Goal: Task Accomplishment & Management: Use online tool/utility

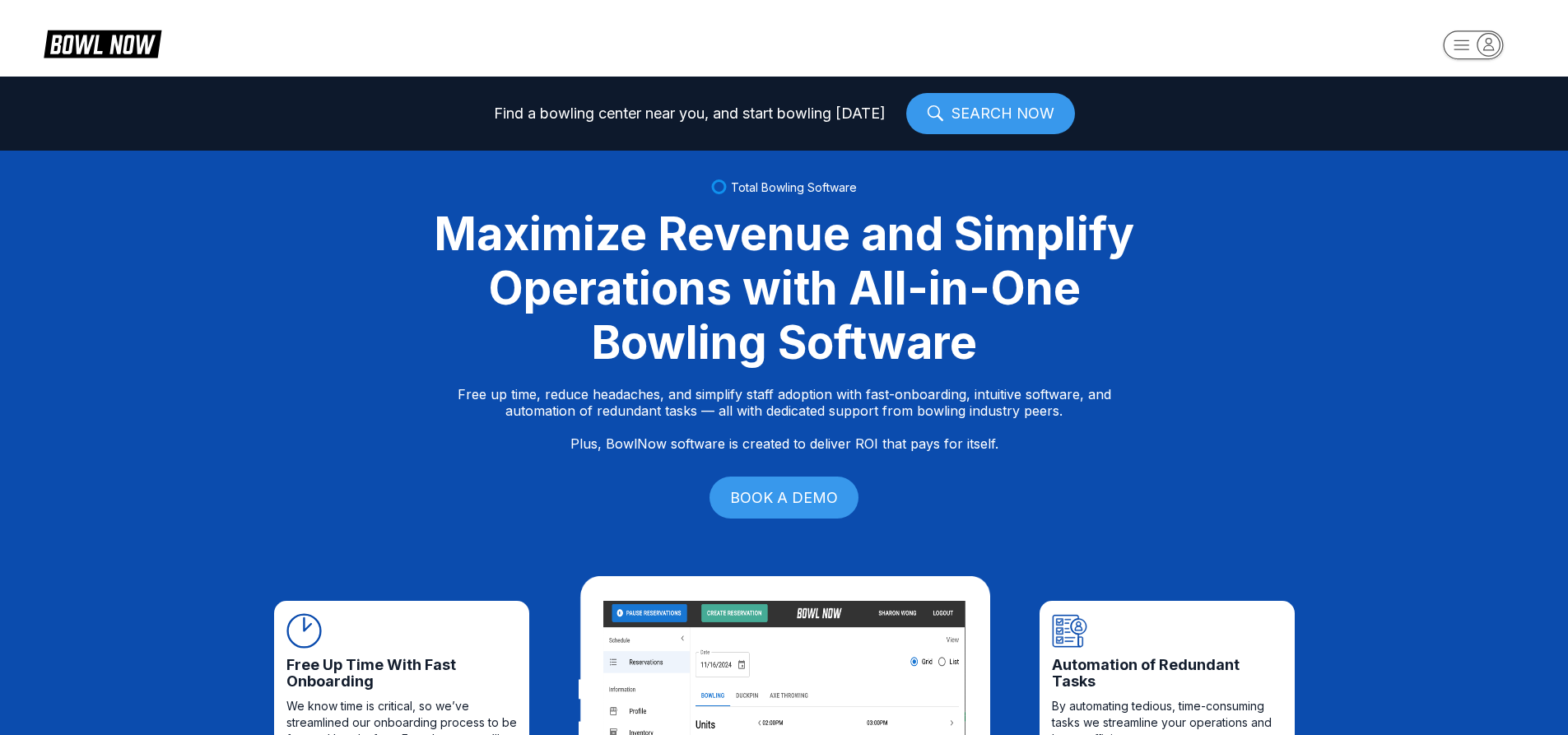
click at [1460, 41] on rect "button" at bounding box center [1473, 44] width 60 height 29
click at [1445, 92] on div "Log In / Sign Up" at bounding box center [1474, 94] width 115 height 29
select select "**"
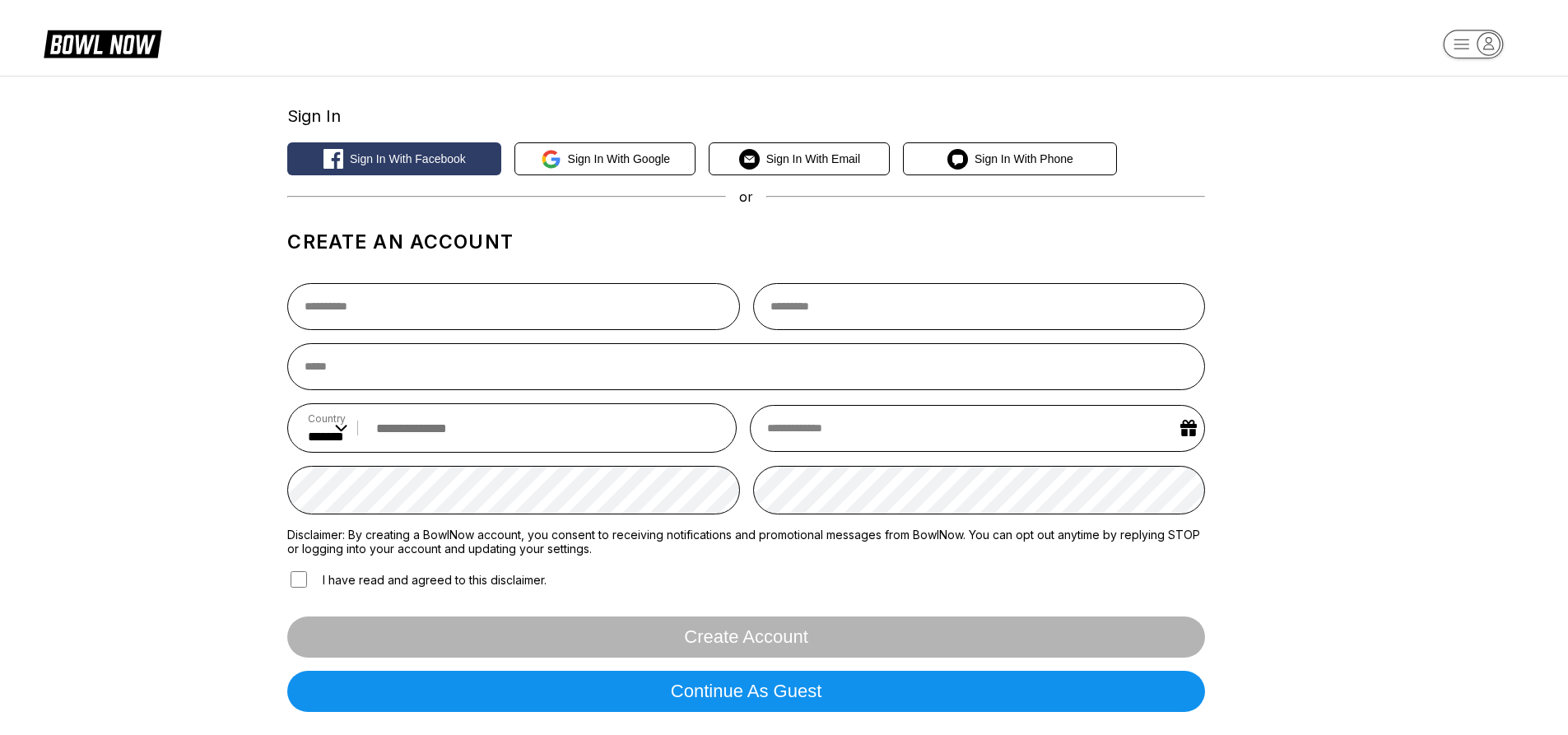
click at [567, 230] on h1 "Create an account" at bounding box center [746, 242] width 917 height 23
click at [722, 67] on header at bounding box center [784, 38] width 1568 height 76
click at [1467, 58] on rect "button" at bounding box center [1473, 44] width 59 height 28
click at [1439, 45] on icon "button" at bounding box center [1473, 45] width 90 height 33
click at [1469, 43] on rect "button" at bounding box center [1473, 44] width 60 height 29
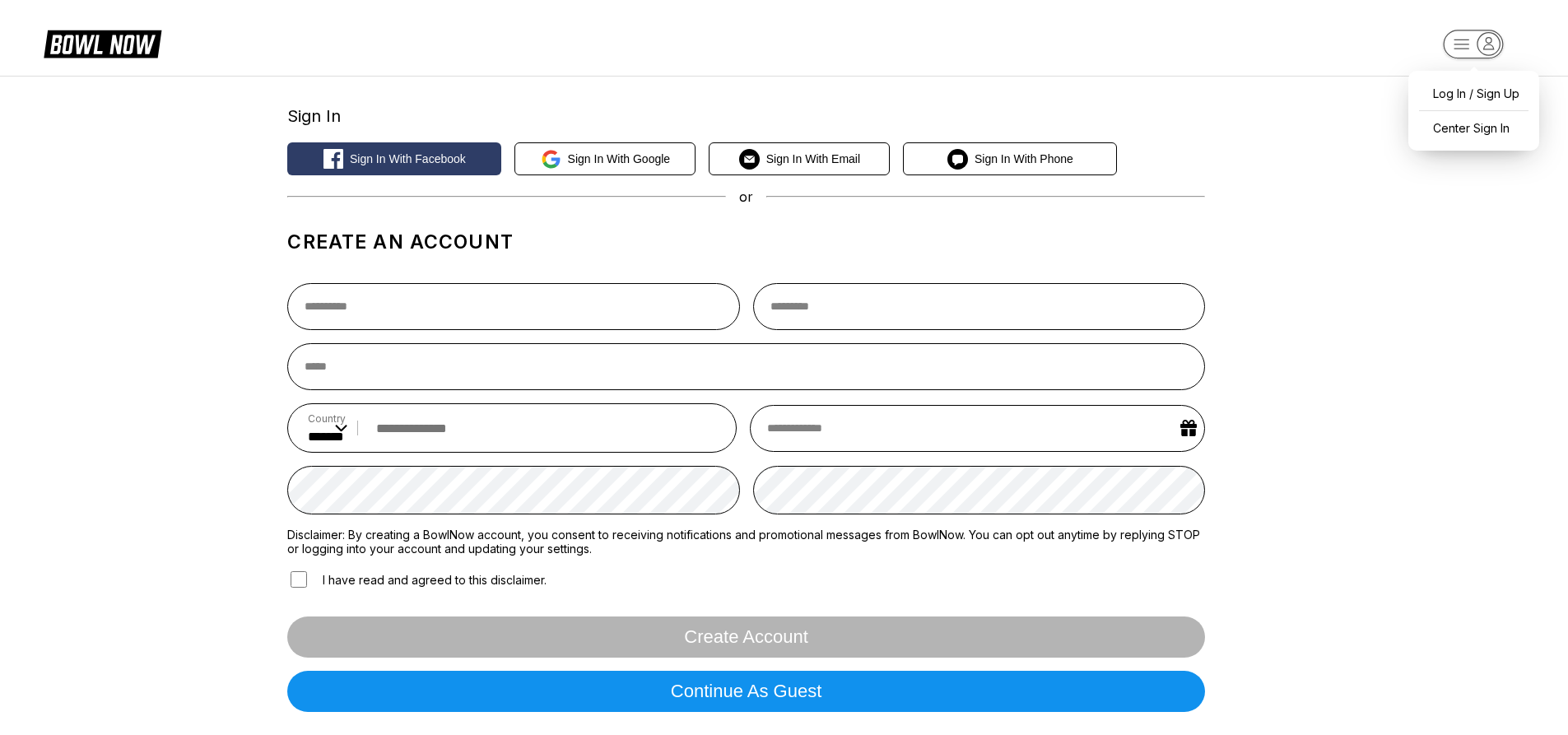
click at [1309, 111] on div "Sign In Sign in with Facebook Sign in with Google Sign in with Email Sign in wi…" at bounding box center [784, 408] width 1568 height 664
click at [1464, 37] on rect "button" at bounding box center [1473, 44] width 60 height 29
click at [1364, 110] on div "Sign In Sign in with Facebook Sign in with Google Sign in with Email Sign in wi…" at bounding box center [784, 408] width 1568 height 664
click at [1472, 41] on rect "button" at bounding box center [1473, 44] width 60 height 29
click at [1471, 136] on div "Center Sign In" at bounding box center [1474, 128] width 115 height 29
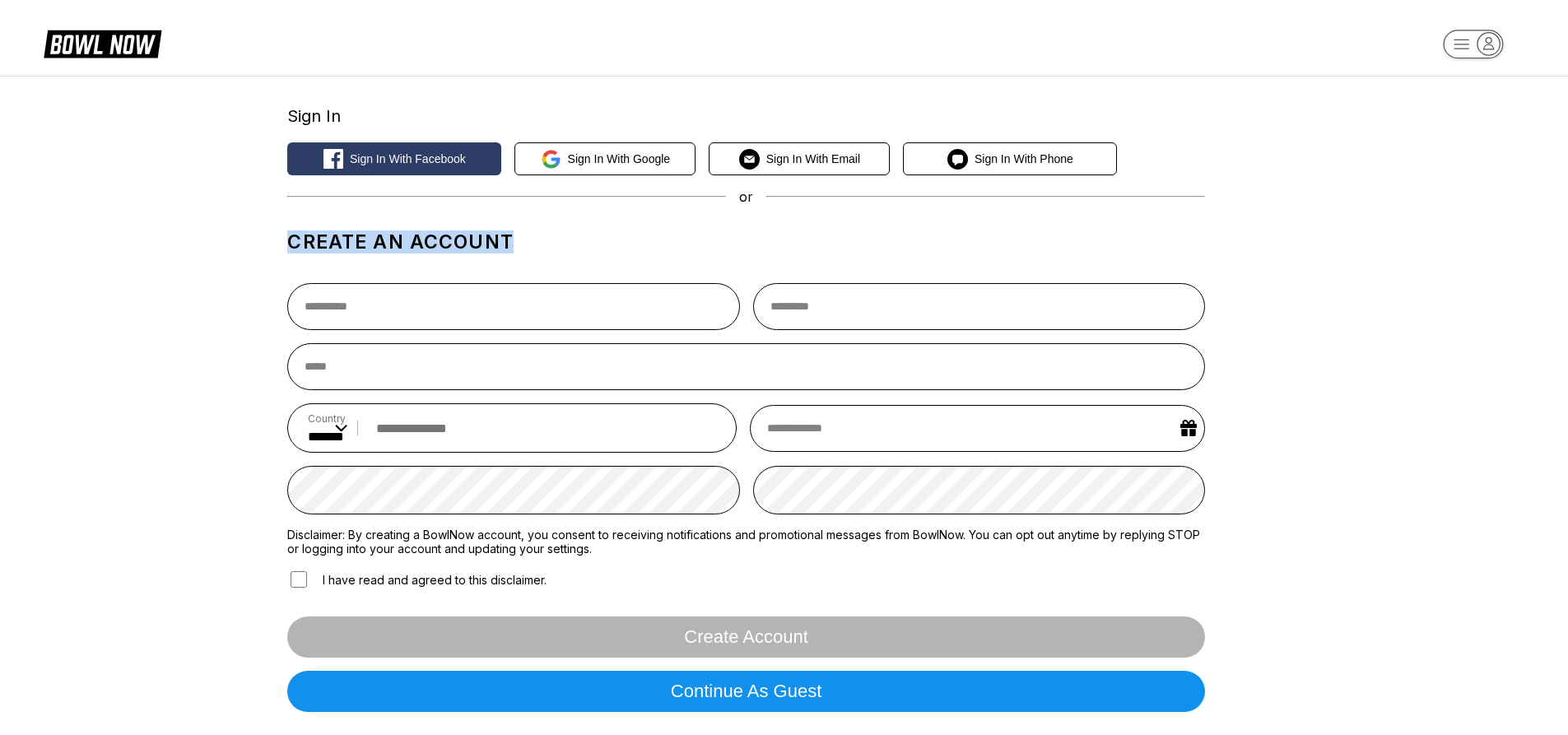
drag, startPoint x: 507, startPoint y: 240, endPoint x: 269, endPoint y: 211, distance: 239.8
click at [269, 211] on div "Sign In Sign in with Facebook Sign in with Google Sign in with Email Sign in wi…" at bounding box center [784, 408] width 1568 height 664
click at [316, 236] on h1 "Create an account" at bounding box center [746, 242] width 917 height 23
drag, startPoint x: 295, startPoint y: 242, endPoint x: 523, endPoint y: 250, distance: 228.1
click at [523, 250] on h1 "Create an account" at bounding box center [746, 242] width 917 height 23
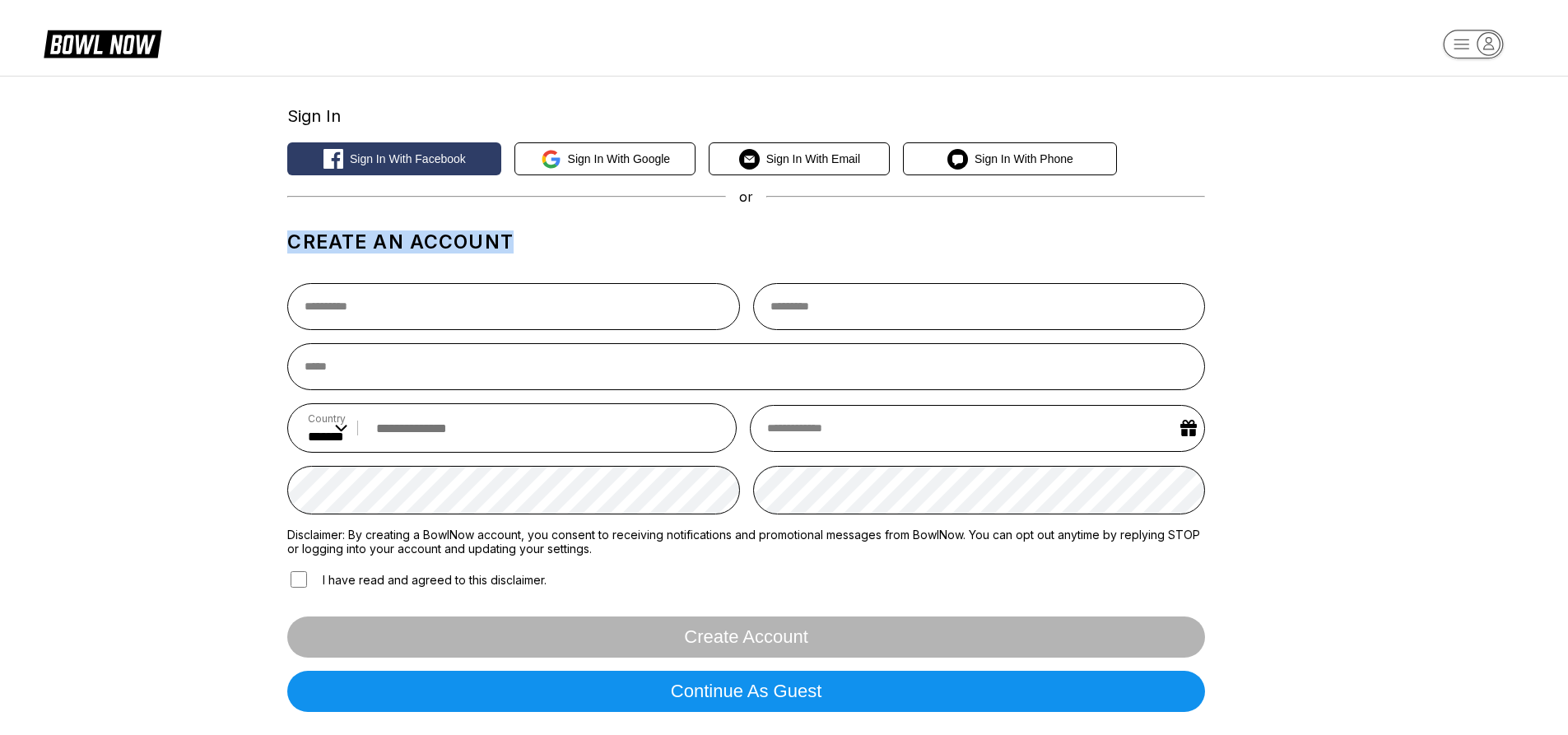
click at [474, 240] on h1 "Create an account" at bounding box center [746, 242] width 917 height 23
click at [288, 242] on div "Sign In Sign in with Facebook Sign in with Google Sign in with Email Sign in wi…" at bounding box center [784, 407] width 1019 height 635
drag, startPoint x: 288, startPoint y: 241, endPoint x: 569, endPoint y: 242, distance: 281.0
click at [569, 242] on h1 "Create an account" at bounding box center [746, 242] width 917 height 23
click at [477, 237] on h1 "Create an account" at bounding box center [746, 242] width 917 height 23
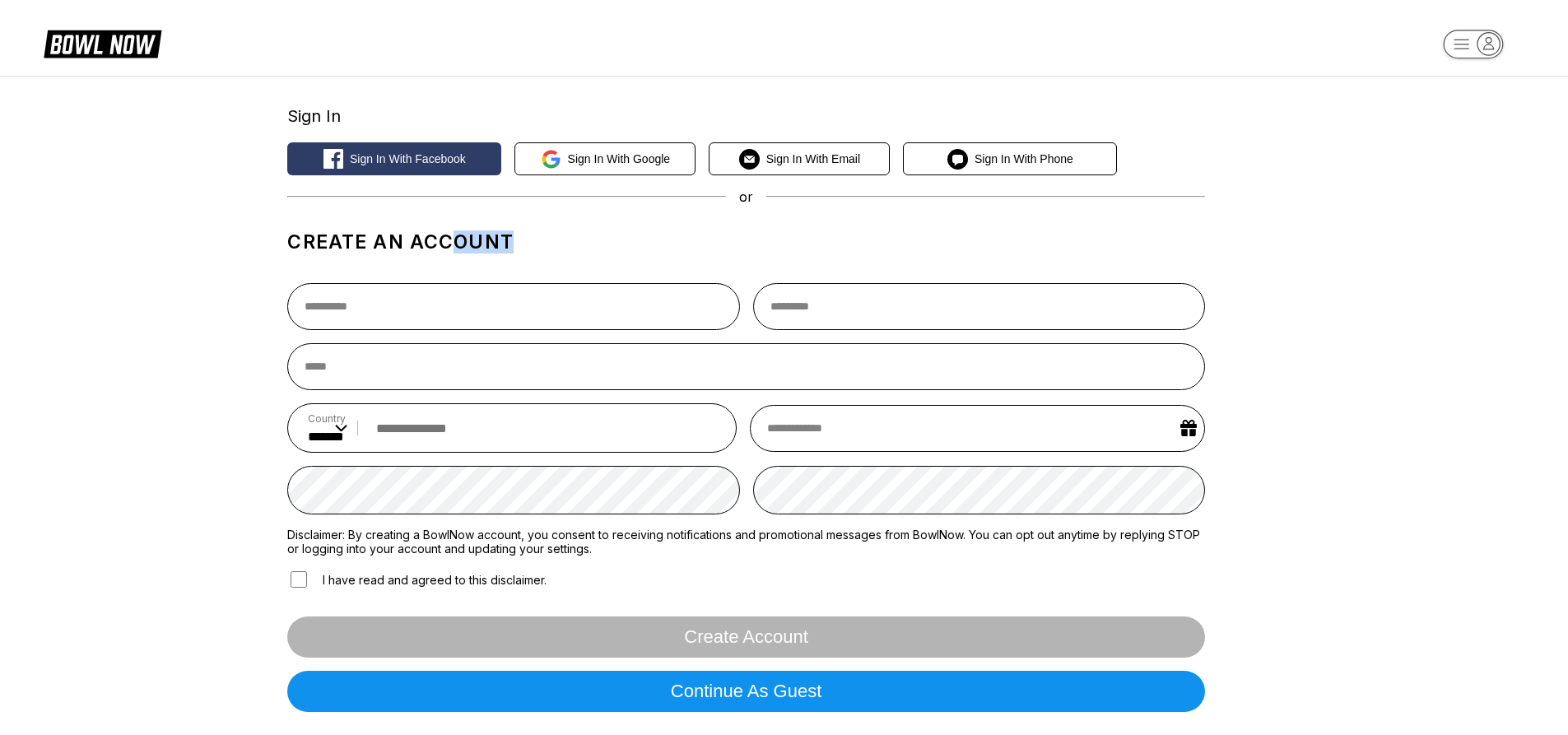
drag, startPoint x: 512, startPoint y: 243, endPoint x: 452, endPoint y: 252, distance: 60.7
click at [452, 252] on h1 "Create an account" at bounding box center [746, 242] width 917 height 23
click at [382, 245] on h1 "Create an account" at bounding box center [746, 242] width 917 height 23
drag, startPoint x: 294, startPoint y: 236, endPoint x: 542, endPoint y: 238, distance: 248.0
click at [542, 238] on h1 "Create an account" at bounding box center [746, 242] width 917 height 23
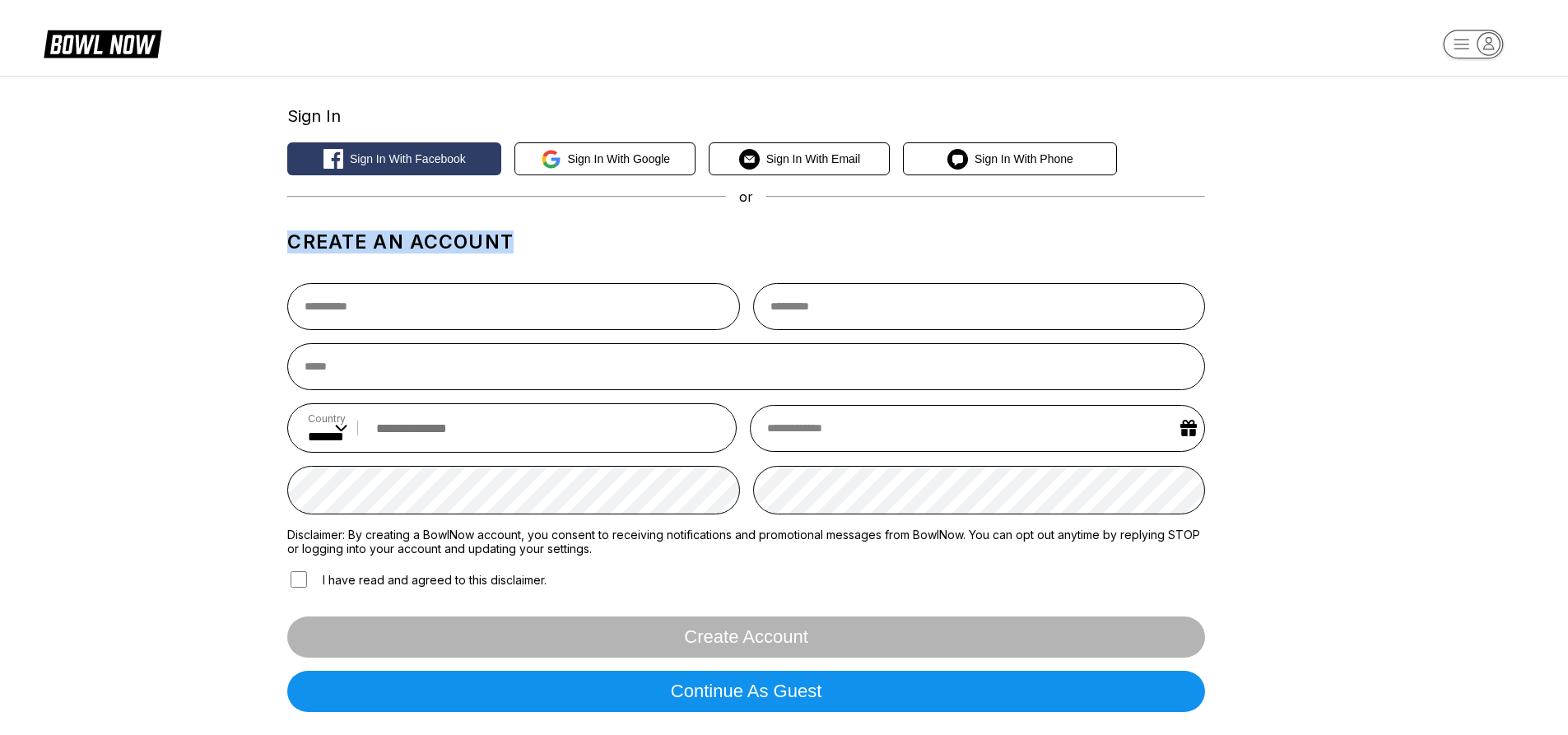
click at [490, 239] on h1 "Create an account" at bounding box center [746, 242] width 917 height 23
click at [508, 246] on h1 "Create an account" at bounding box center [746, 242] width 917 height 23
drag, startPoint x: 508, startPoint y: 246, endPoint x: 308, endPoint y: 223, distance: 201.3
click at [308, 223] on div "Create an account Country ** * *** ** * *** ** * *** ** * ** ** * * ** * * ** *…" at bounding box center [746, 472] width 917 height 508
click at [282, 238] on div "Sign In Sign in with Facebook Sign in with Google Sign in with Email Sign in wi…" at bounding box center [784, 407] width 1019 height 635
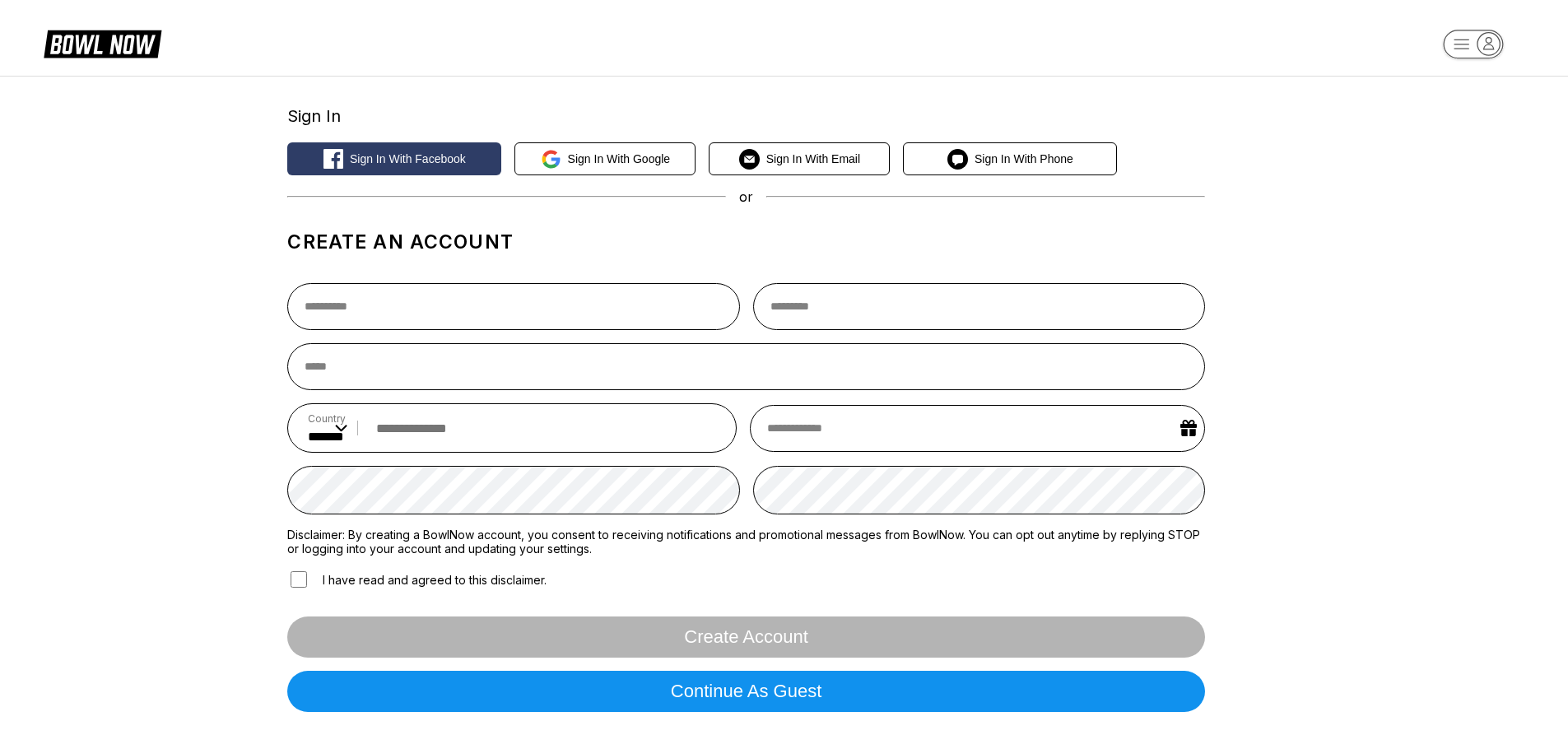
click at [282, 238] on div "Sign In Sign in with Facebook Sign in with Google Sign in with Email Sign in wi…" at bounding box center [784, 407] width 1019 height 635
drag, startPoint x: 290, startPoint y: 240, endPoint x: 527, endPoint y: 240, distance: 237.0
click at [527, 240] on h1 "Create an account" at bounding box center [746, 242] width 917 height 23
click at [505, 237] on h1 "Create an account" at bounding box center [746, 242] width 917 height 23
drag, startPoint x: 509, startPoint y: 237, endPoint x: 269, endPoint y: 240, distance: 240.0
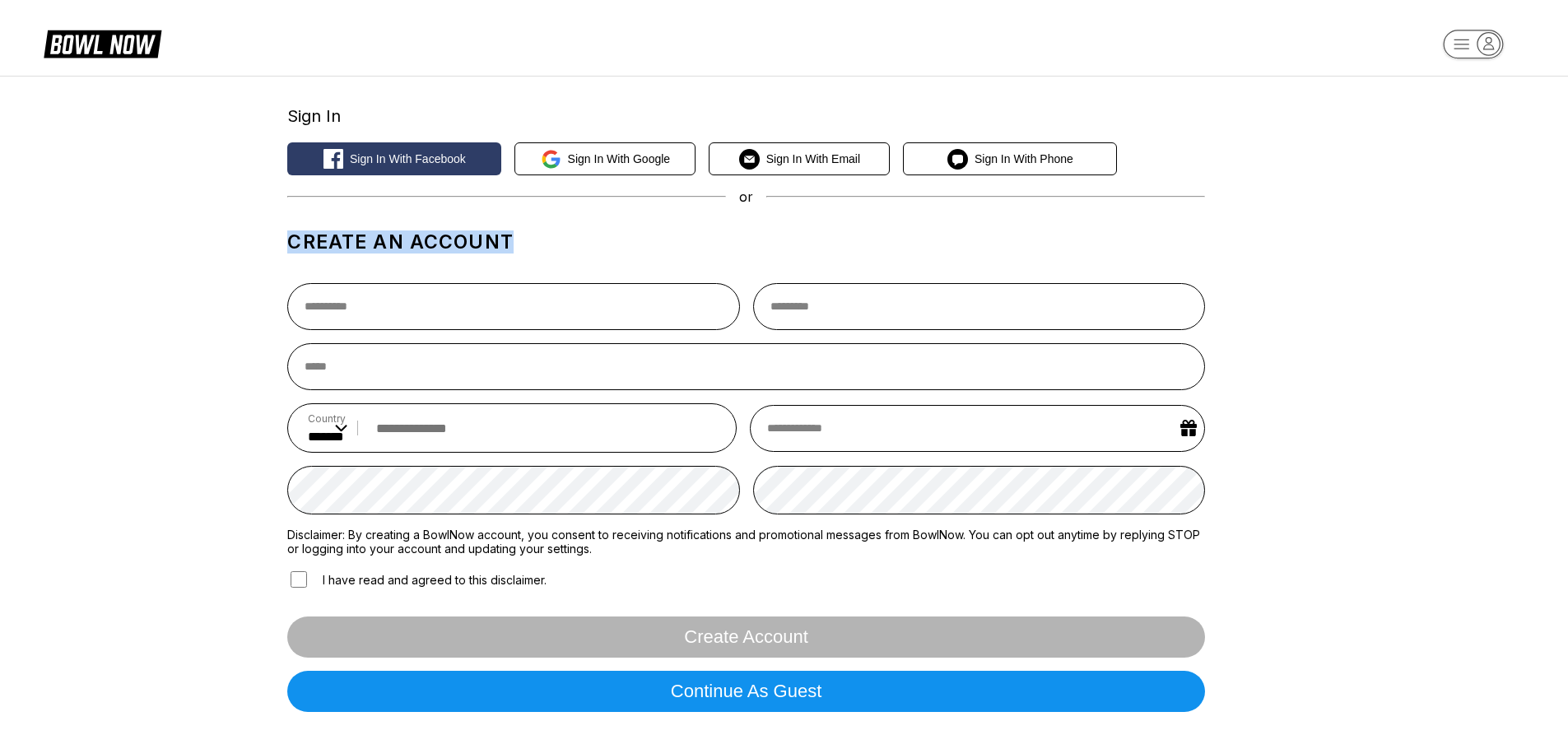
click at [269, 240] on div "Sign In Sign in with Facebook Sign in with Google Sign in with Email Sign in wi…" at bounding box center [784, 408] width 1568 height 664
drag, startPoint x: 269, startPoint y: 240, endPoint x: 278, endPoint y: 239, distance: 9.1
click at [269, 240] on div "Sign In Sign in with Facebook Sign in with Google Sign in with Email Sign in wi…" at bounding box center [784, 408] width 1568 height 664
click at [288, 239] on h1 "Create an account" at bounding box center [746, 242] width 917 height 23
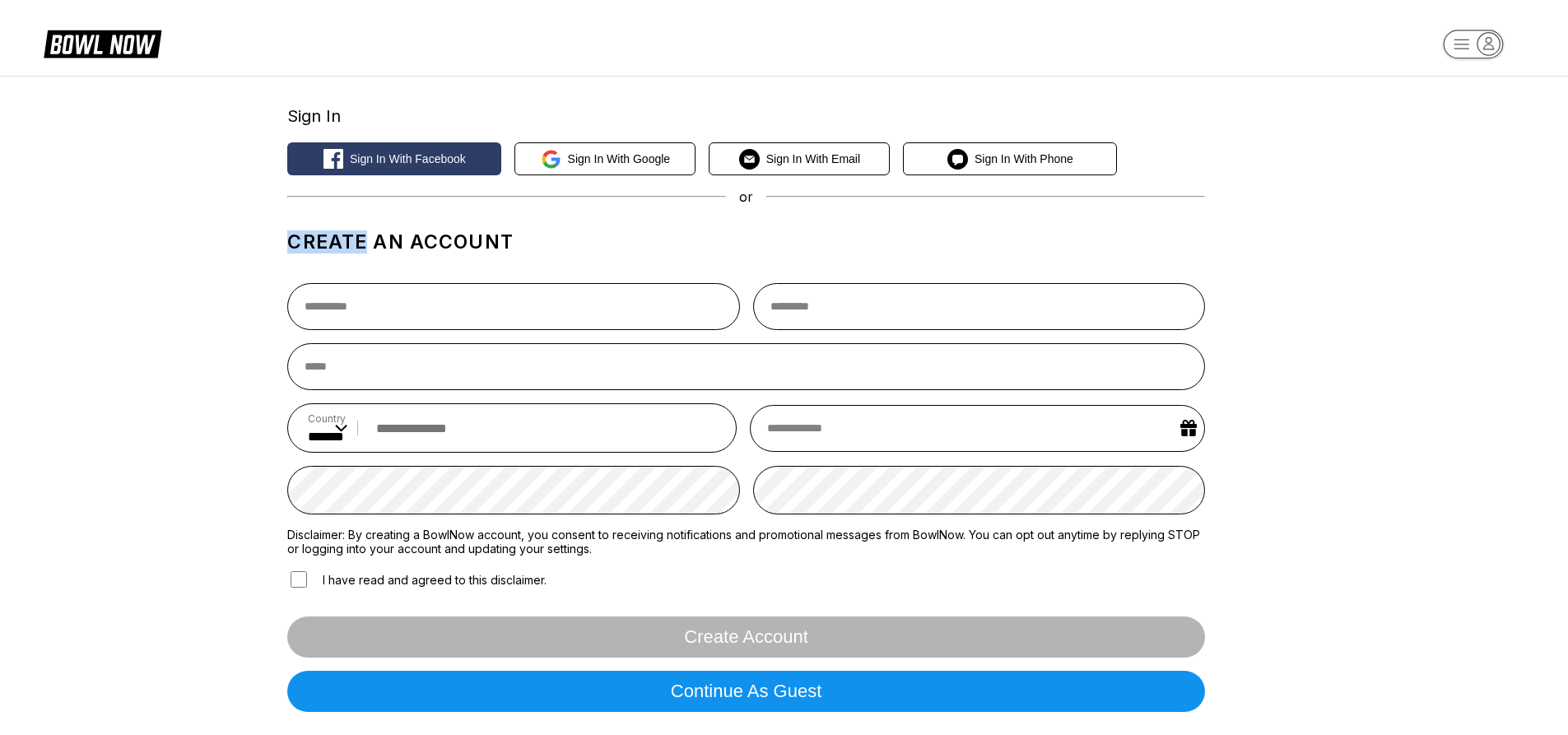
click at [290, 239] on h1 "Create an account" at bounding box center [746, 242] width 917 height 23
drag, startPoint x: 290, startPoint y: 239, endPoint x: 508, endPoint y: 242, distance: 218.0
click at [508, 242] on h1 "Create an account" at bounding box center [746, 242] width 917 height 23
click at [1407, 257] on div "Sign In Sign in with Facebook Sign in with Google Sign in with Email Sign in wi…" at bounding box center [784, 408] width 1568 height 664
click at [1469, 42] on rect "button" at bounding box center [1473, 44] width 60 height 29
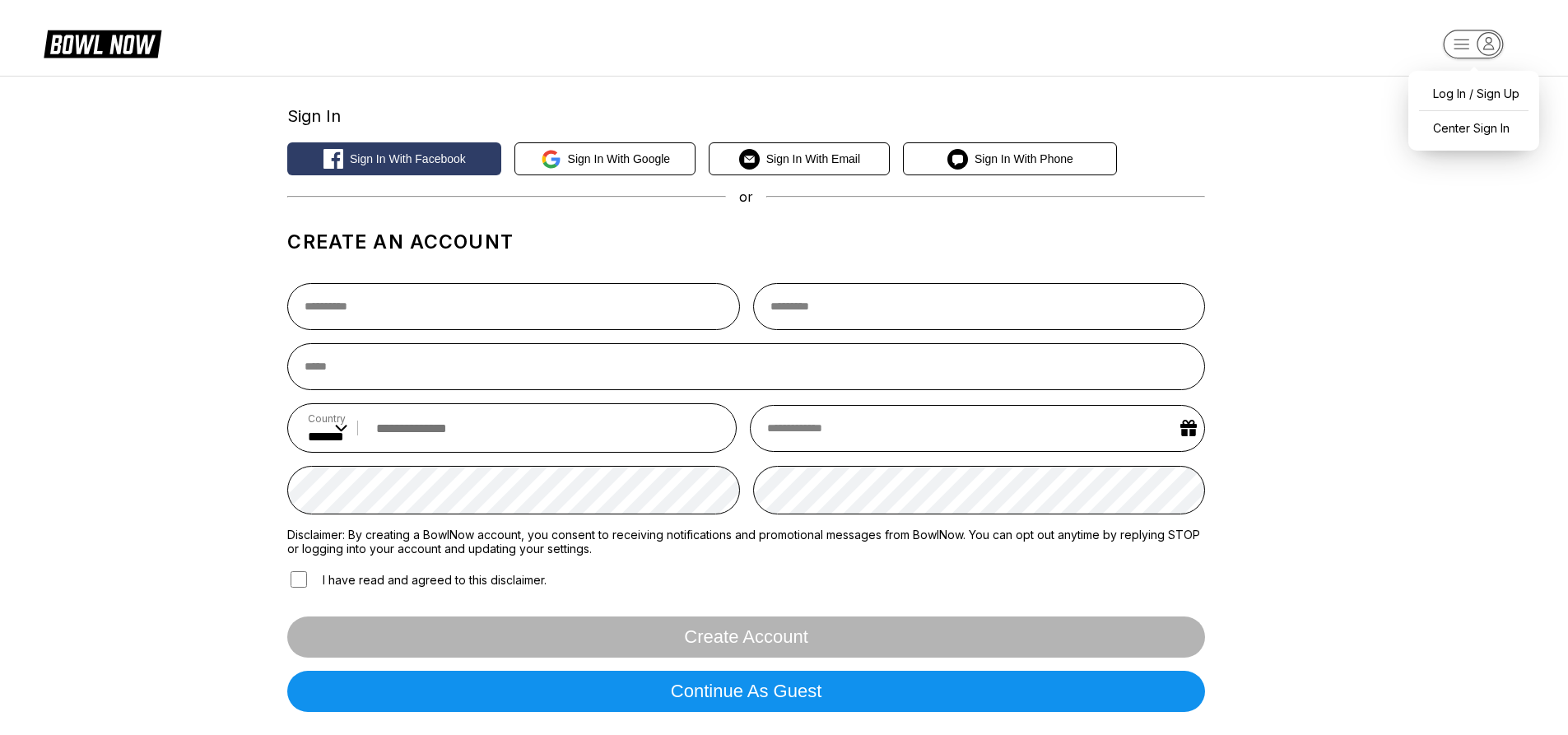
click at [1377, 558] on div "Sign In Sign in with Facebook Sign in with Google Sign in with Email Sign in wi…" at bounding box center [784, 408] width 1568 height 664
click at [1397, 574] on div "Sign In Sign in with Facebook Sign in with Google Sign in with Email Sign in wi…" at bounding box center [784, 408] width 1568 height 664
click at [1468, 46] on rect "button" at bounding box center [1473, 44] width 60 height 29
click at [1272, 76] on div "Sign In Sign in with Facebook Sign in with Google Sign in with Email Sign in wi…" at bounding box center [784, 408] width 1568 height 664
click at [1462, 46] on rect "button" at bounding box center [1473, 44] width 60 height 29
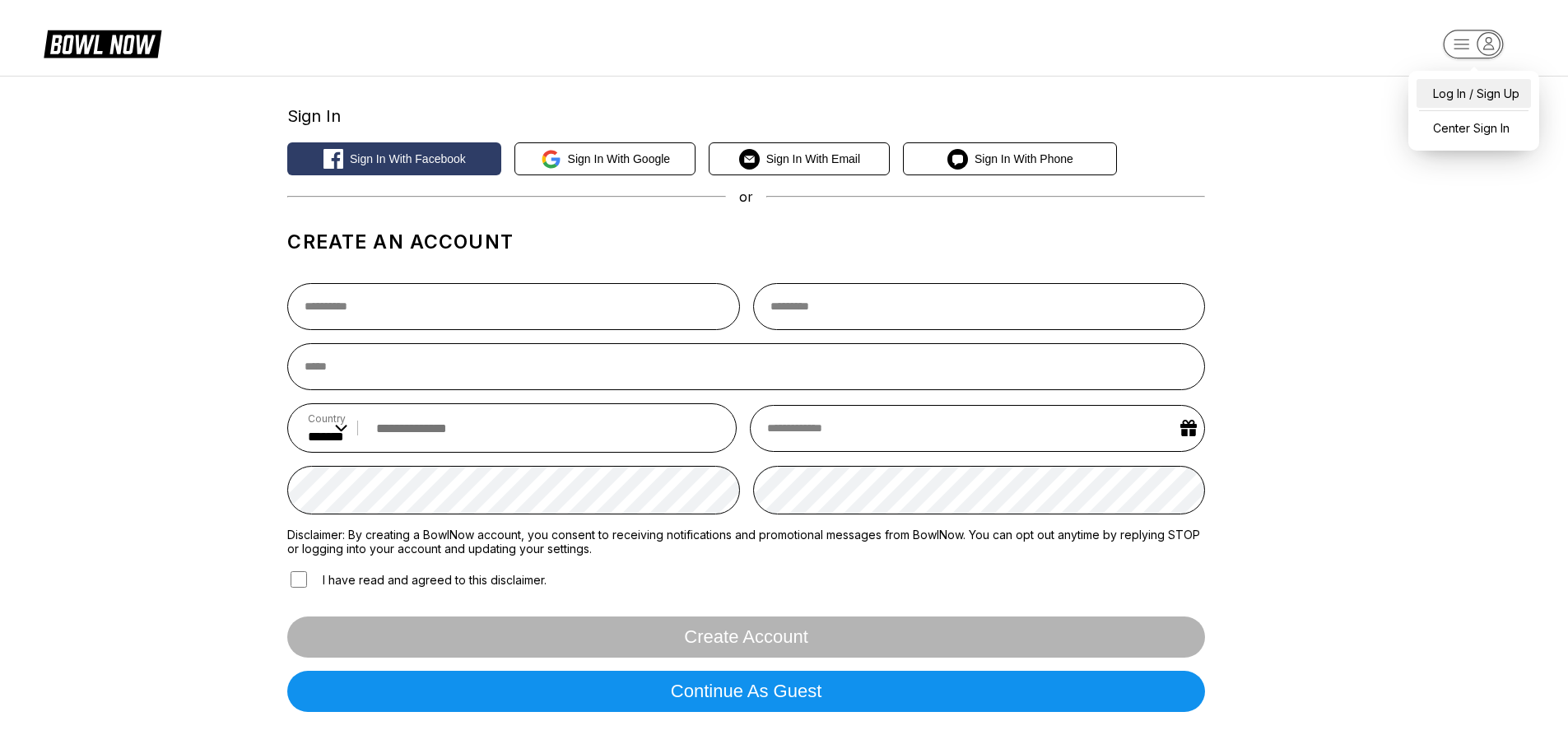
click at [1457, 92] on div "Log In / Sign Up" at bounding box center [1474, 93] width 115 height 29
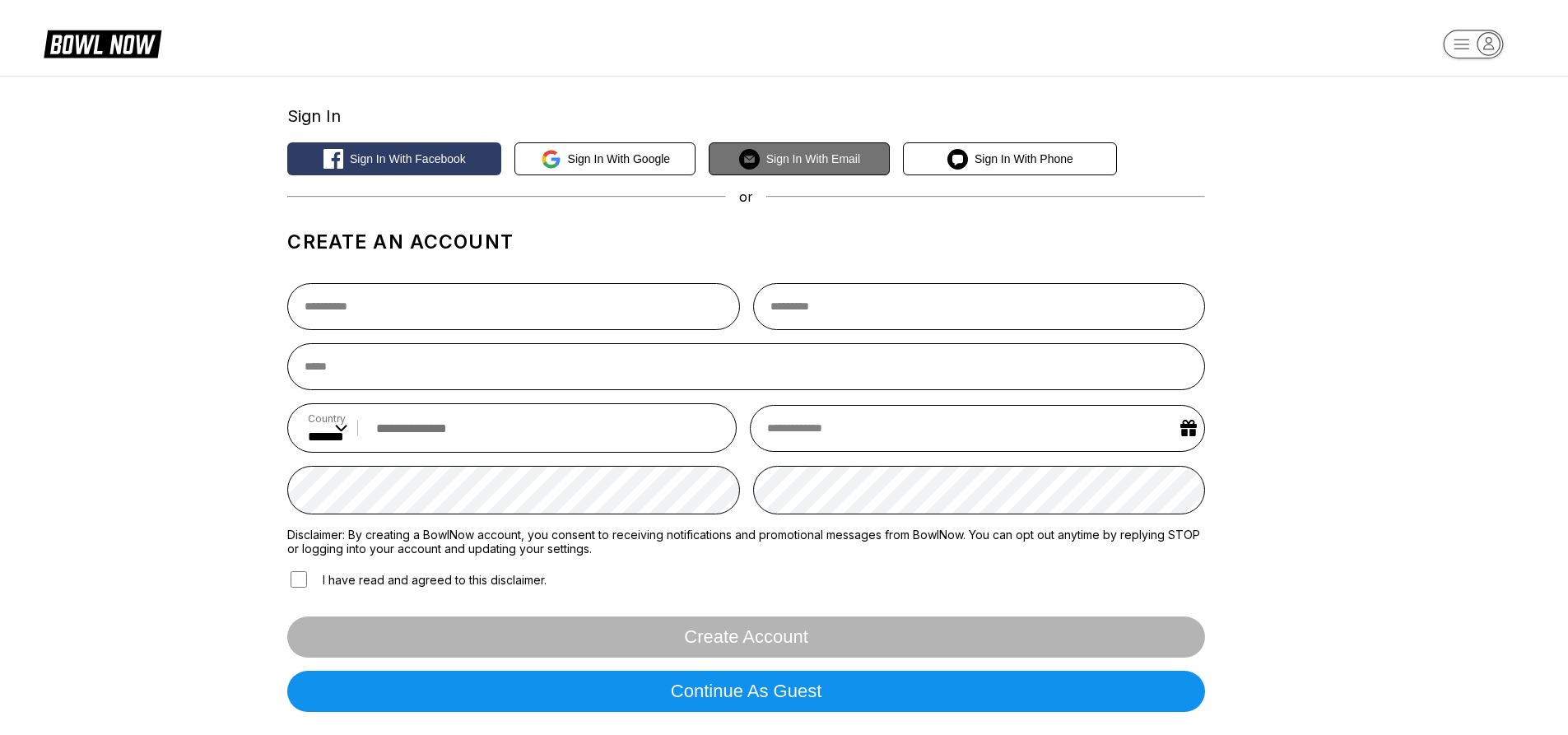
click at [831, 163] on span "Sign in with Email" at bounding box center [814, 159] width 94 height 13
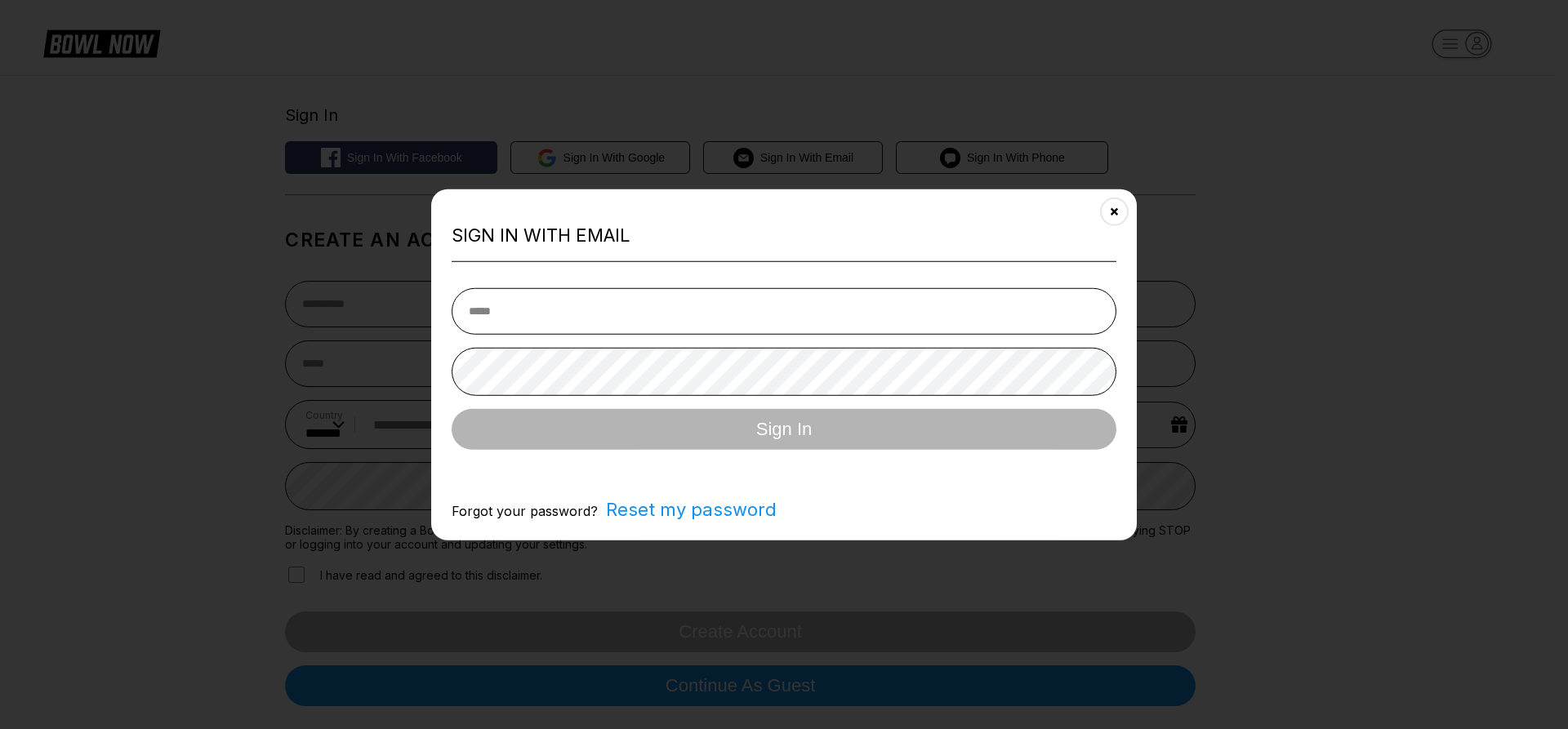
click at [770, 313] on input "email" at bounding box center [783, 311] width 665 height 47
type input "**********"
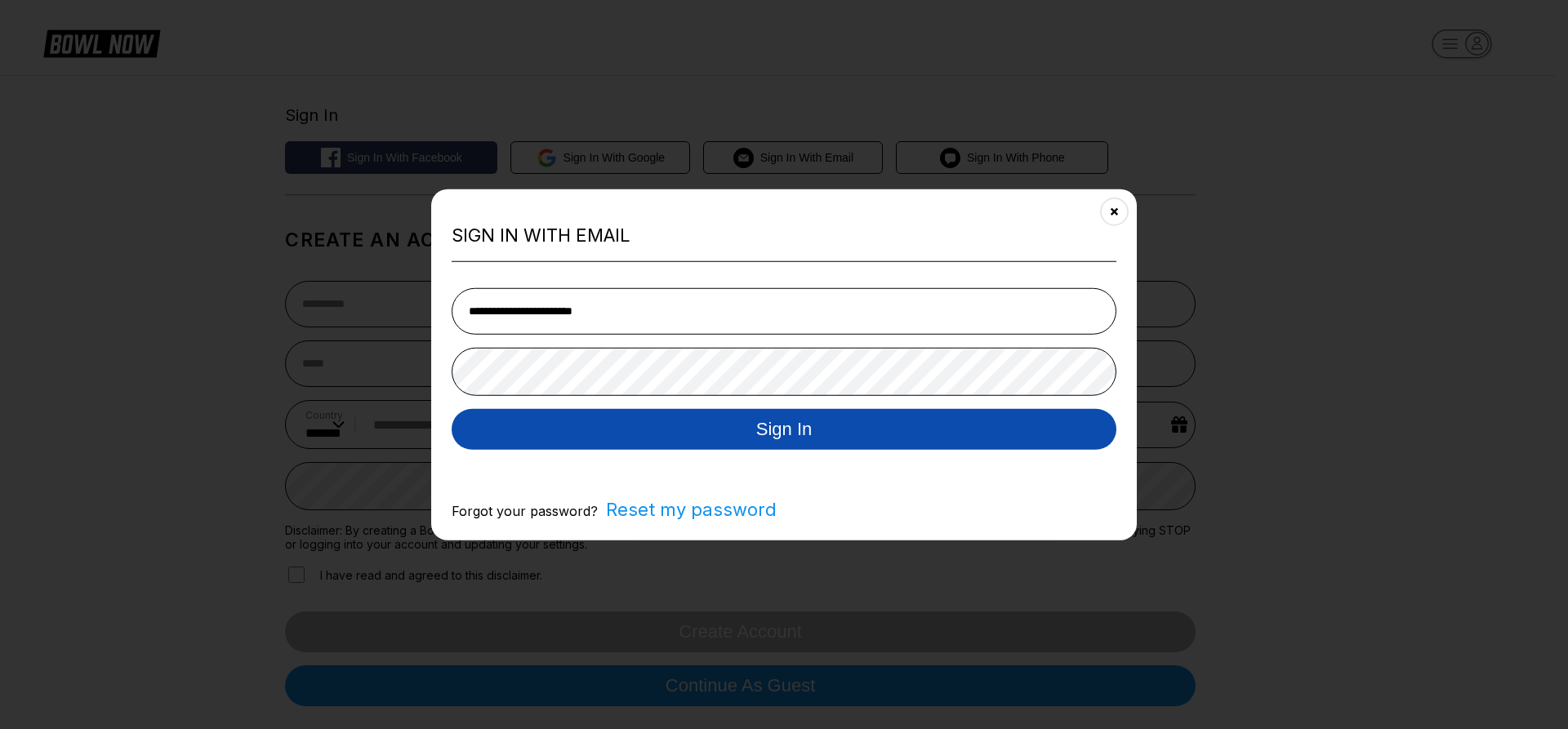
click at [728, 438] on button "Sign In" at bounding box center [783, 430] width 665 height 41
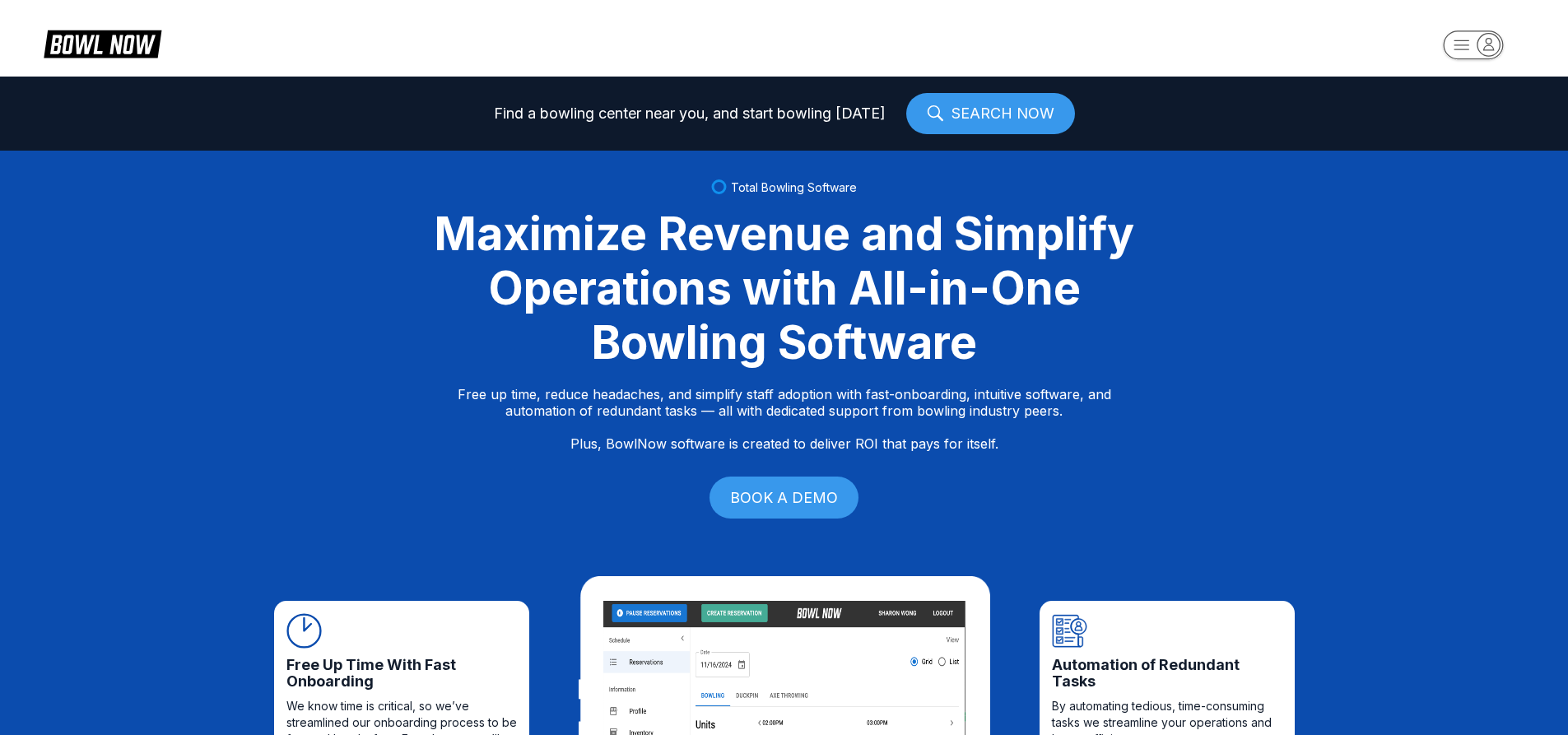
click at [1478, 41] on icon "button" at bounding box center [1488, 44] width 23 height 23
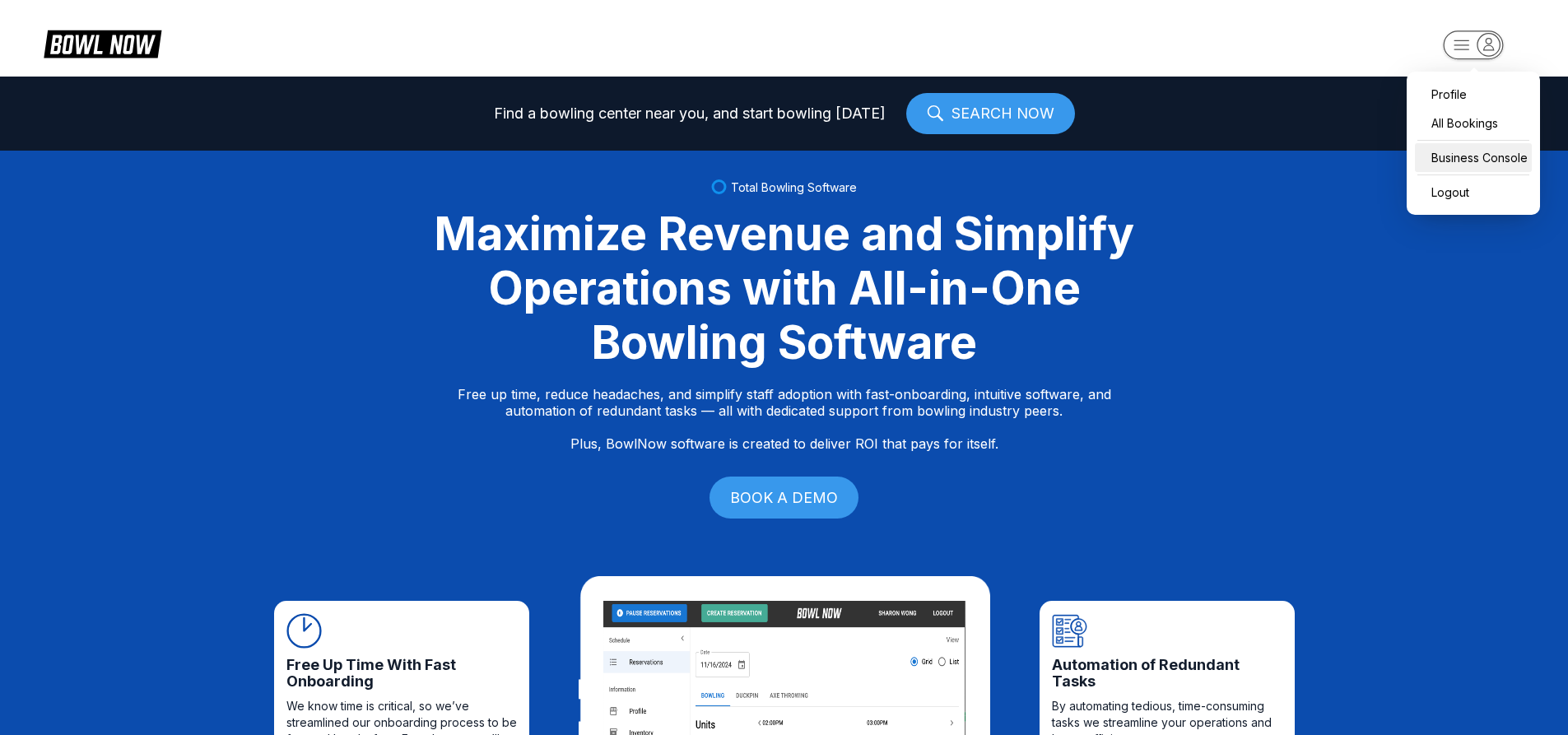
click at [1476, 164] on div "Business Console" at bounding box center [1473, 157] width 116 height 29
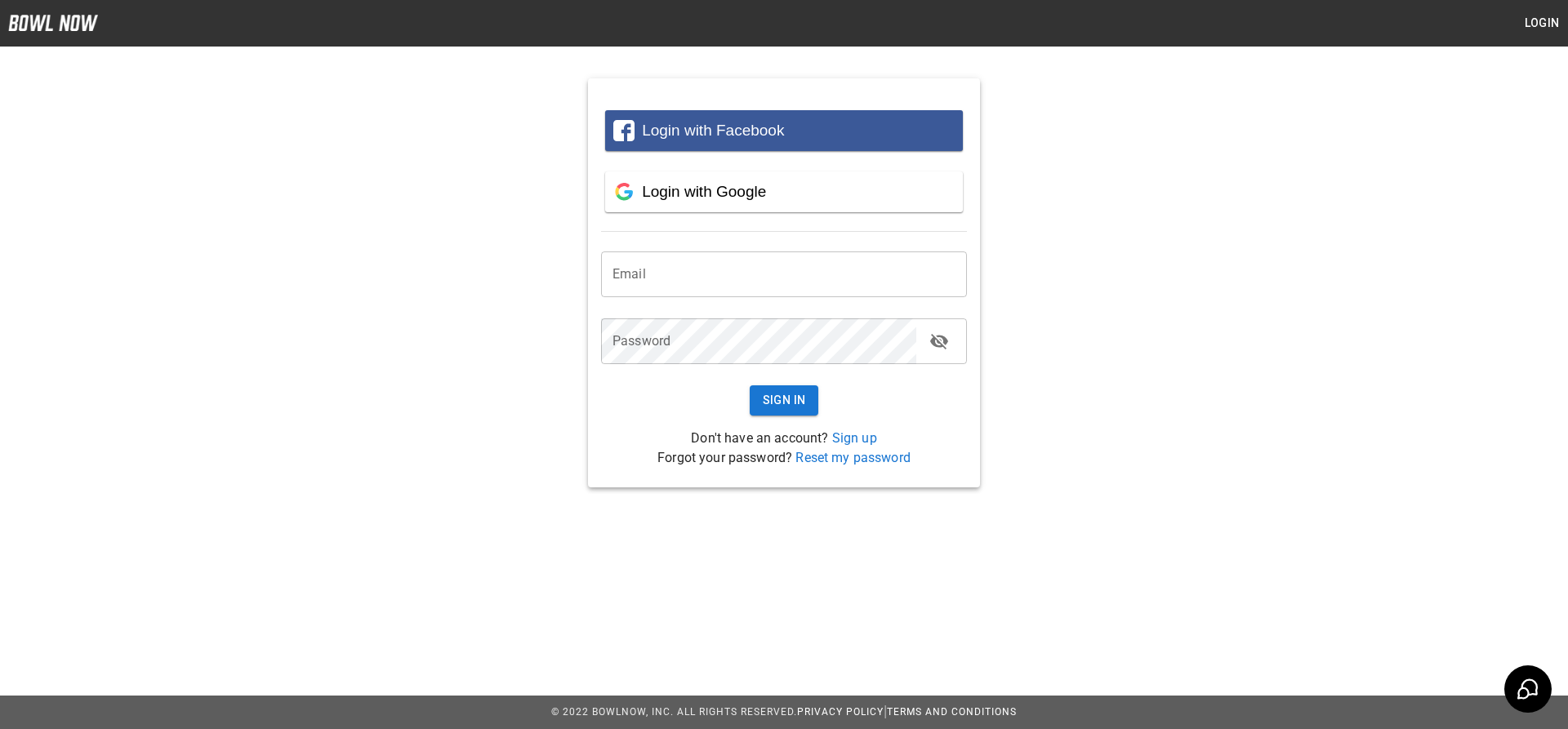
click at [857, 288] on input "email" at bounding box center [784, 274] width 365 height 46
type input "**********"
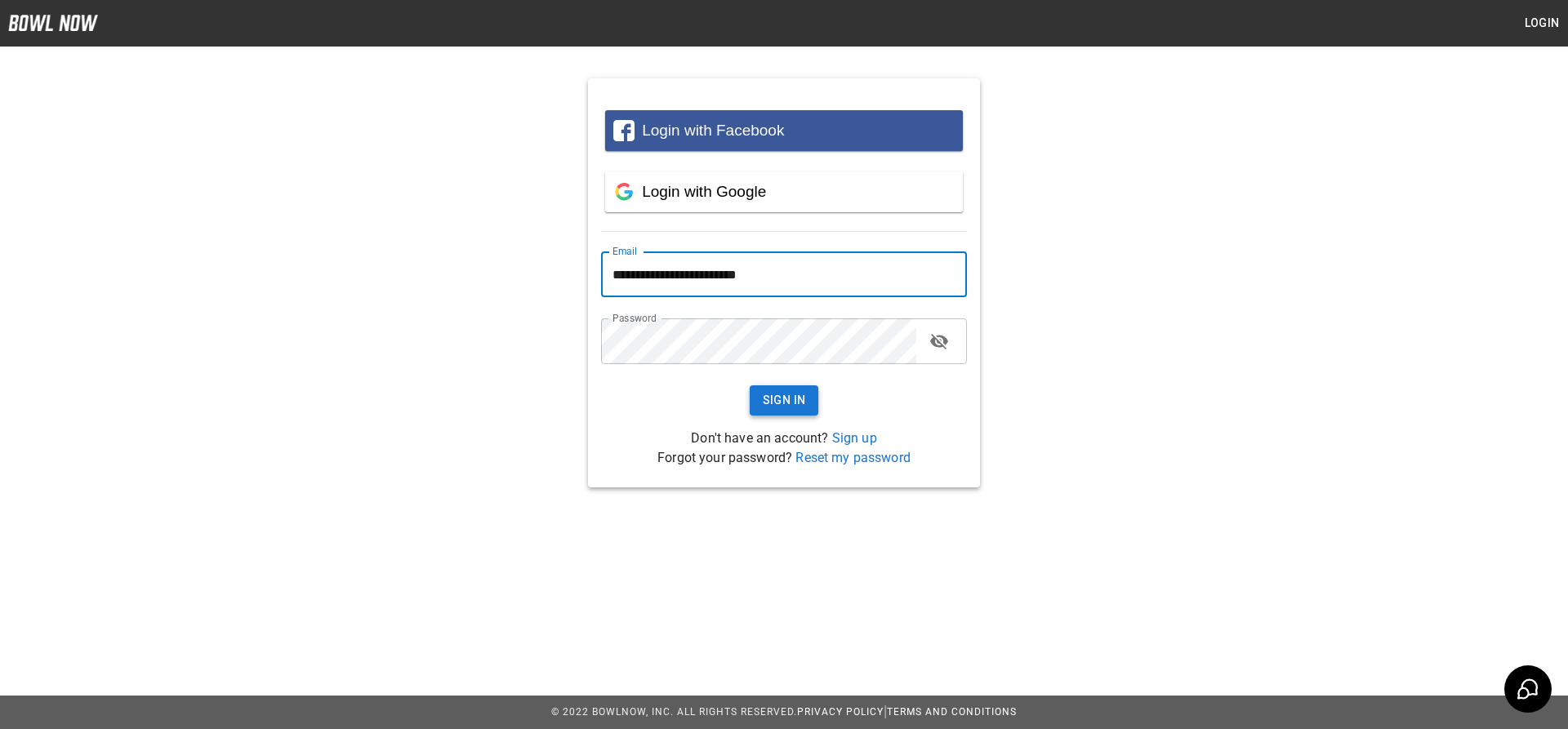
click at [799, 398] on button "Sign In" at bounding box center [784, 400] width 69 height 30
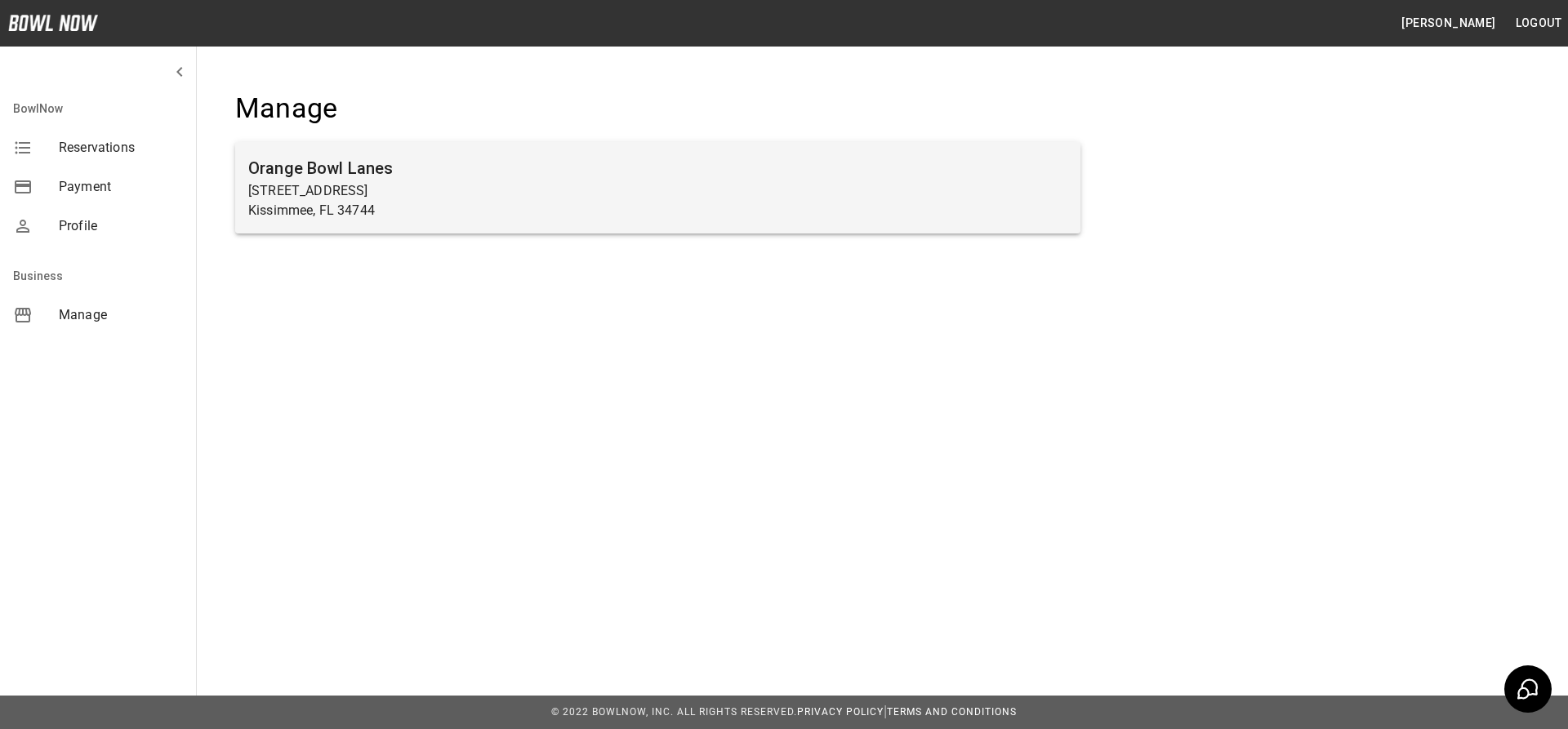
click at [525, 193] on p "1221 E Vine St" at bounding box center [657, 190] width 819 height 20
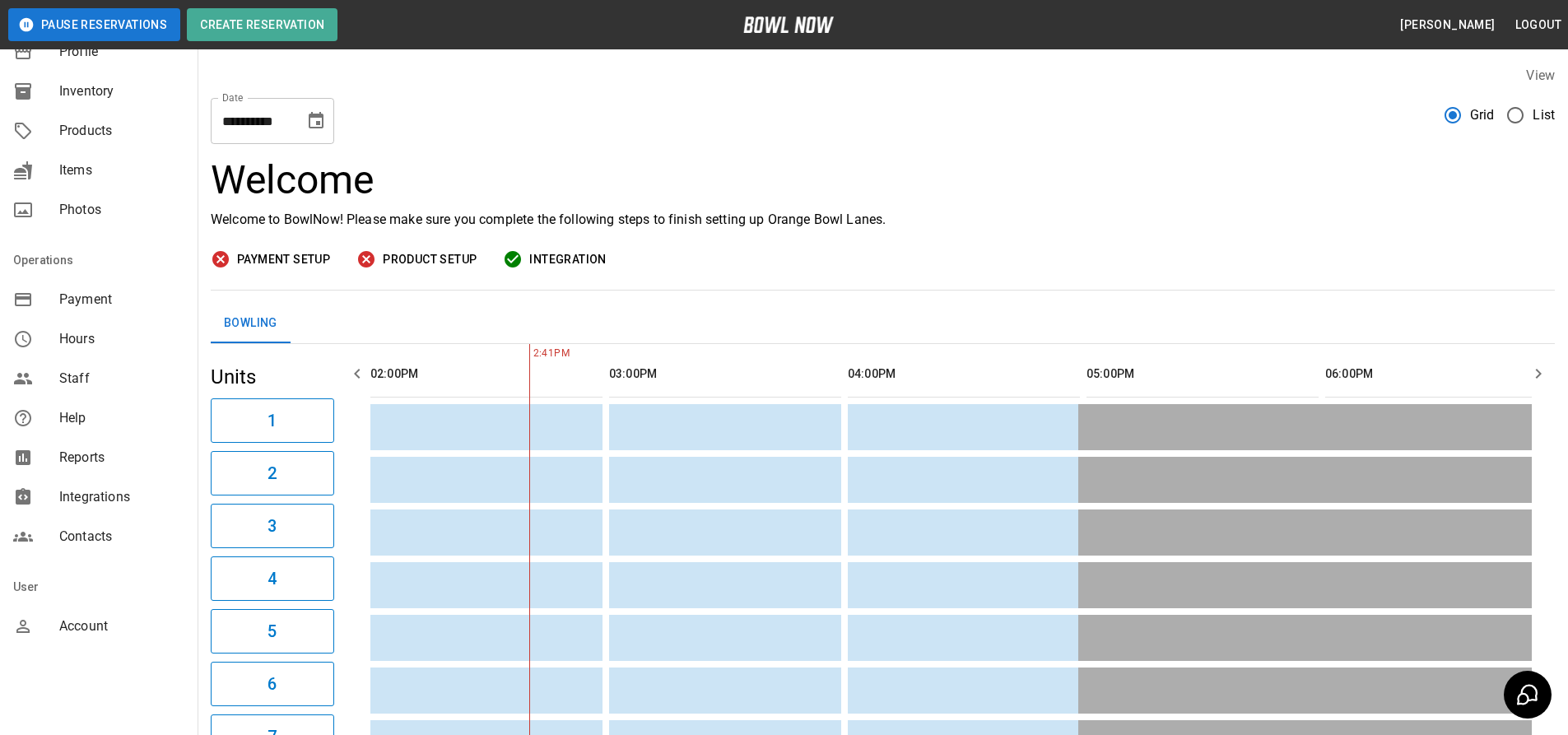
click at [139, 142] on div "Products" at bounding box center [99, 131] width 197 height 39
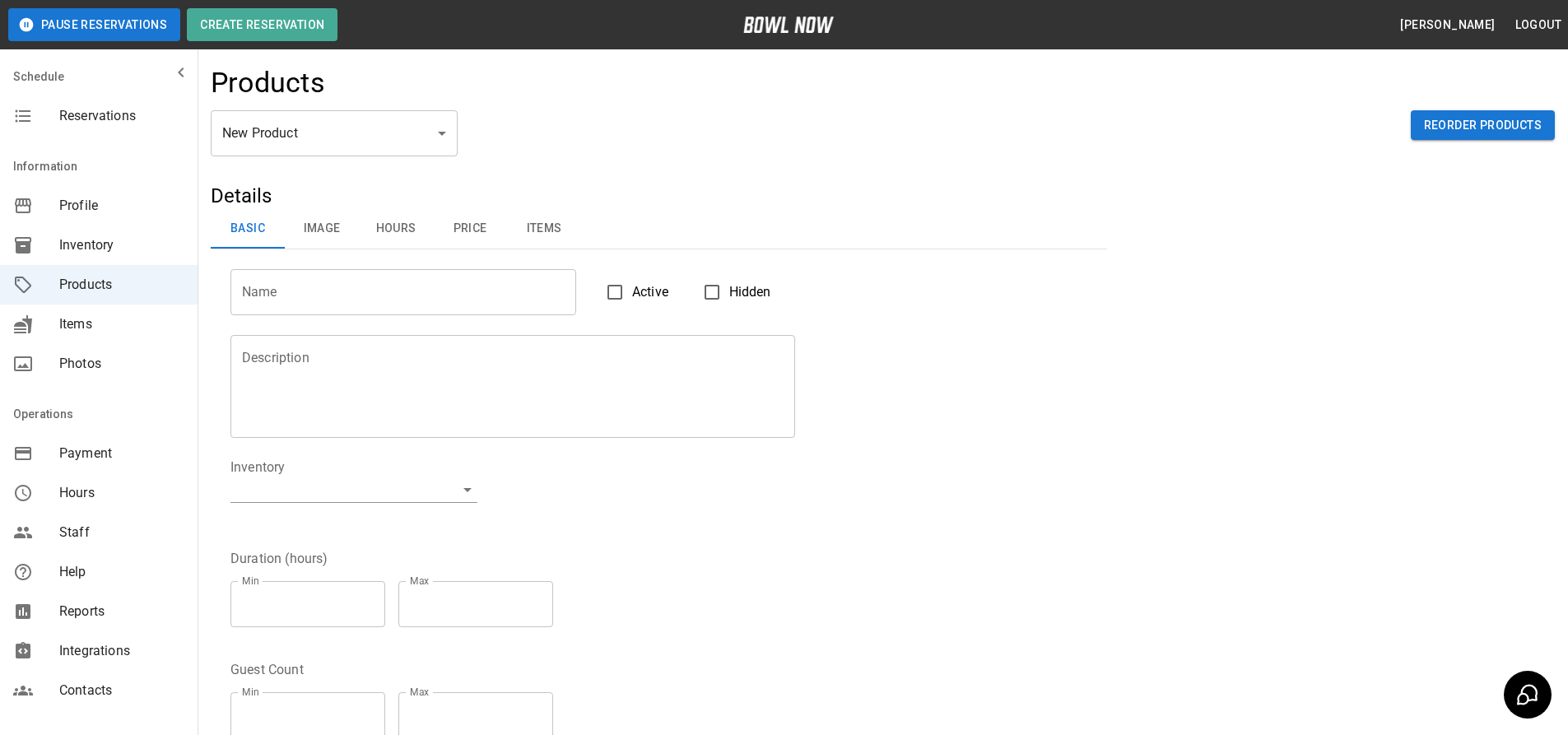
click at [355, 126] on body "Pause Reservations Create Reservation Chris Stabile Logout Schedule Reservation…" at bounding box center [784, 530] width 1568 height 1061
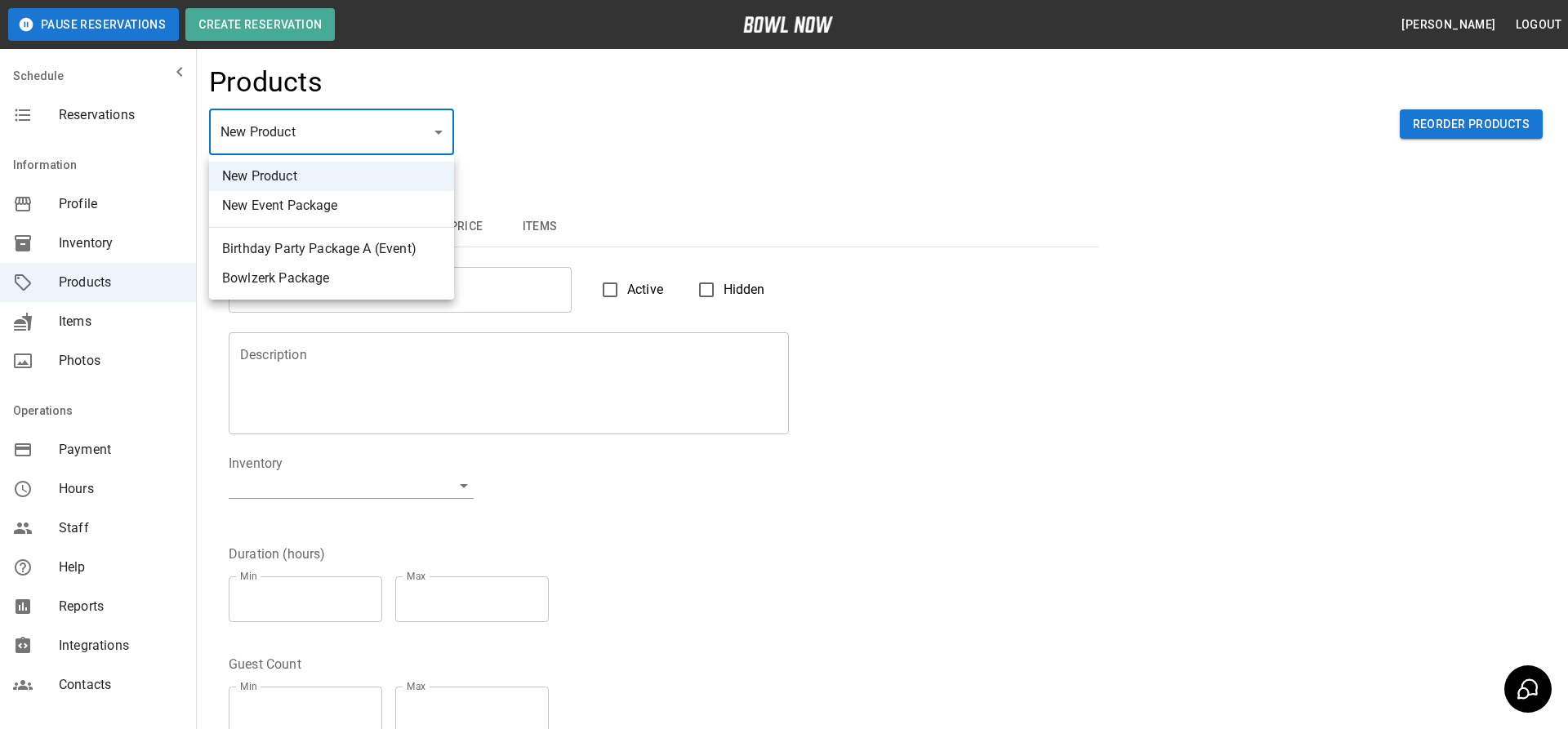
click at [548, 168] on div at bounding box center [784, 364] width 1568 height 729
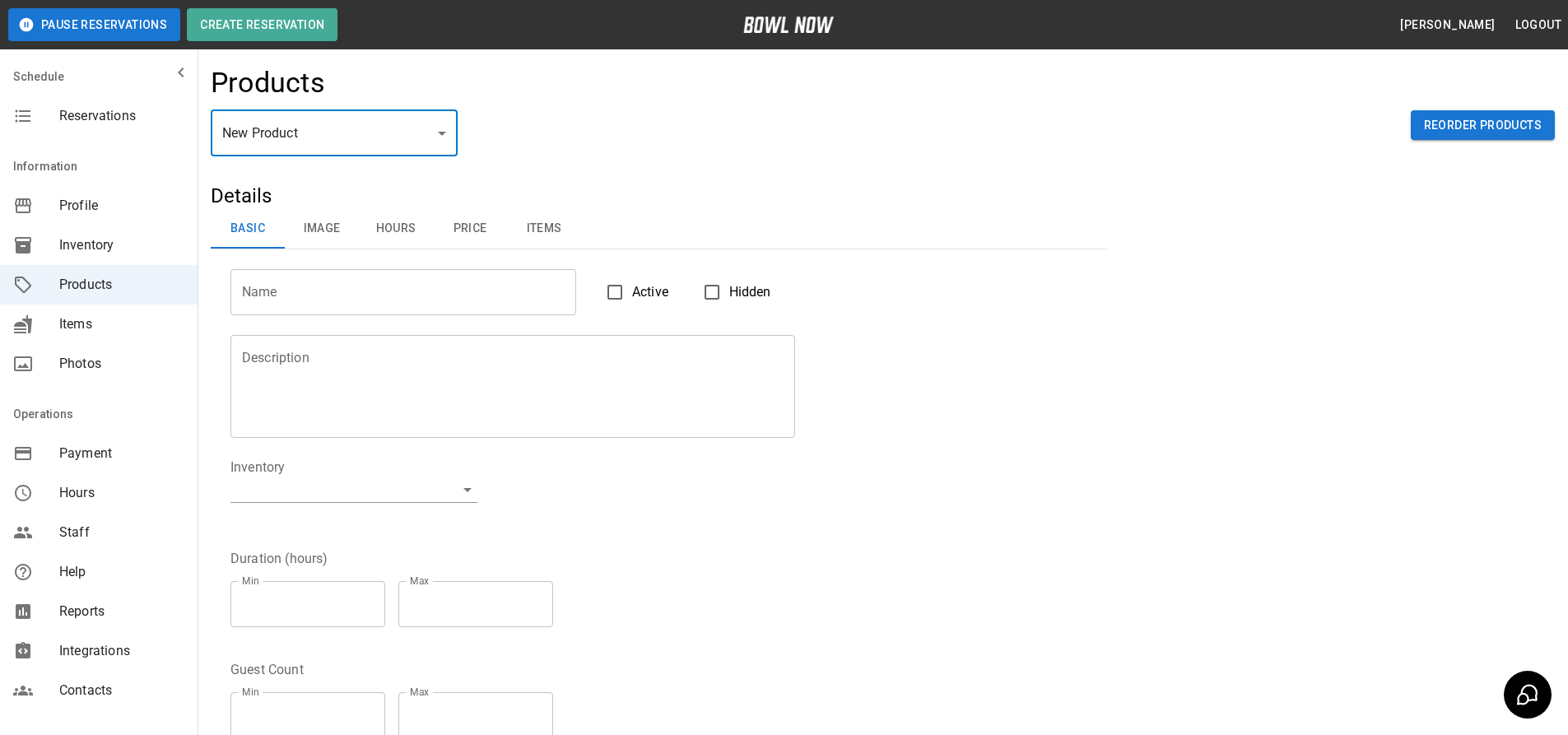
click at [383, 147] on body "Pause Reservations Create Reservation Chris Stabile Logout Schedule Reservation…" at bounding box center [784, 530] width 1568 height 1061
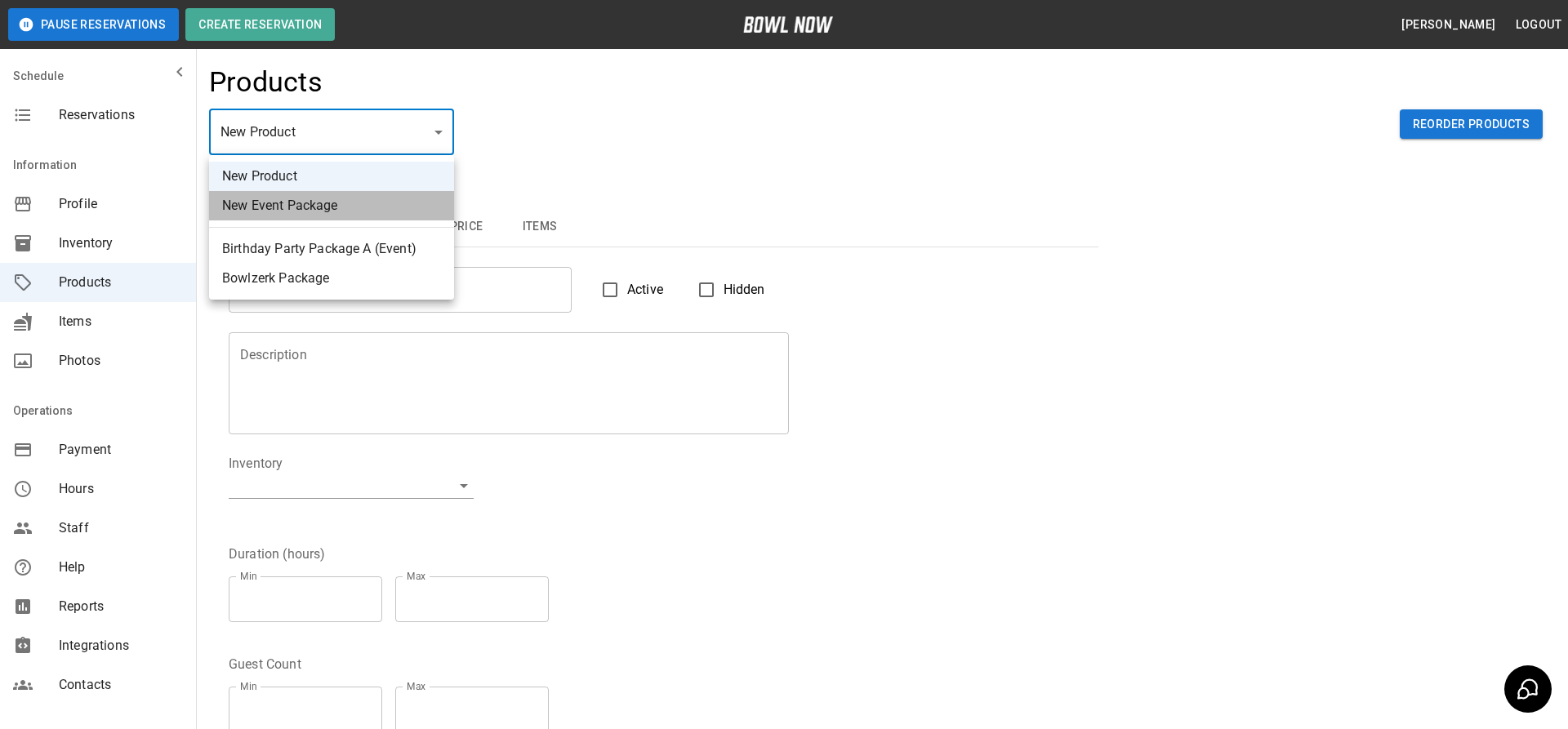
click at [356, 205] on li "New Event Package" at bounding box center [331, 206] width 245 height 30
type input "**"
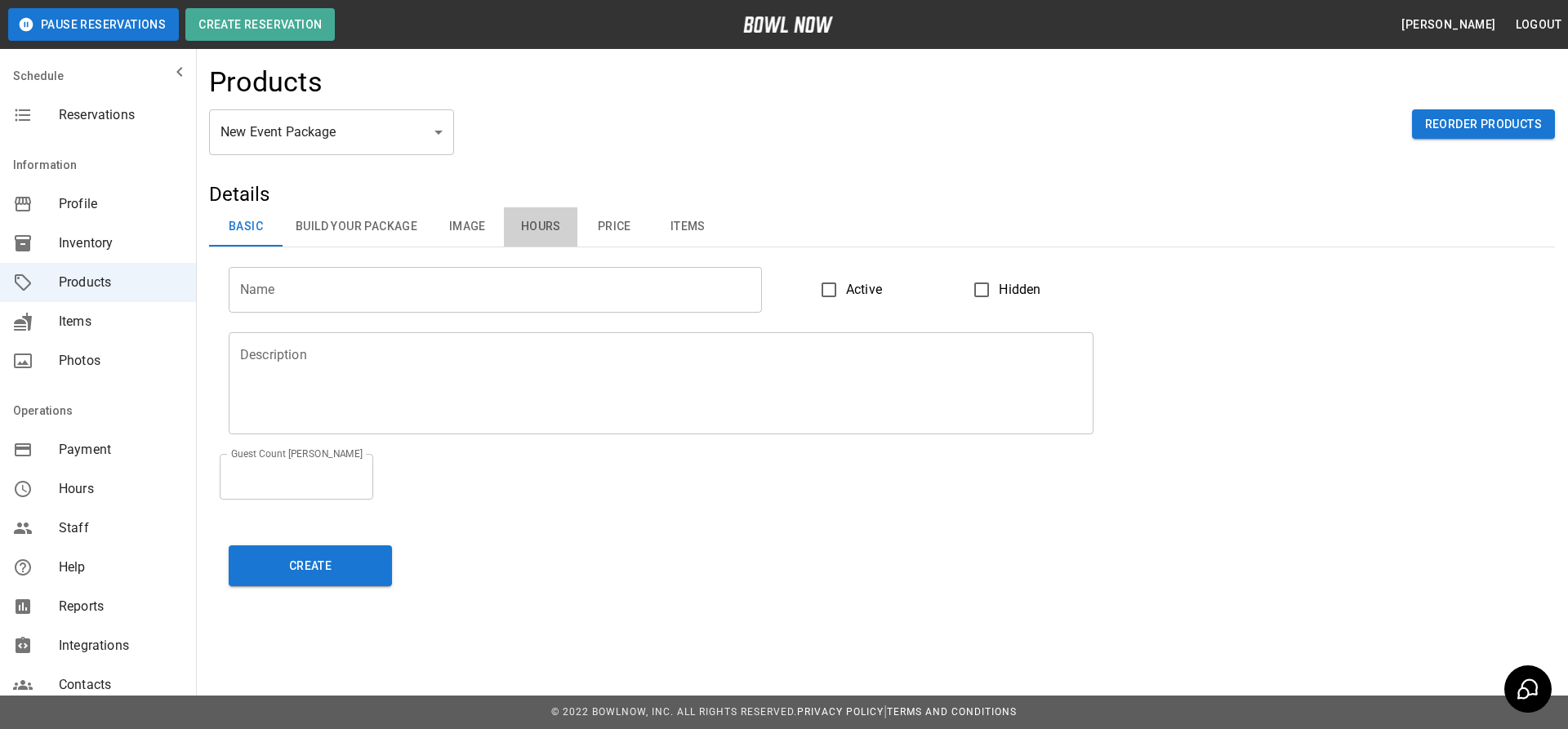
click at [542, 226] on button "Hours" at bounding box center [541, 227] width 74 height 39
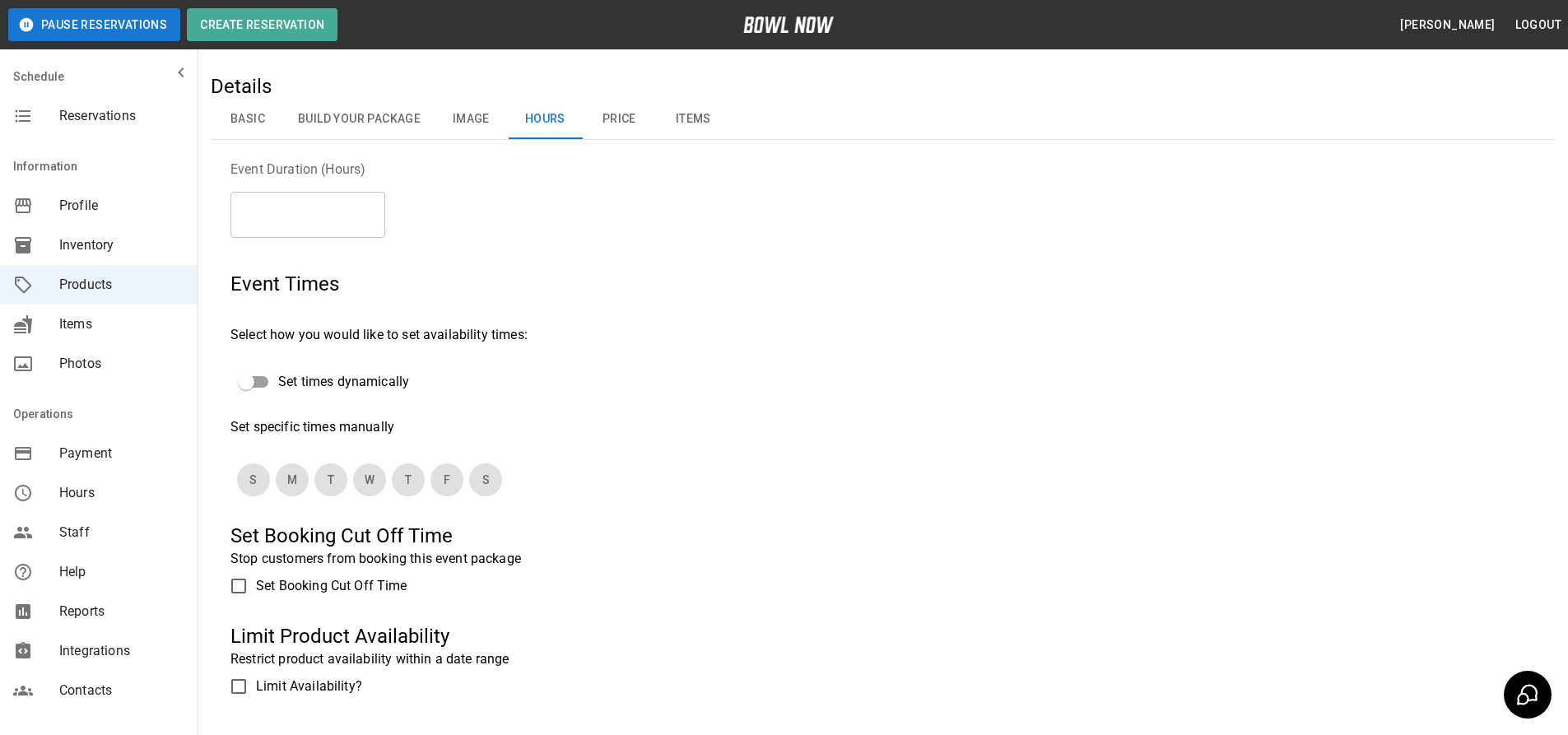
scroll to position [83, 0]
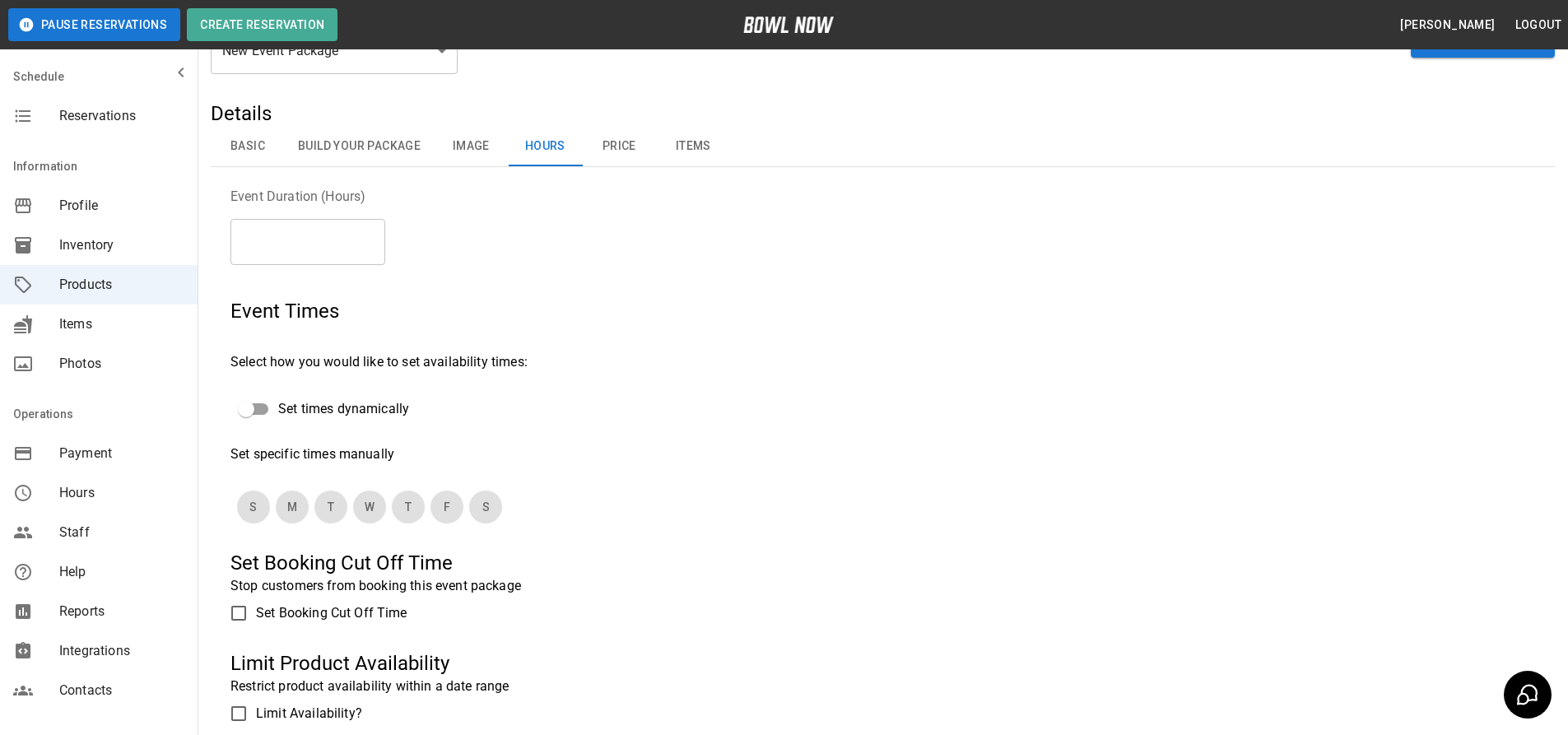
click at [310, 418] on span "Set times dynamically" at bounding box center [343, 409] width 131 height 20
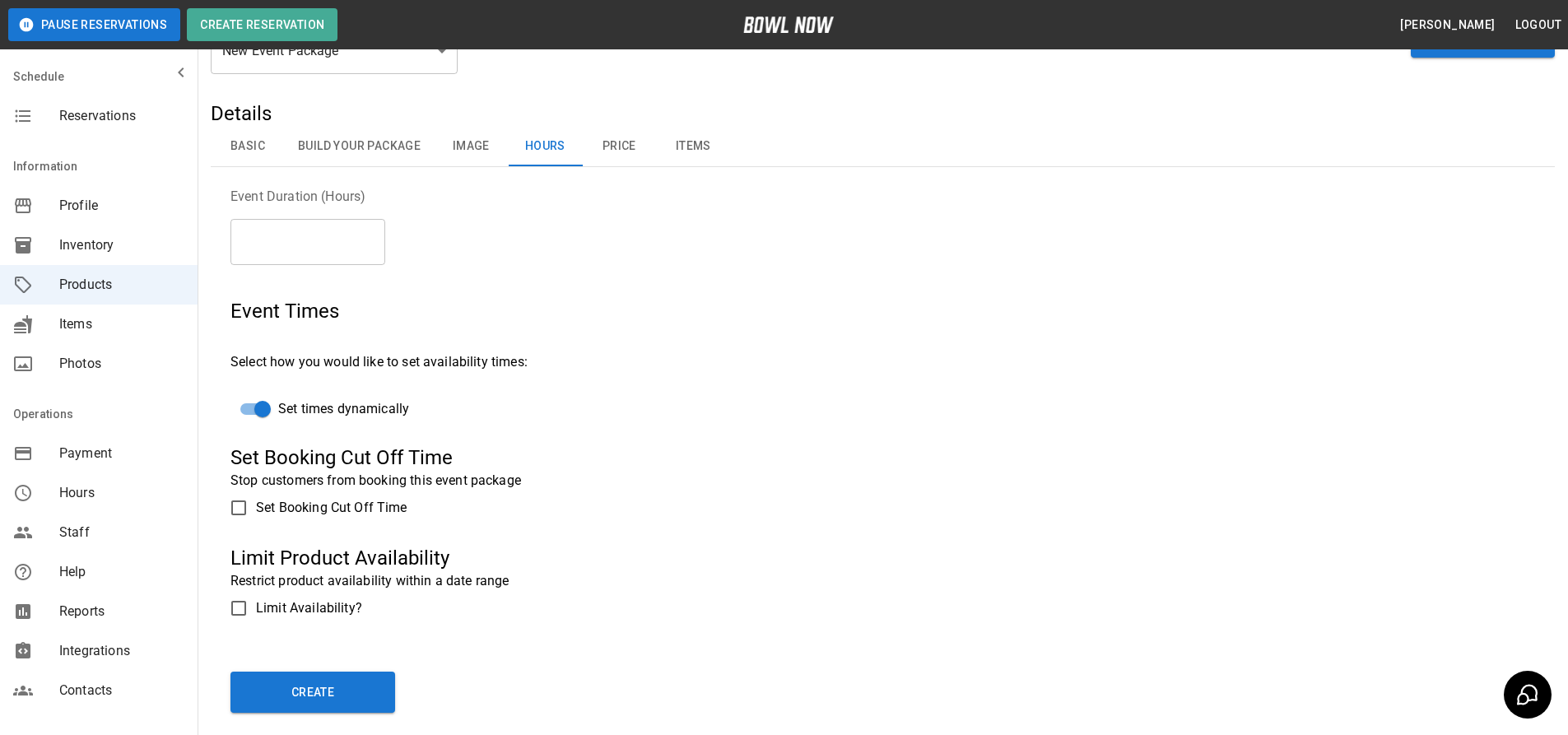
click at [314, 412] on span "Set times dynamically" at bounding box center [343, 409] width 131 height 20
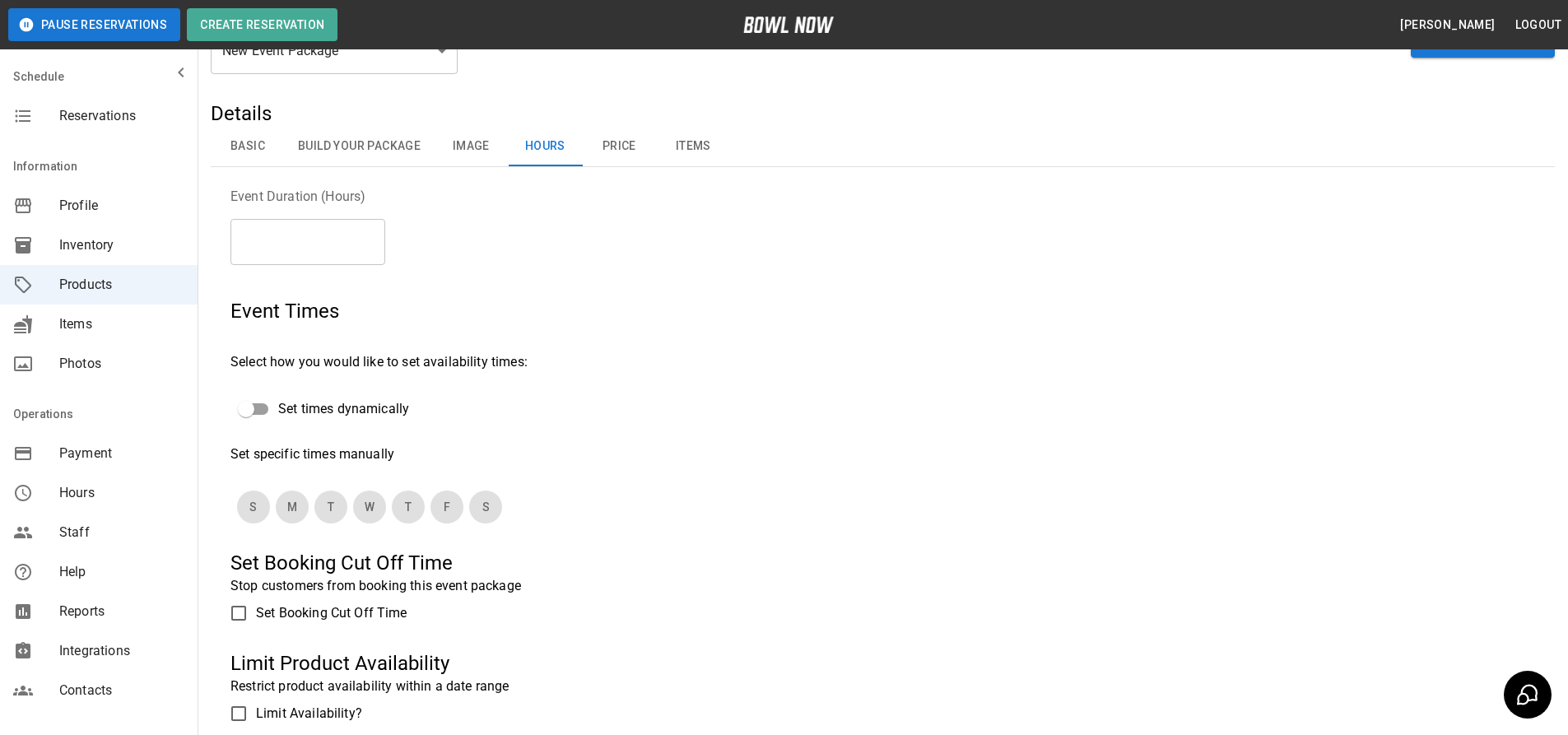
click at [376, 151] on button "Build Your Package" at bounding box center [359, 147] width 149 height 39
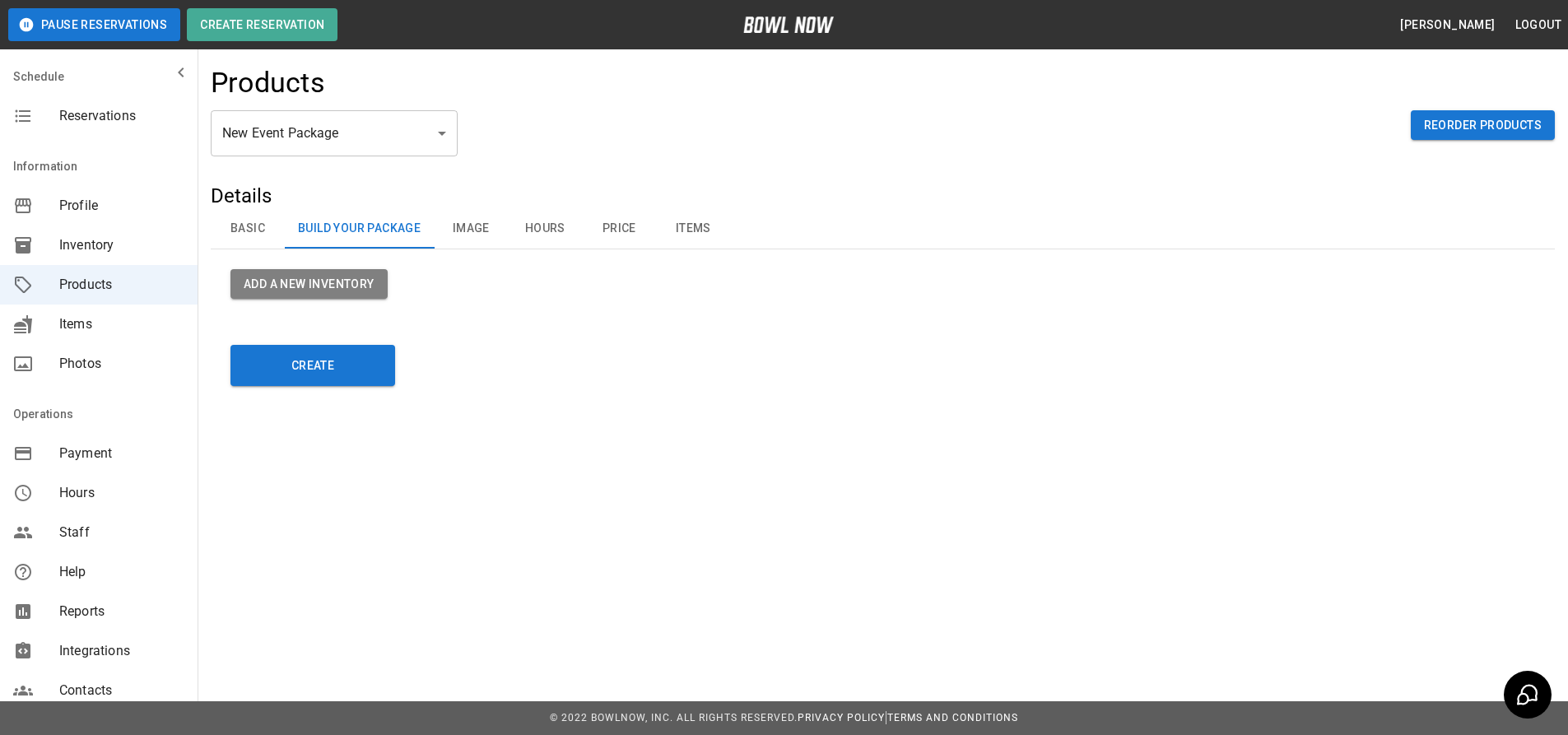
scroll to position [0, 0]
click at [269, 227] on button "Basic" at bounding box center [247, 229] width 74 height 39
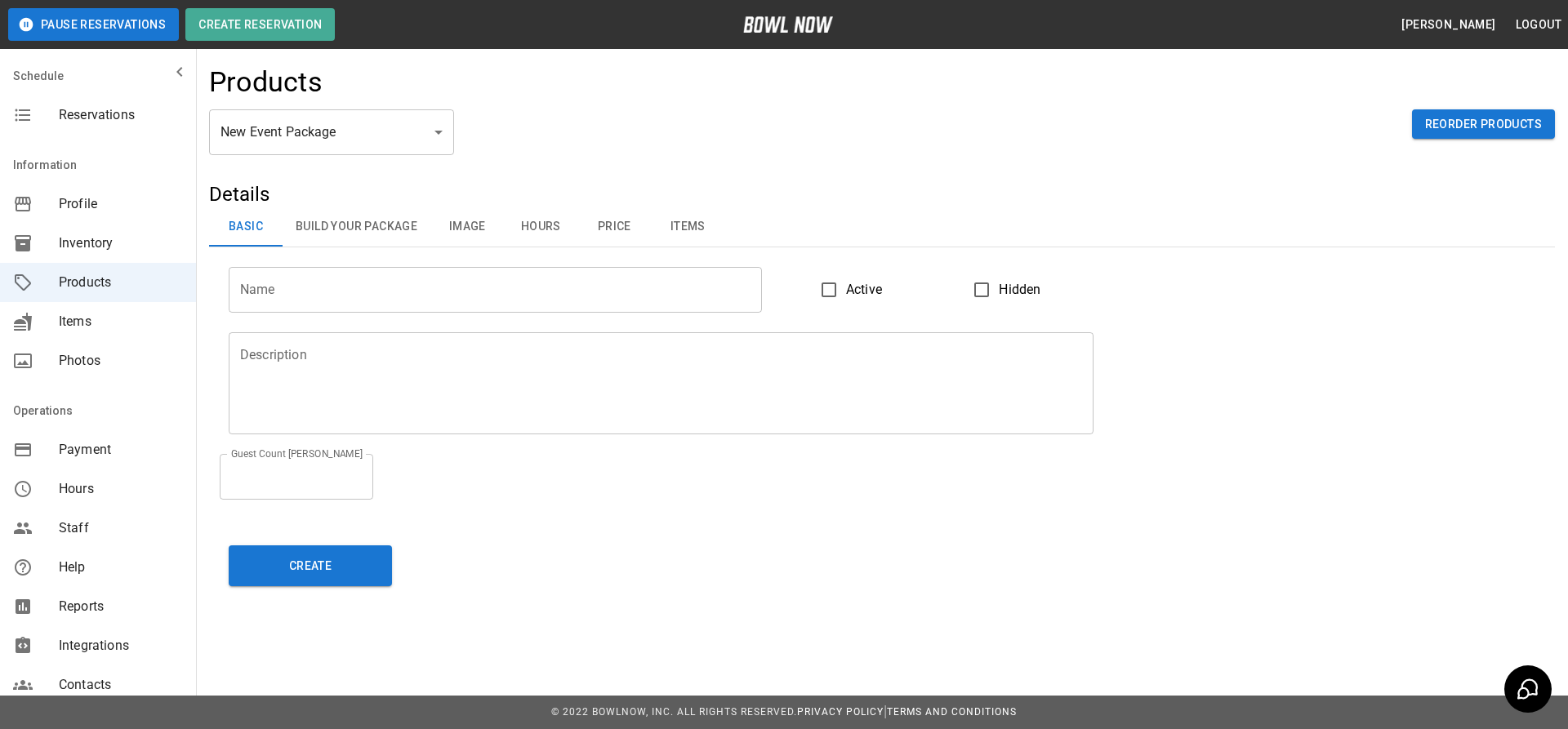
click at [616, 228] on button "Price" at bounding box center [613, 227] width 74 height 39
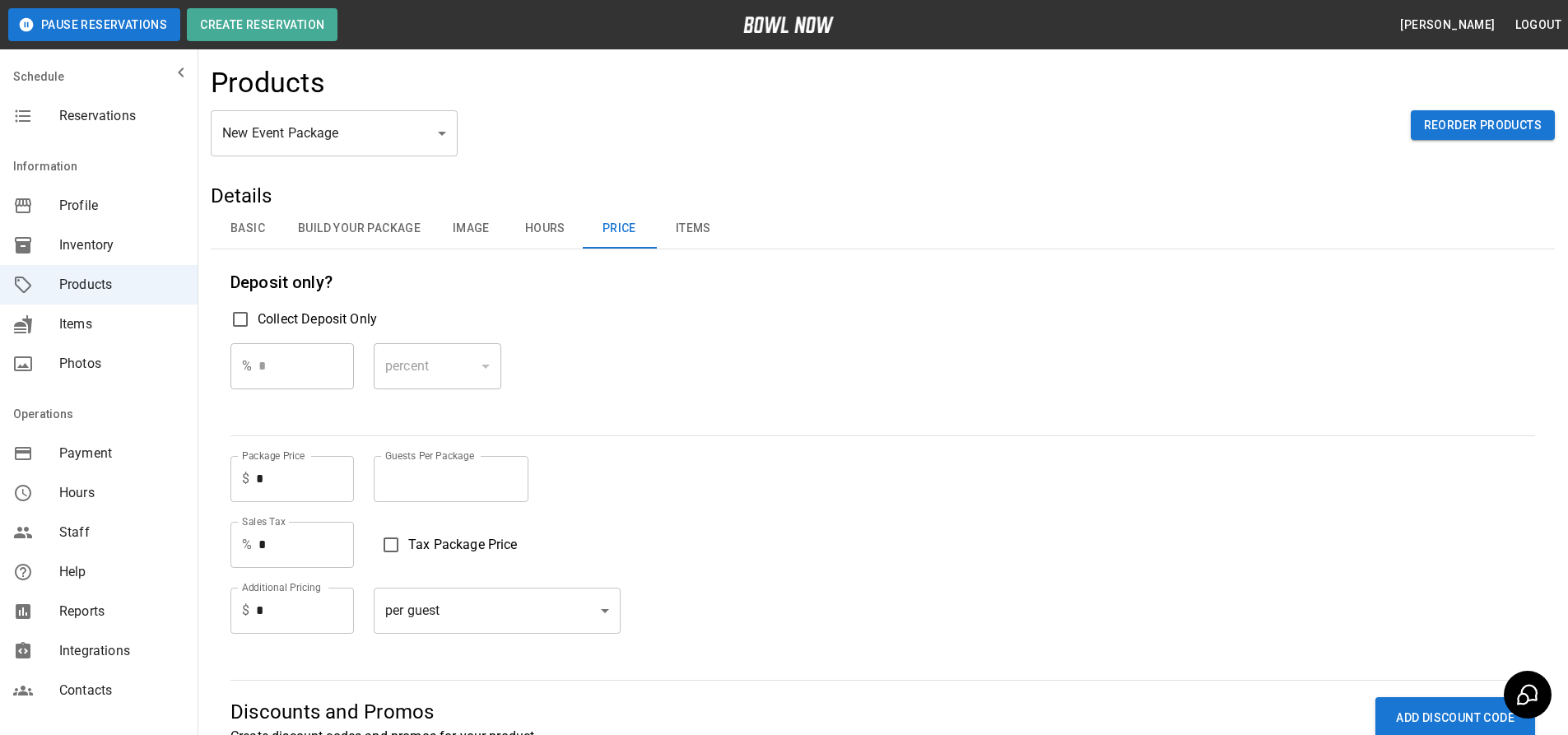
click at [351, 227] on button "Build Your Package" at bounding box center [359, 229] width 149 height 39
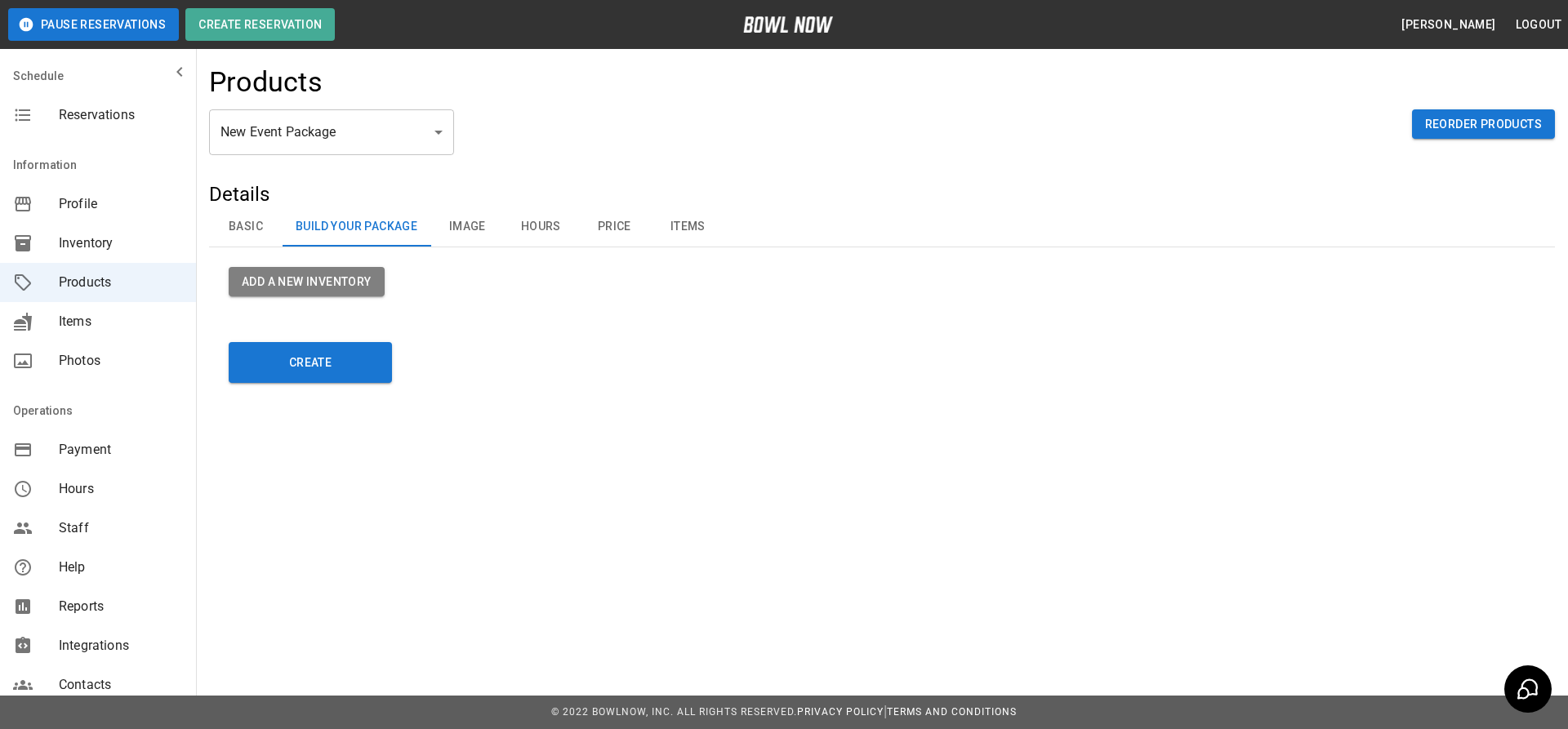
click at [599, 223] on button "Price" at bounding box center [613, 227] width 74 height 39
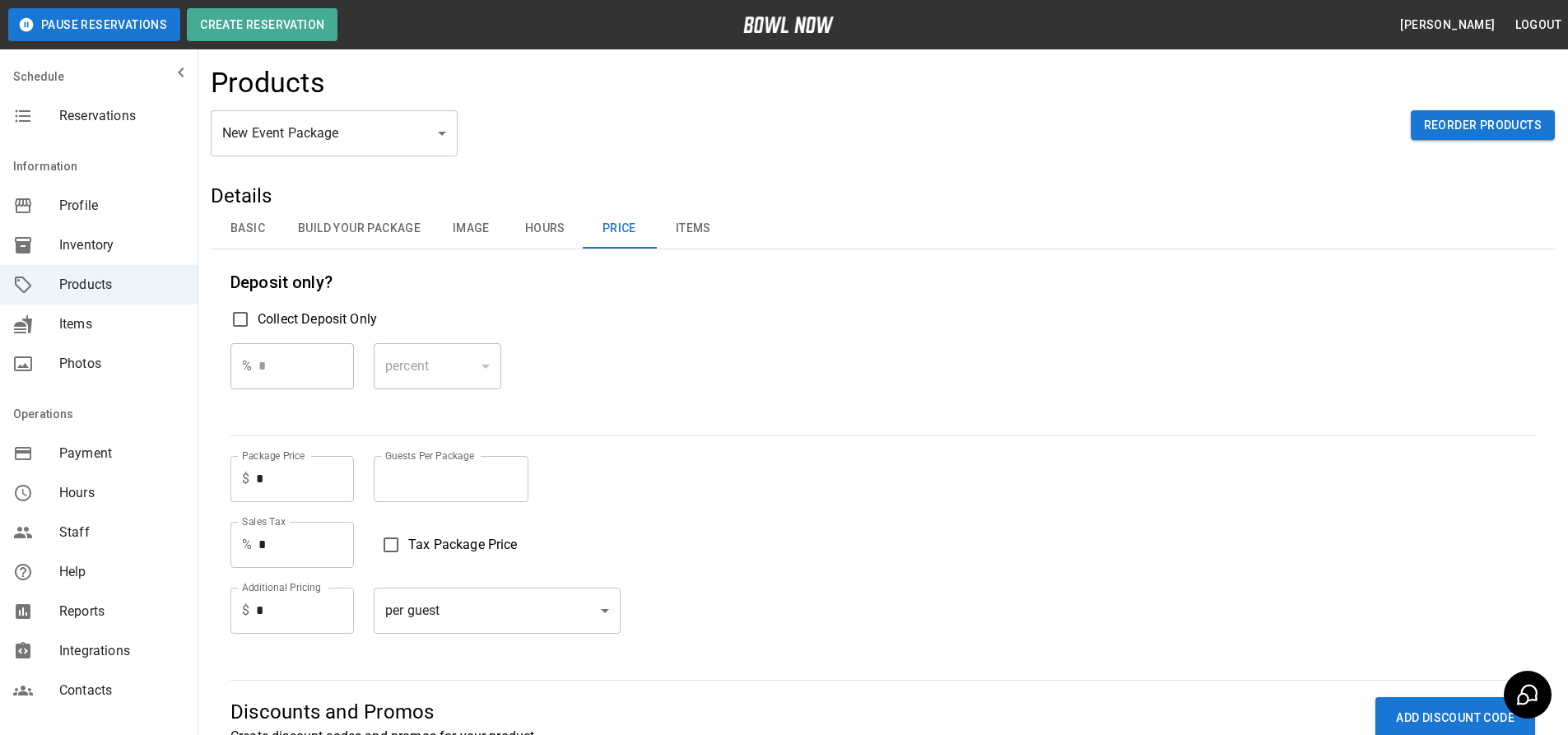
click at [396, 233] on button "Build Your Package" at bounding box center [359, 229] width 149 height 39
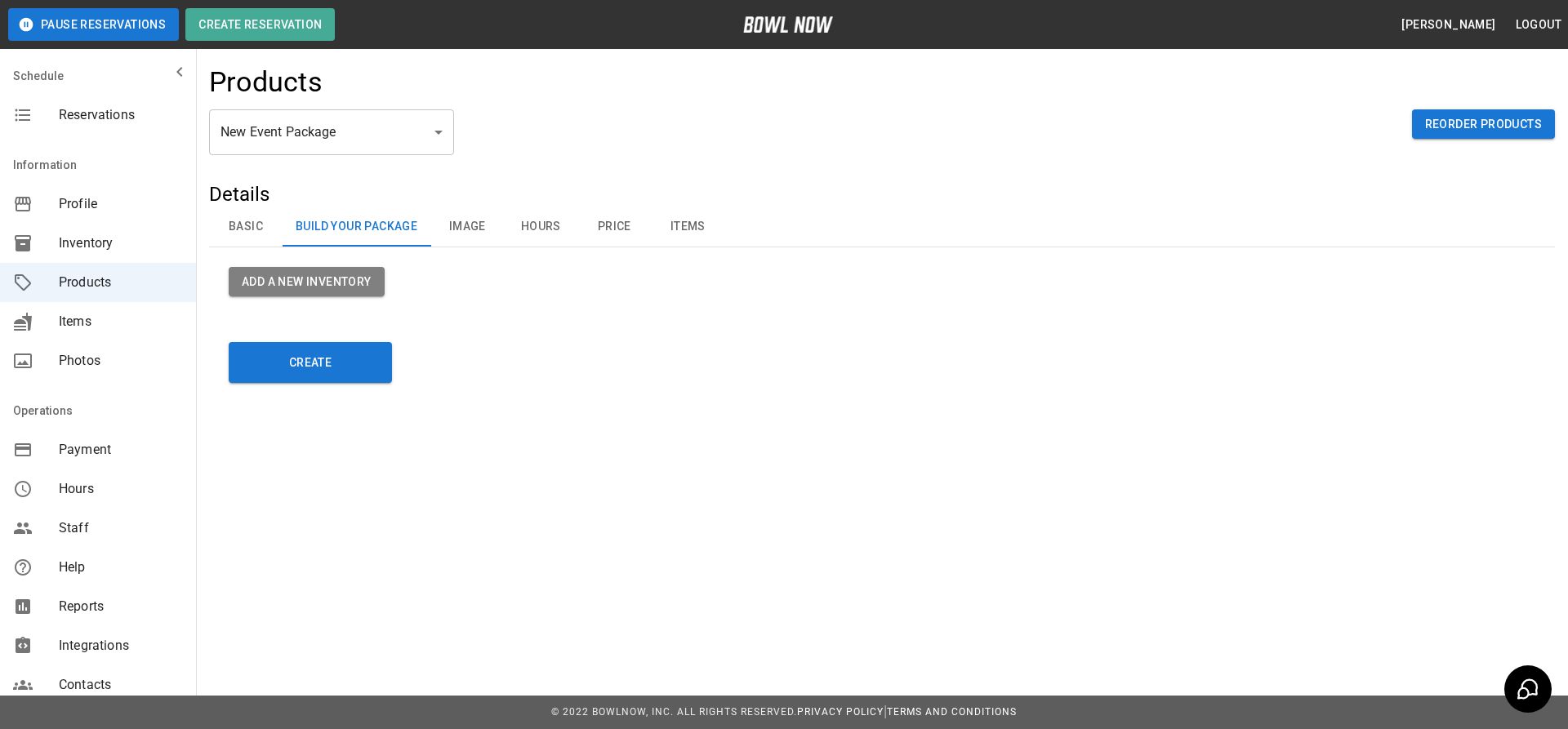
click at [478, 227] on button "Image" at bounding box center [467, 227] width 74 height 39
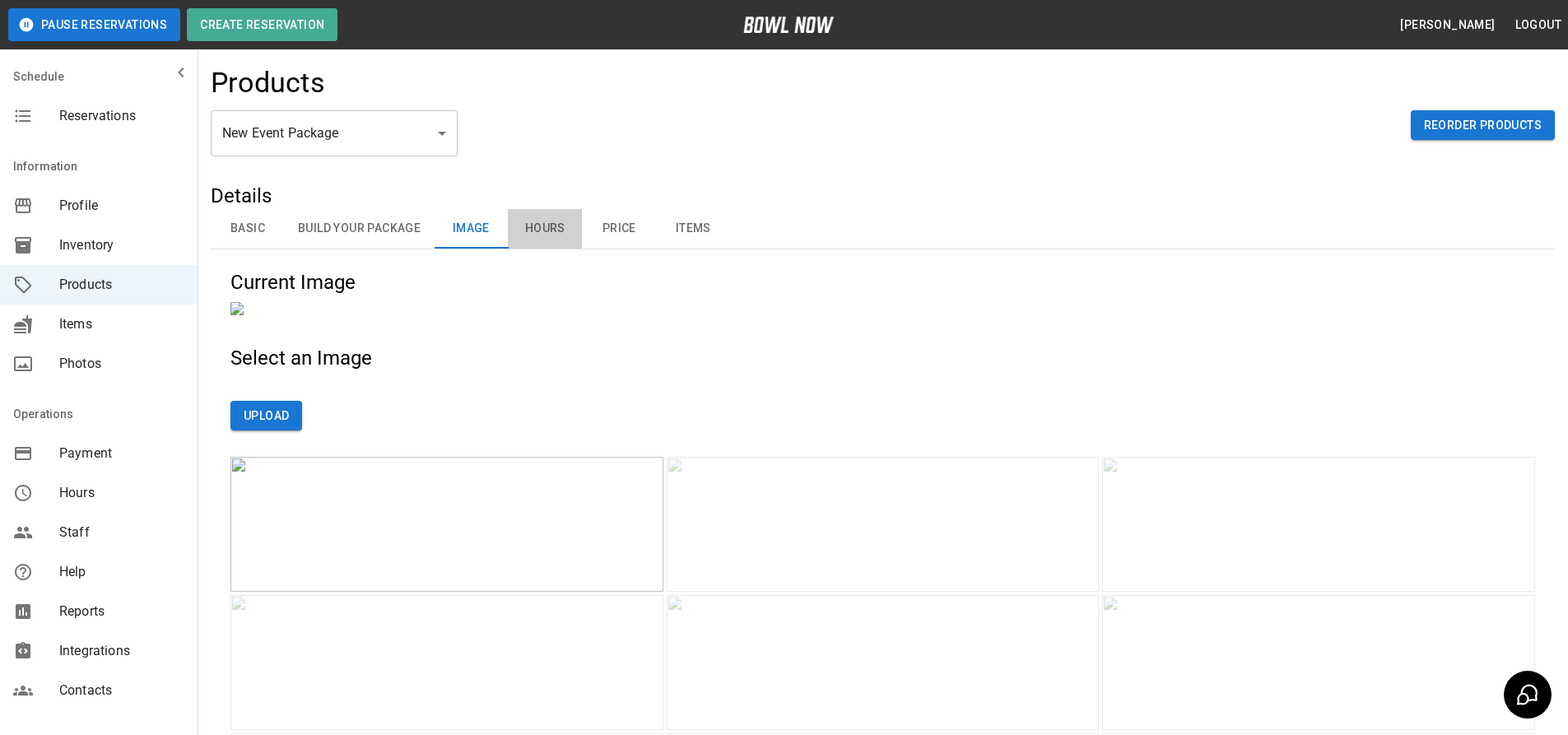
click at [545, 234] on button "Hours" at bounding box center [545, 229] width 74 height 39
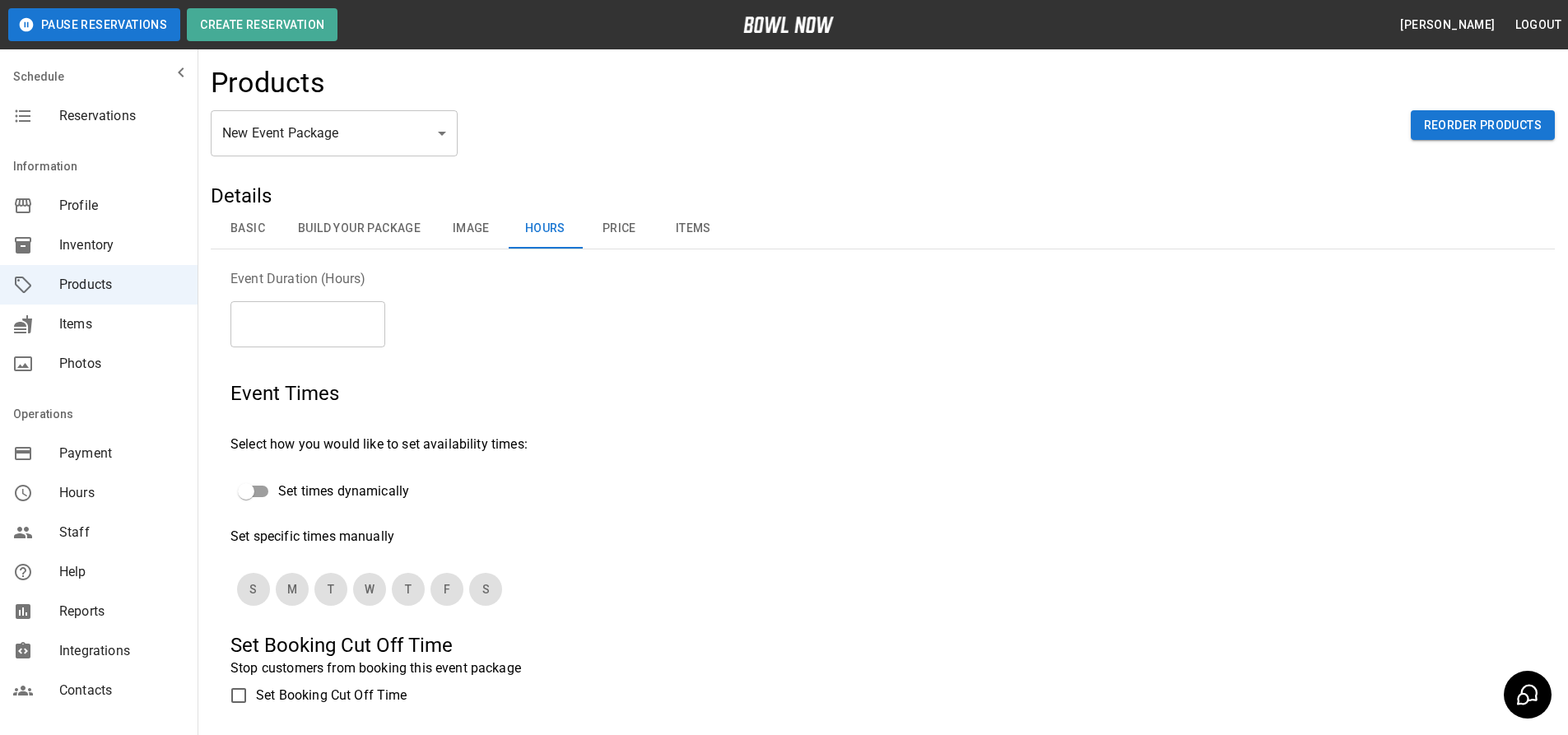
click at [483, 232] on button "Image" at bounding box center [471, 229] width 74 height 39
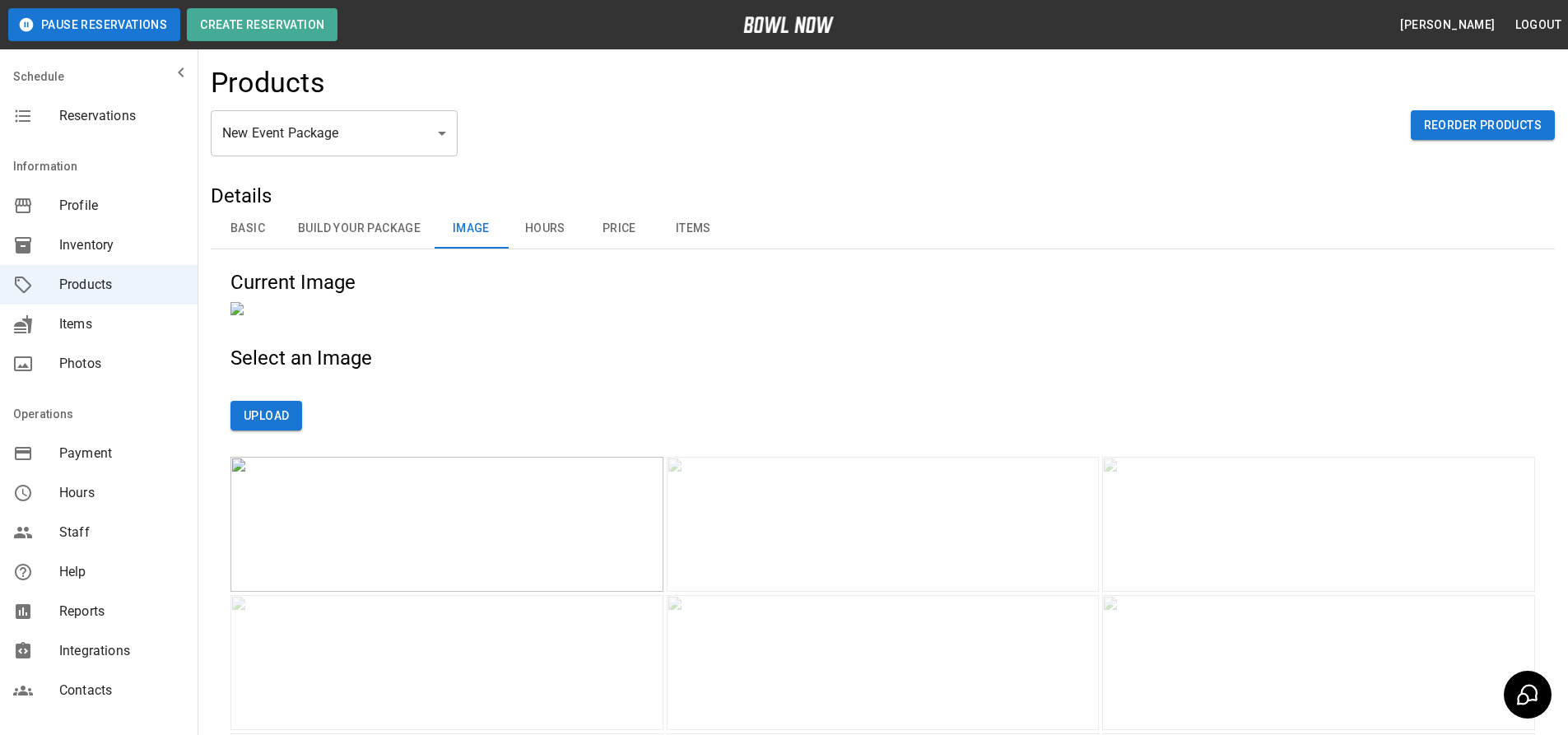
click at [542, 224] on button "Hours" at bounding box center [545, 229] width 74 height 39
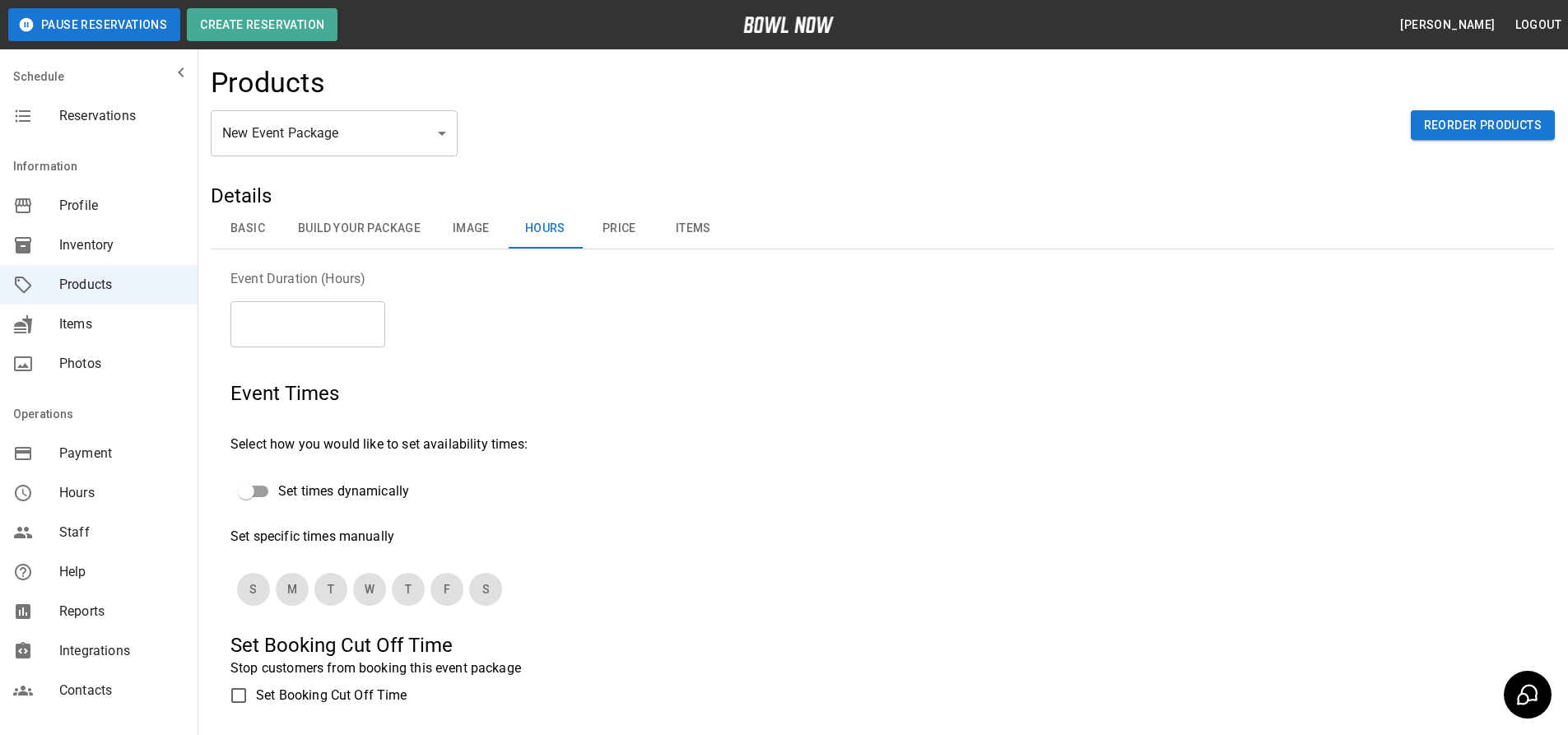
click at [583, 224] on button "Price" at bounding box center [618, 229] width 74 height 39
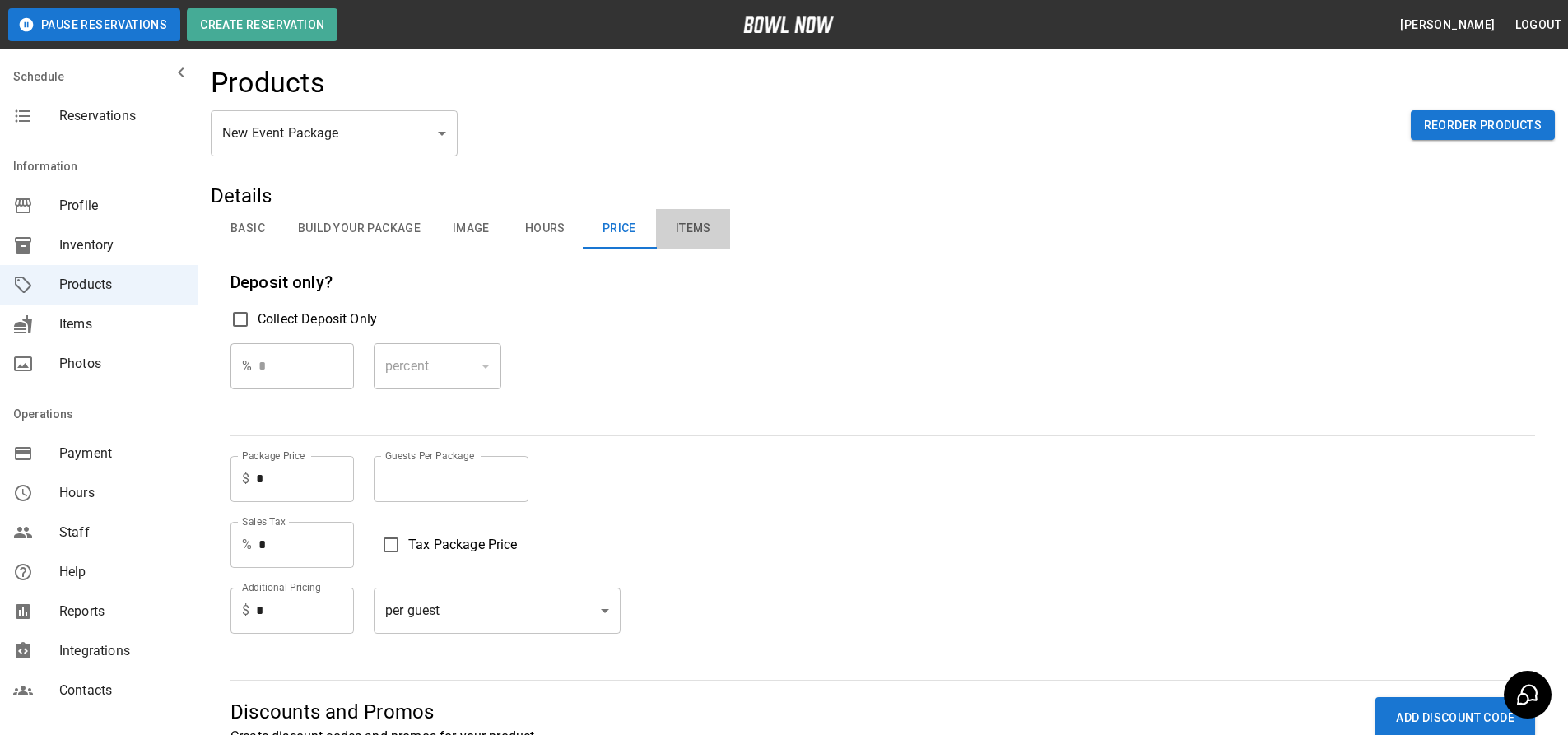
click at [684, 236] on button "Items" at bounding box center [692, 229] width 74 height 39
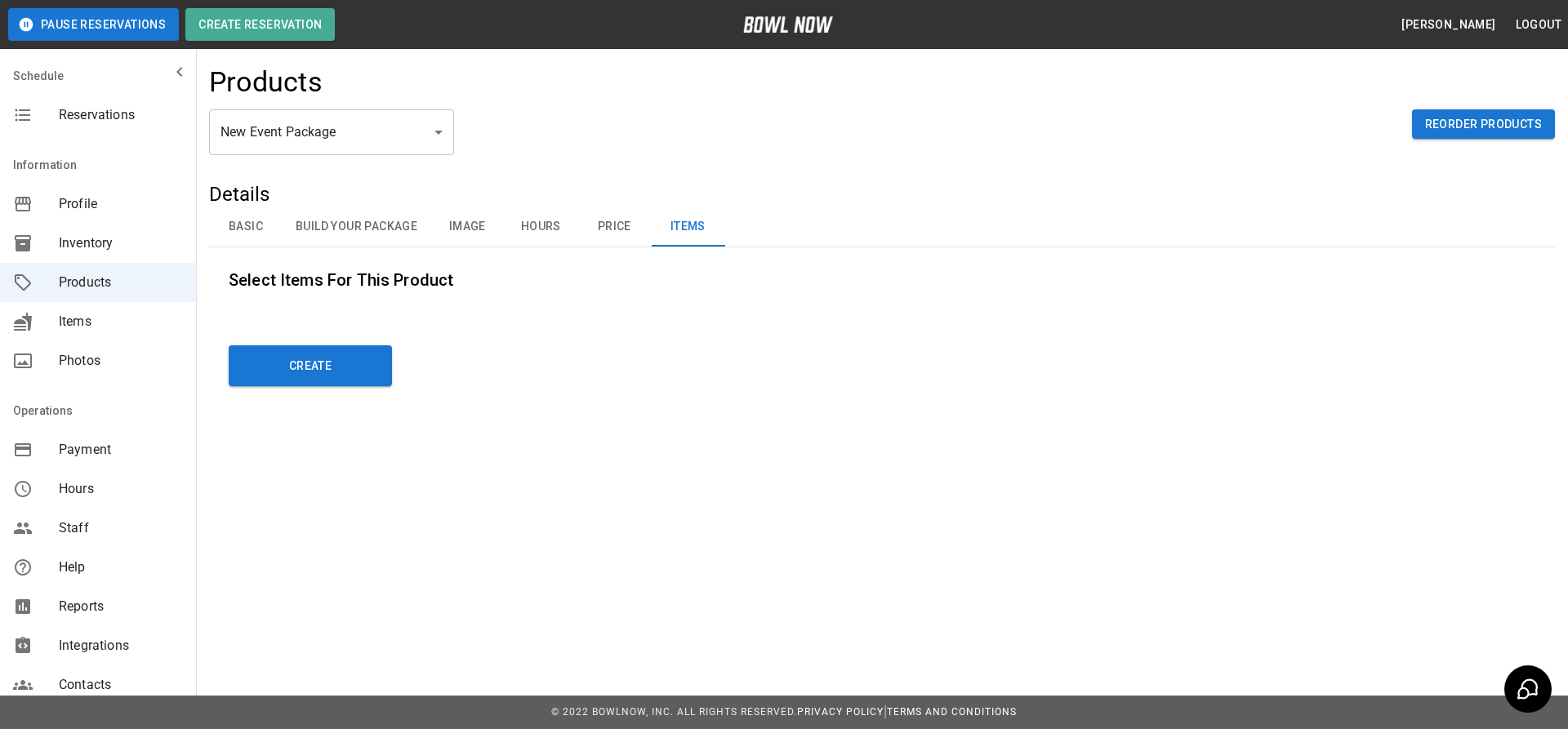
click at [622, 227] on button "Price" at bounding box center [613, 227] width 74 height 39
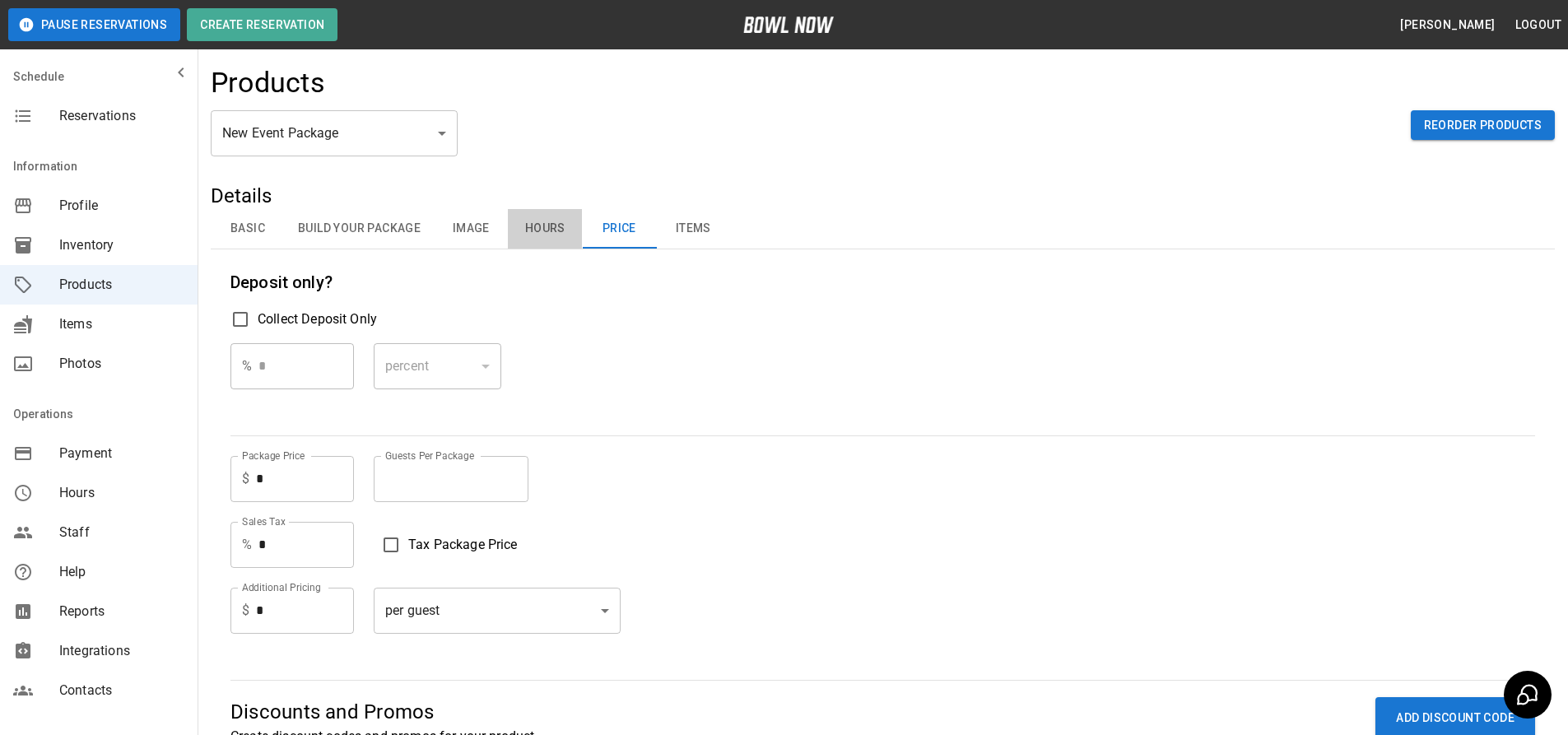
click at [510, 232] on button "Hours" at bounding box center [545, 229] width 74 height 39
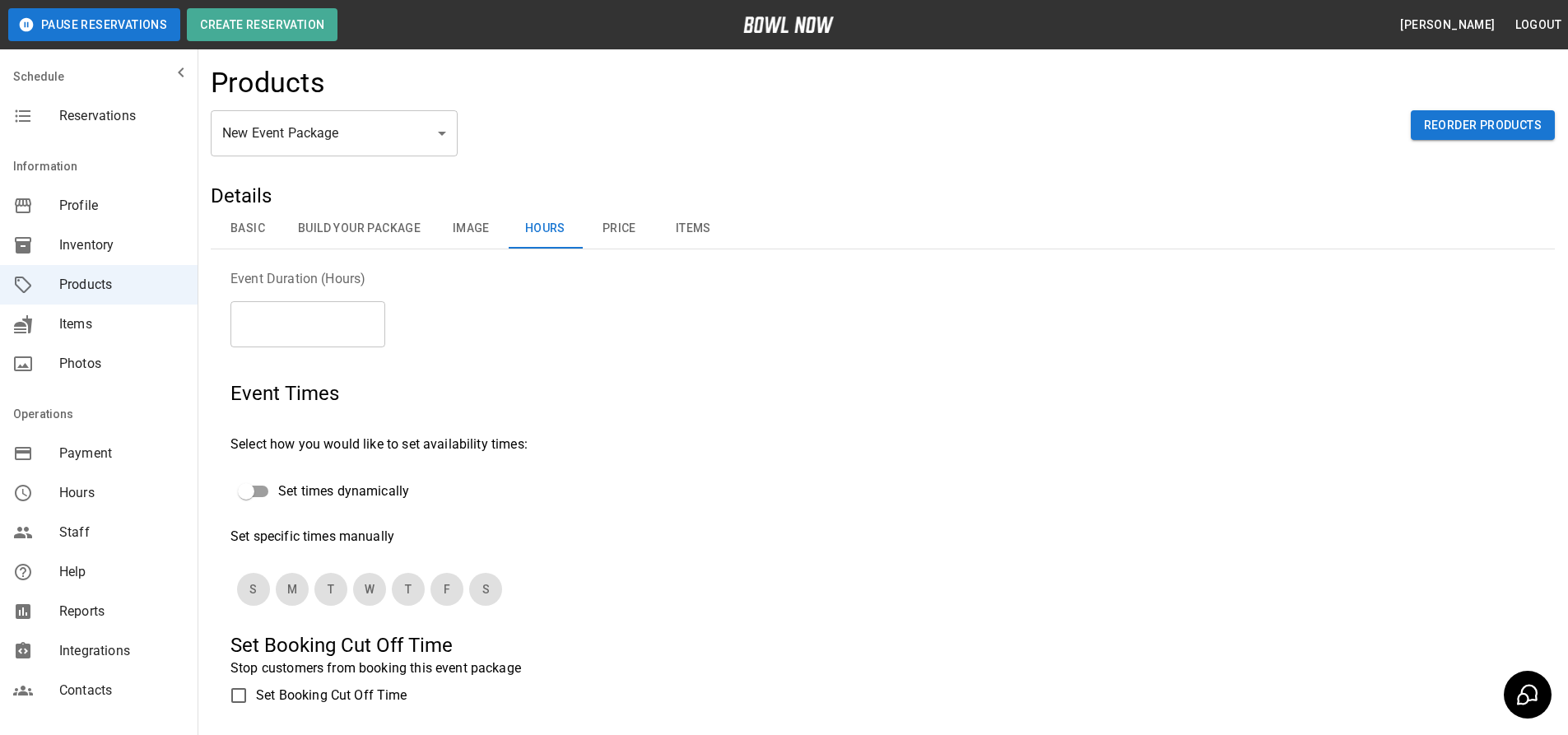
click at [520, 231] on button "Hours" at bounding box center [545, 229] width 74 height 39
click at [450, 223] on button "Image" at bounding box center [471, 229] width 74 height 39
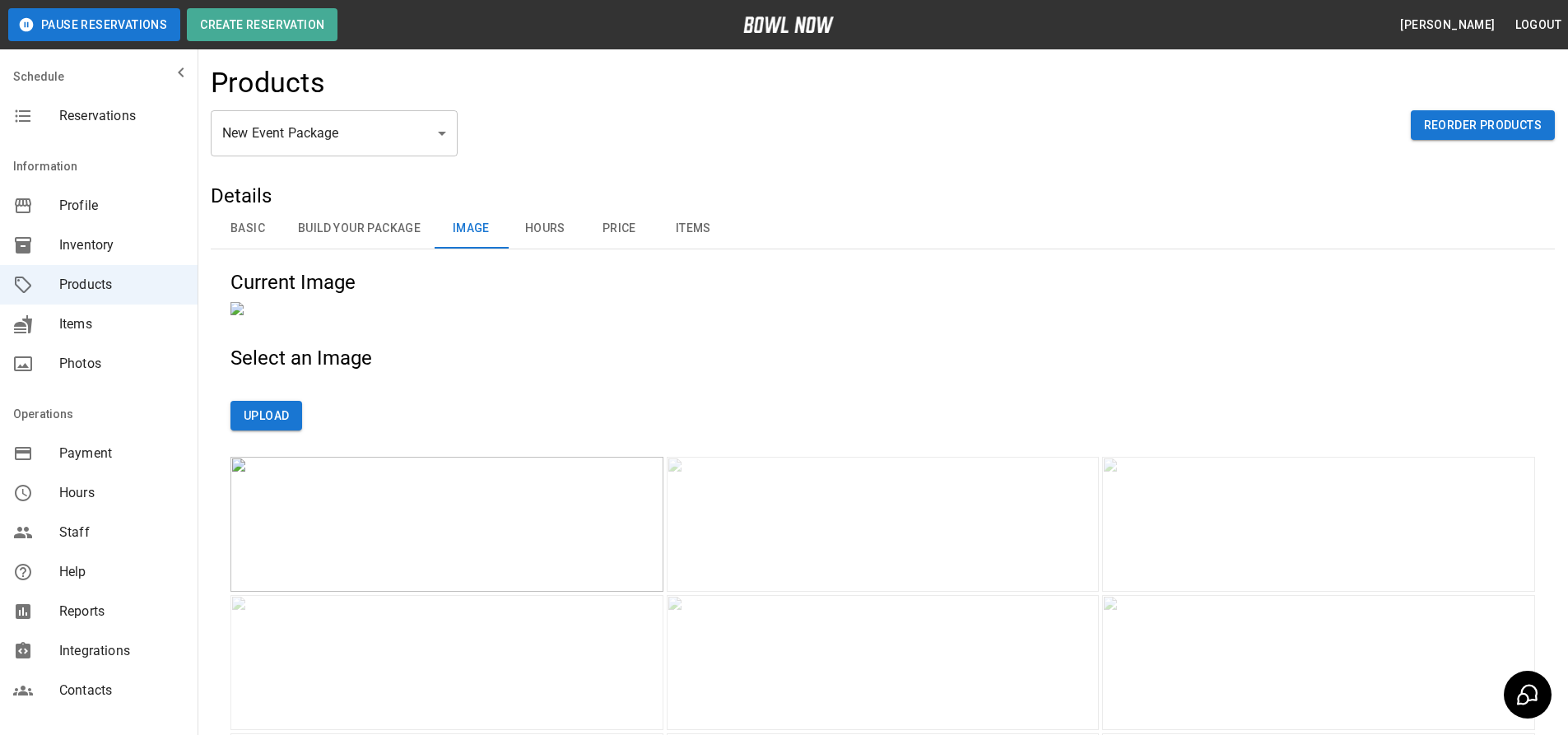
click at [381, 229] on button "Build Your Package" at bounding box center [359, 229] width 149 height 39
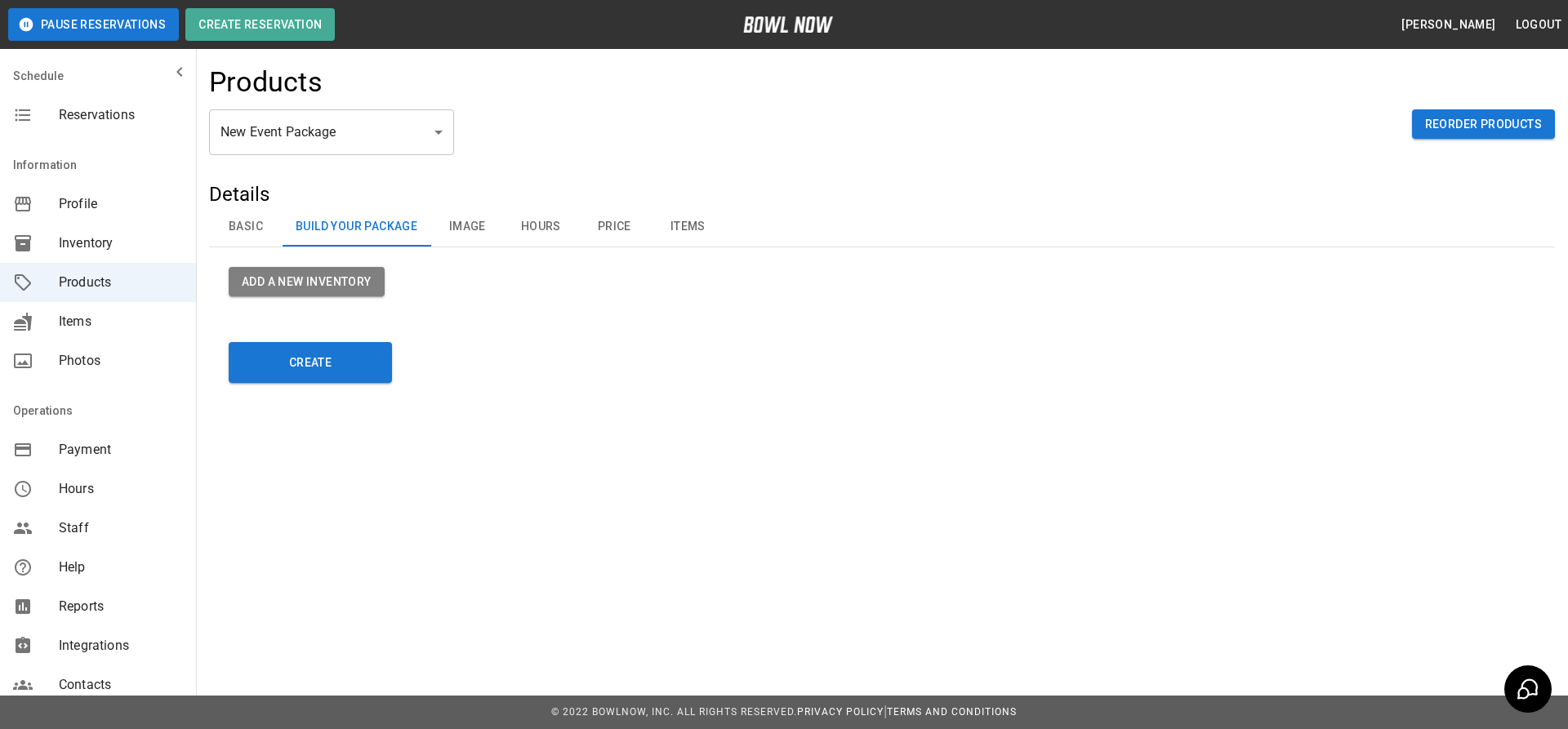
click at [468, 225] on button "Image" at bounding box center [467, 227] width 74 height 39
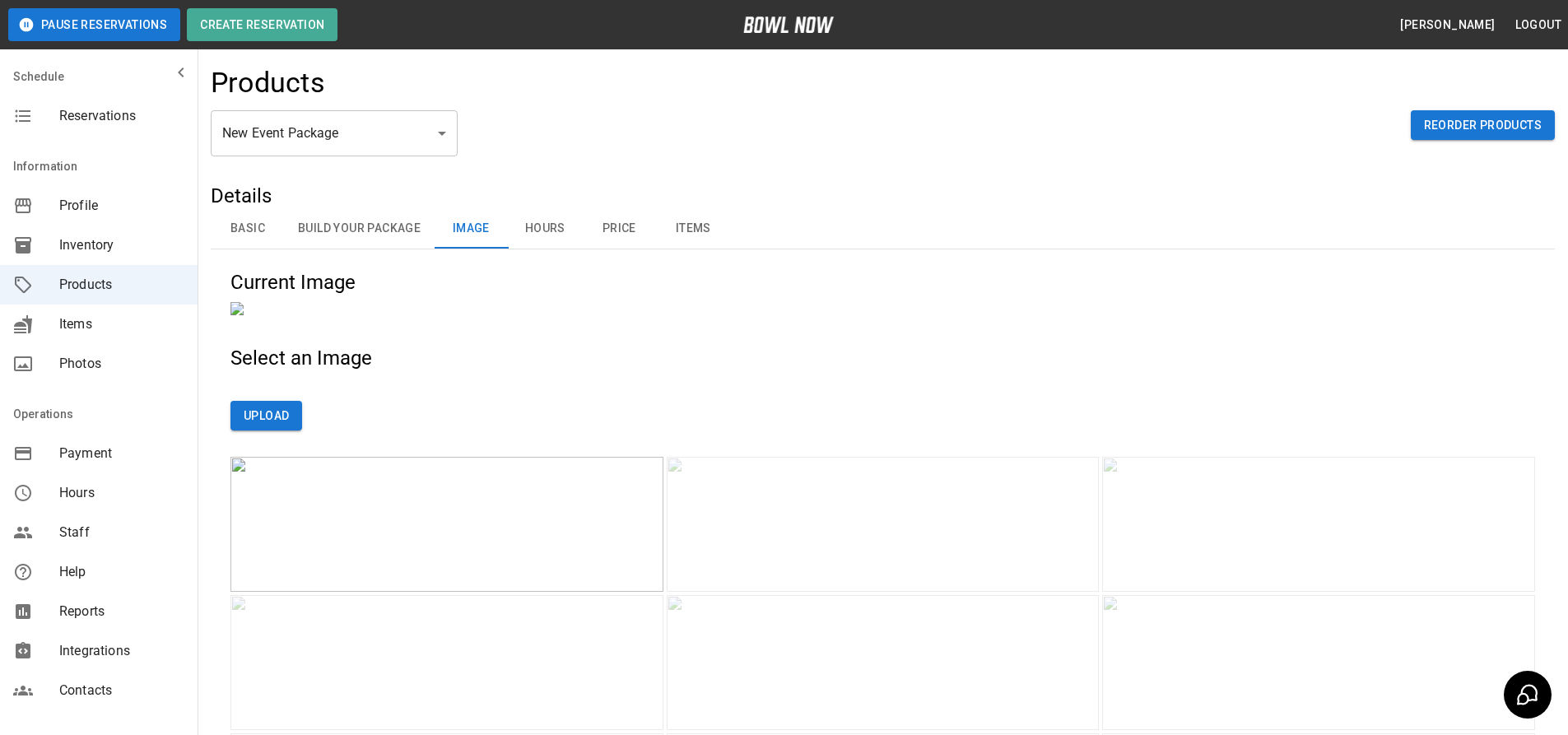
drag, startPoint x: 256, startPoint y: 218, endPoint x: 236, endPoint y: 227, distance: 21.9
click at [256, 217] on button "Basic" at bounding box center [247, 229] width 74 height 39
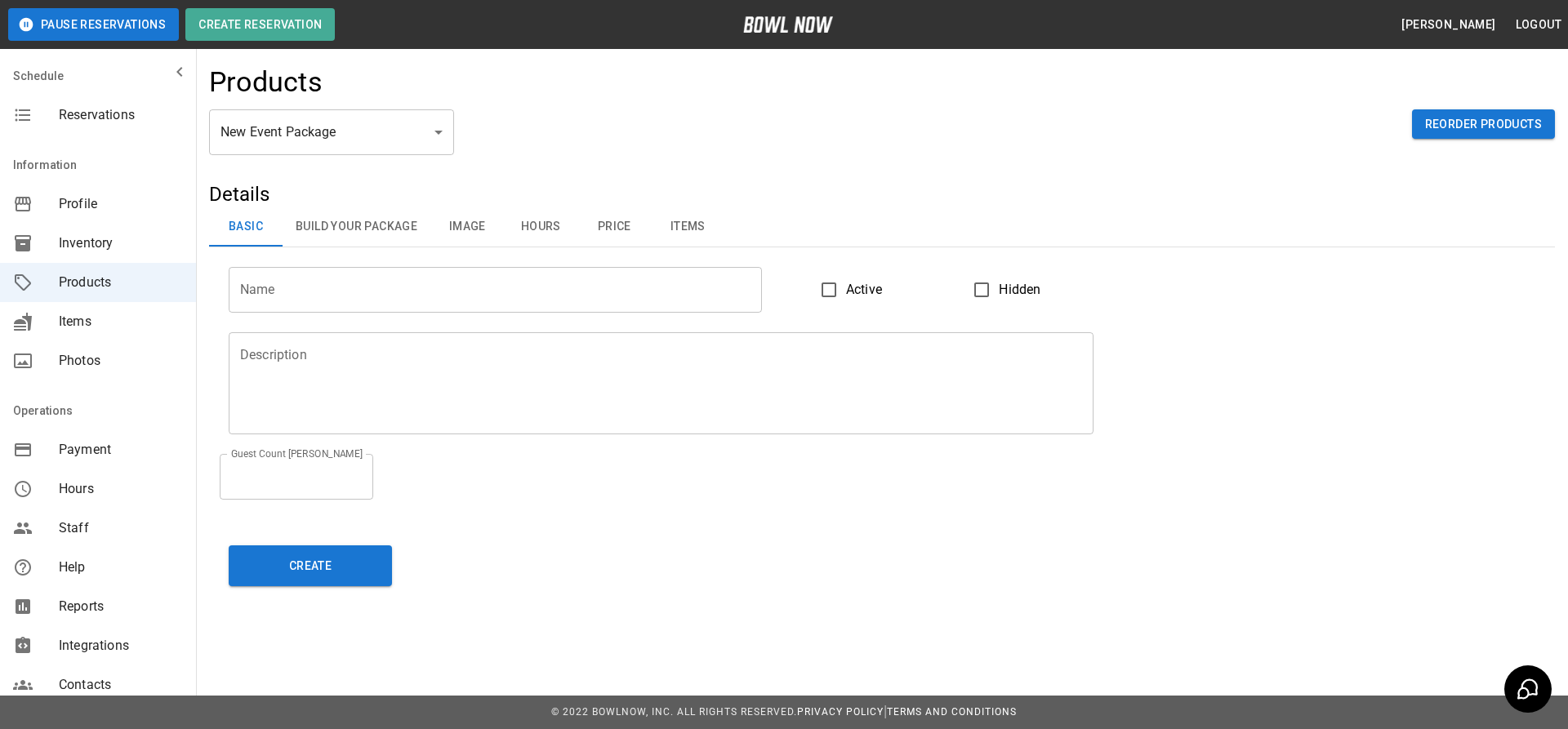
click at [378, 228] on button "Build Your Package" at bounding box center [356, 227] width 148 height 39
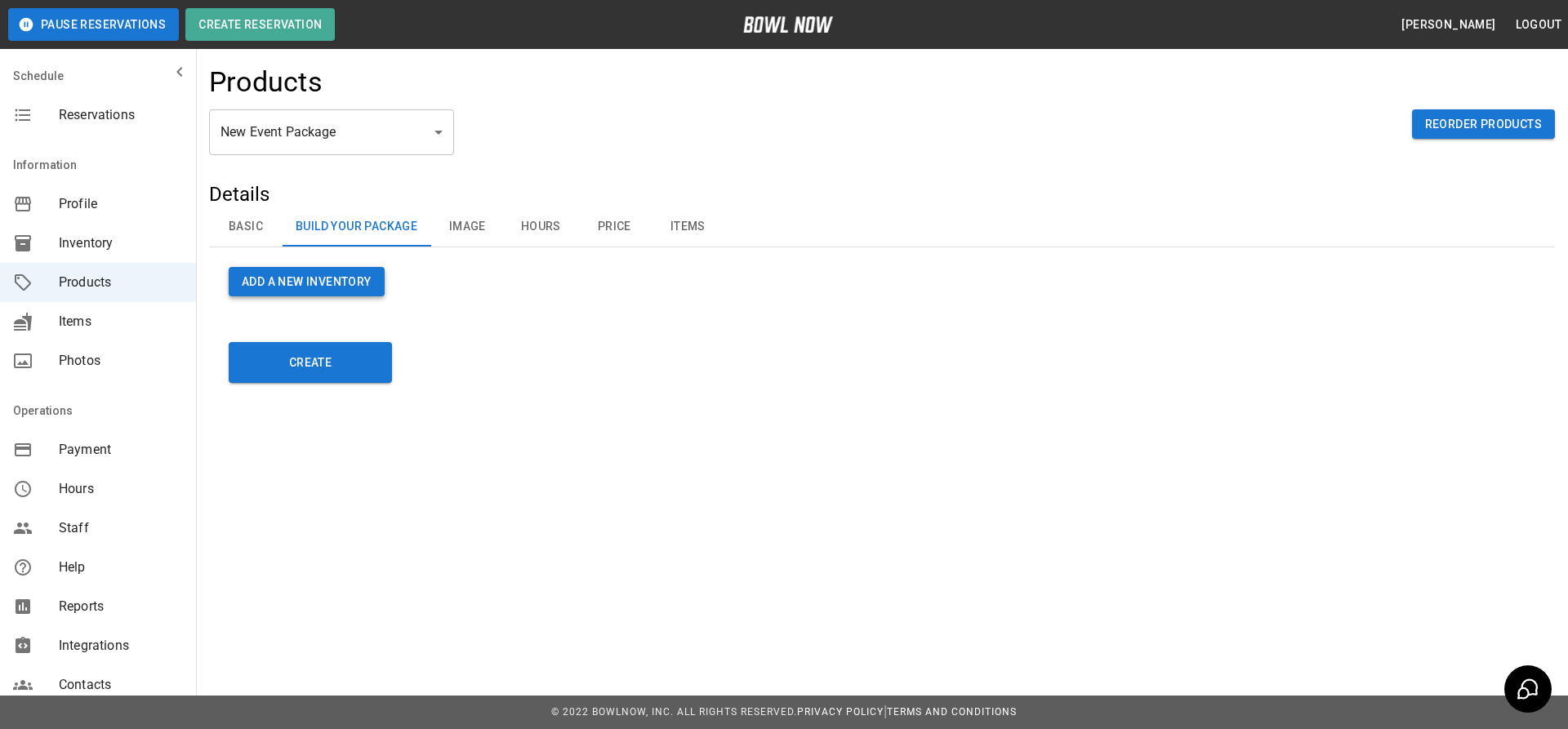
click at [326, 286] on button "Add a new Inventory" at bounding box center [306, 282] width 156 height 30
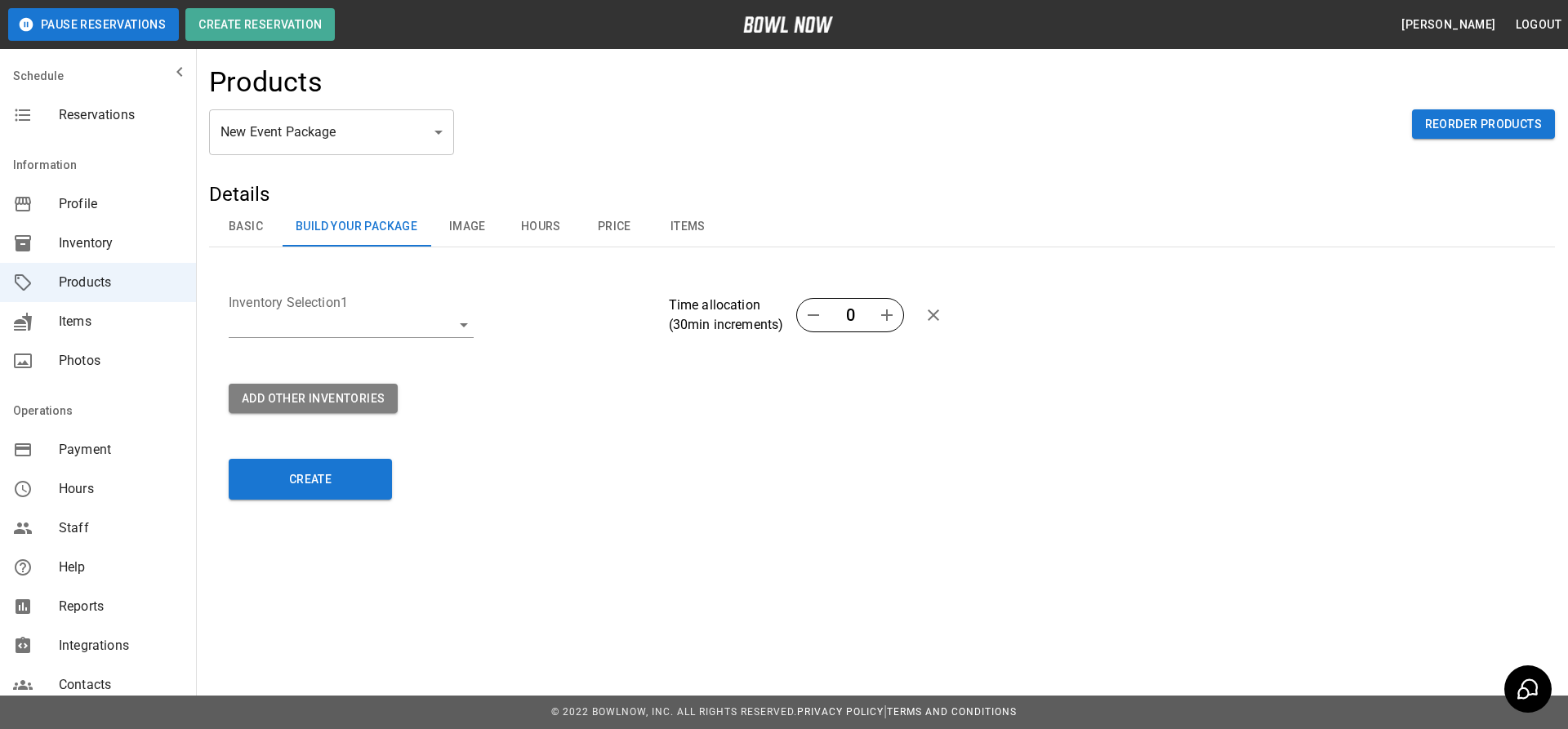
click at [372, 307] on legend "Inventory Selection 1" at bounding box center [442, 302] width 427 height 19
click at [369, 326] on body "Pause Reservations Create Reservation Chris Stabile Logout Schedule Reservation…" at bounding box center [784, 364] width 1568 height 729
click at [428, 368] on li "Bowling" at bounding box center [351, 360] width 245 height 30
type input "**********"
click at [892, 323] on icon "button" at bounding box center [887, 315] width 20 height 20
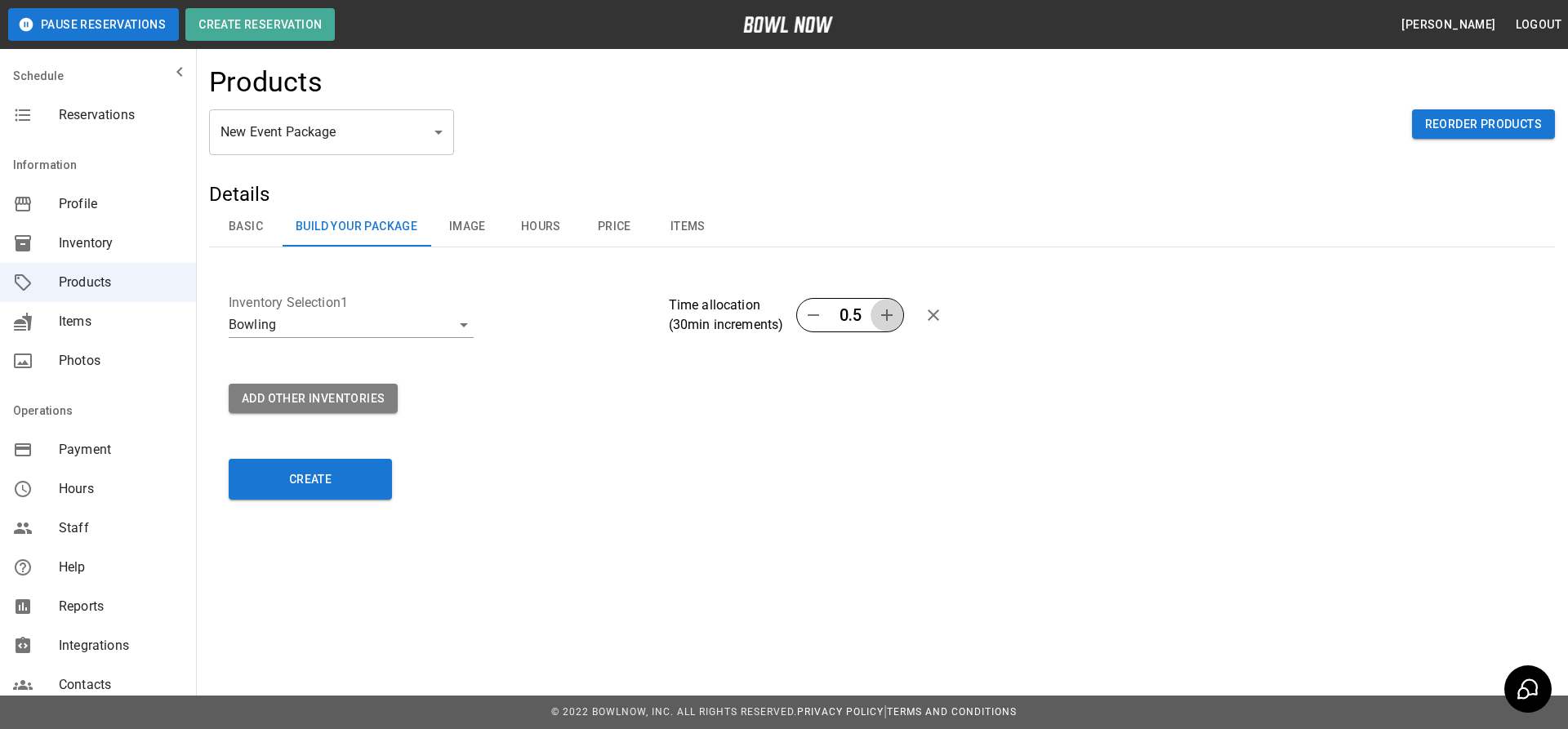
click at [892, 323] on icon "button" at bounding box center [887, 315] width 20 height 20
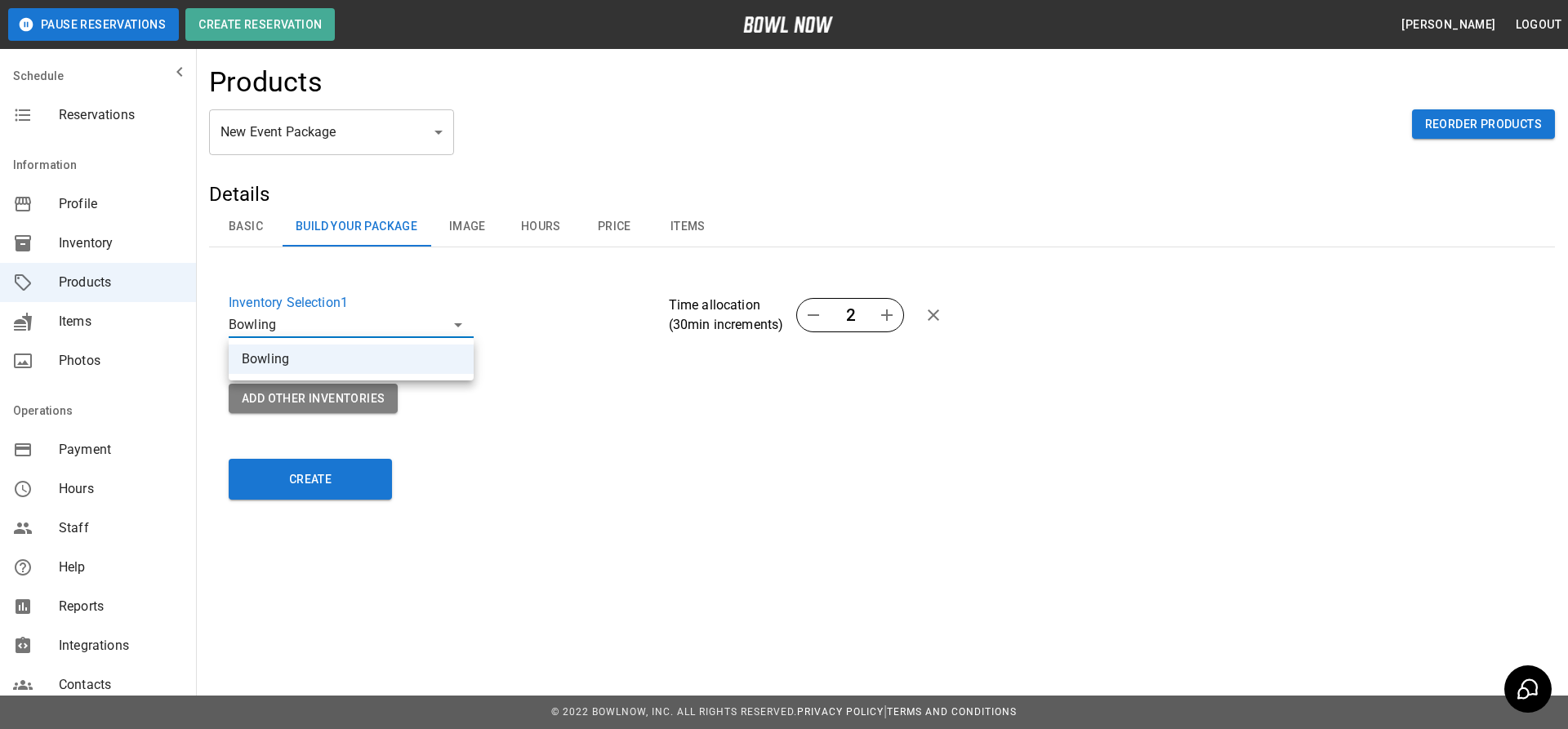
click at [463, 324] on body "**********" at bounding box center [784, 364] width 1568 height 729
click at [508, 307] on div at bounding box center [784, 364] width 1568 height 729
click at [452, 323] on body "**********" at bounding box center [784, 364] width 1568 height 729
click at [565, 314] on div at bounding box center [784, 364] width 1568 height 729
click at [479, 226] on button "Image" at bounding box center [467, 227] width 74 height 39
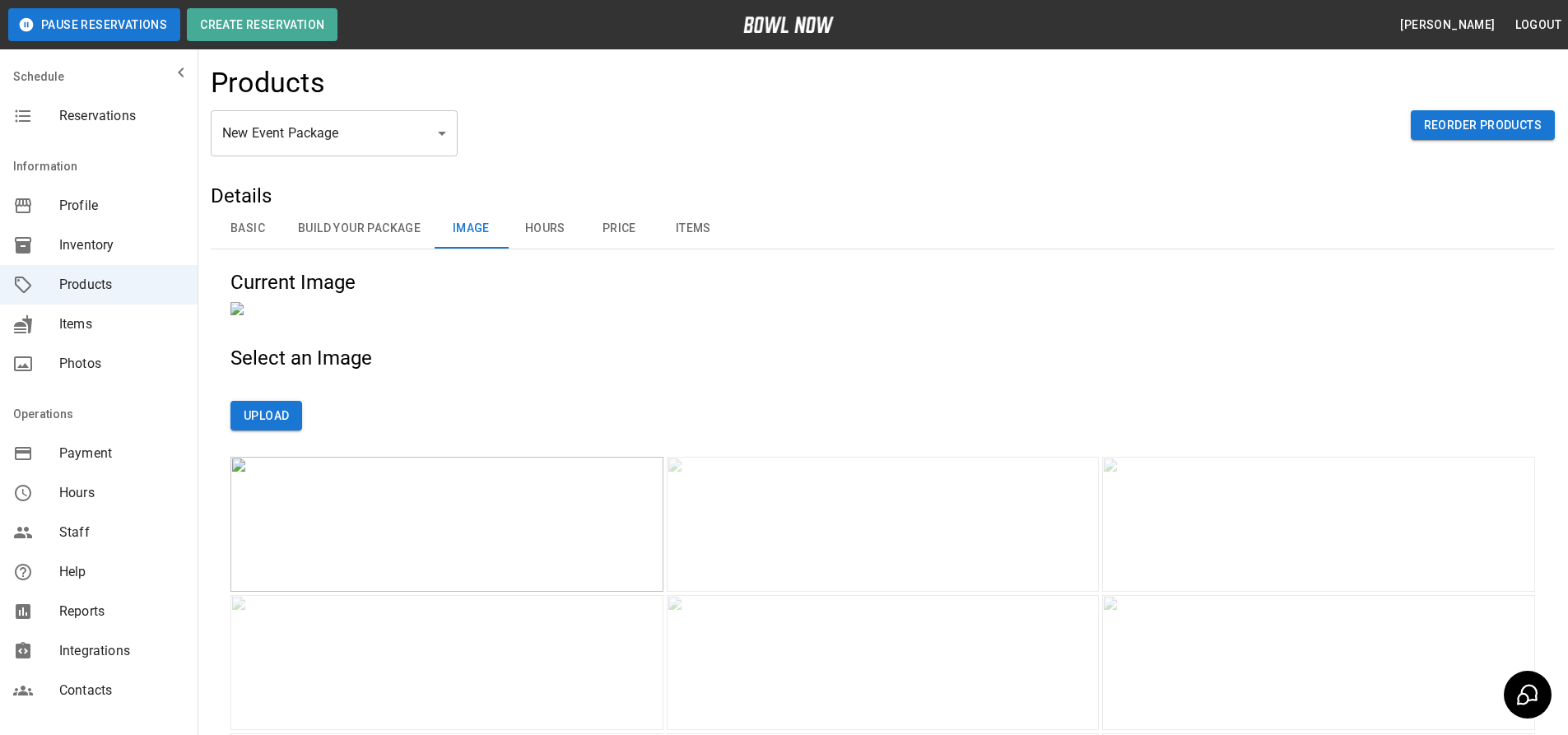
click at [541, 224] on button "Hours" at bounding box center [545, 229] width 74 height 39
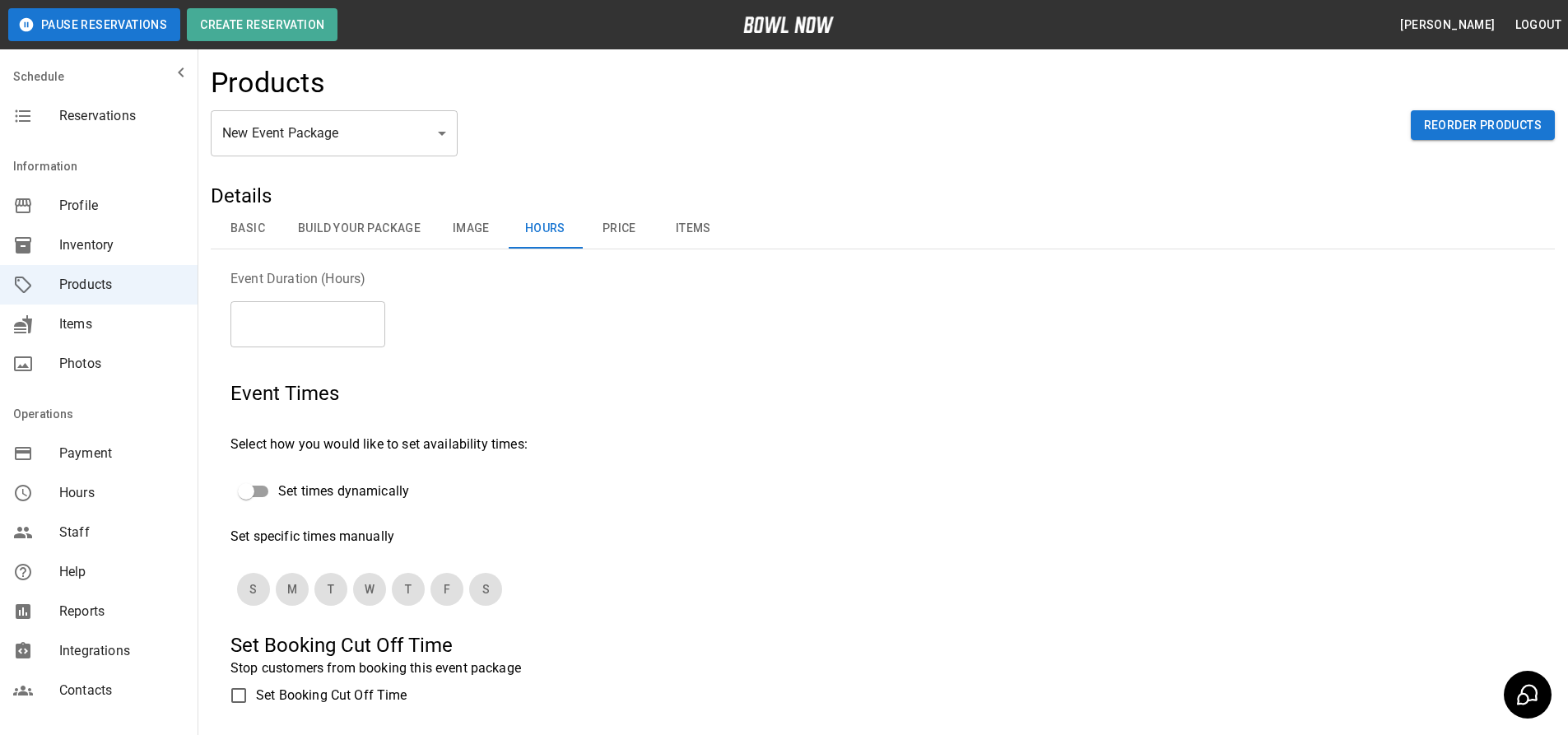
click at [624, 233] on button "Price" at bounding box center [618, 229] width 74 height 39
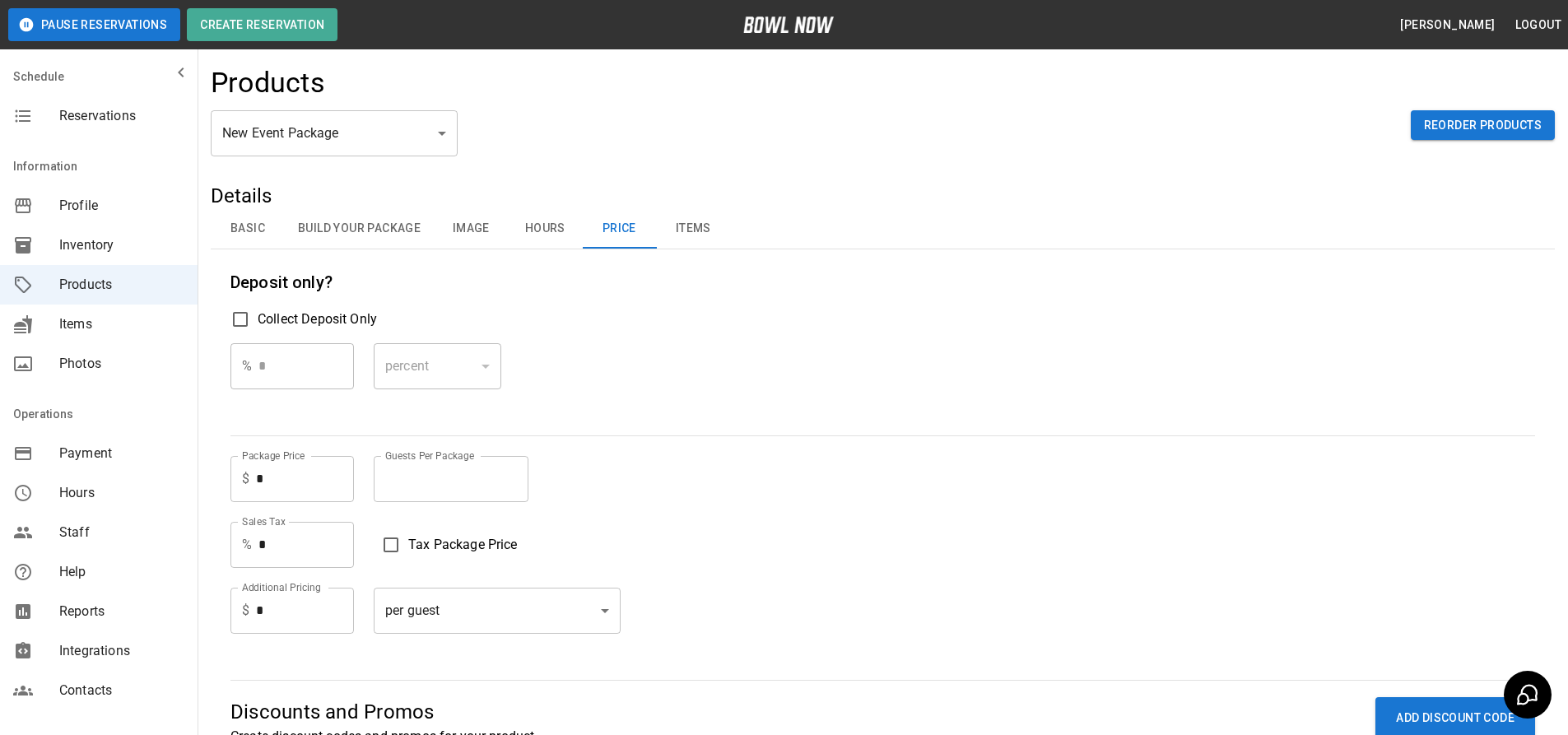
click at [703, 230] on button "Items" at bounding box center [692, 229] width 74 height 39
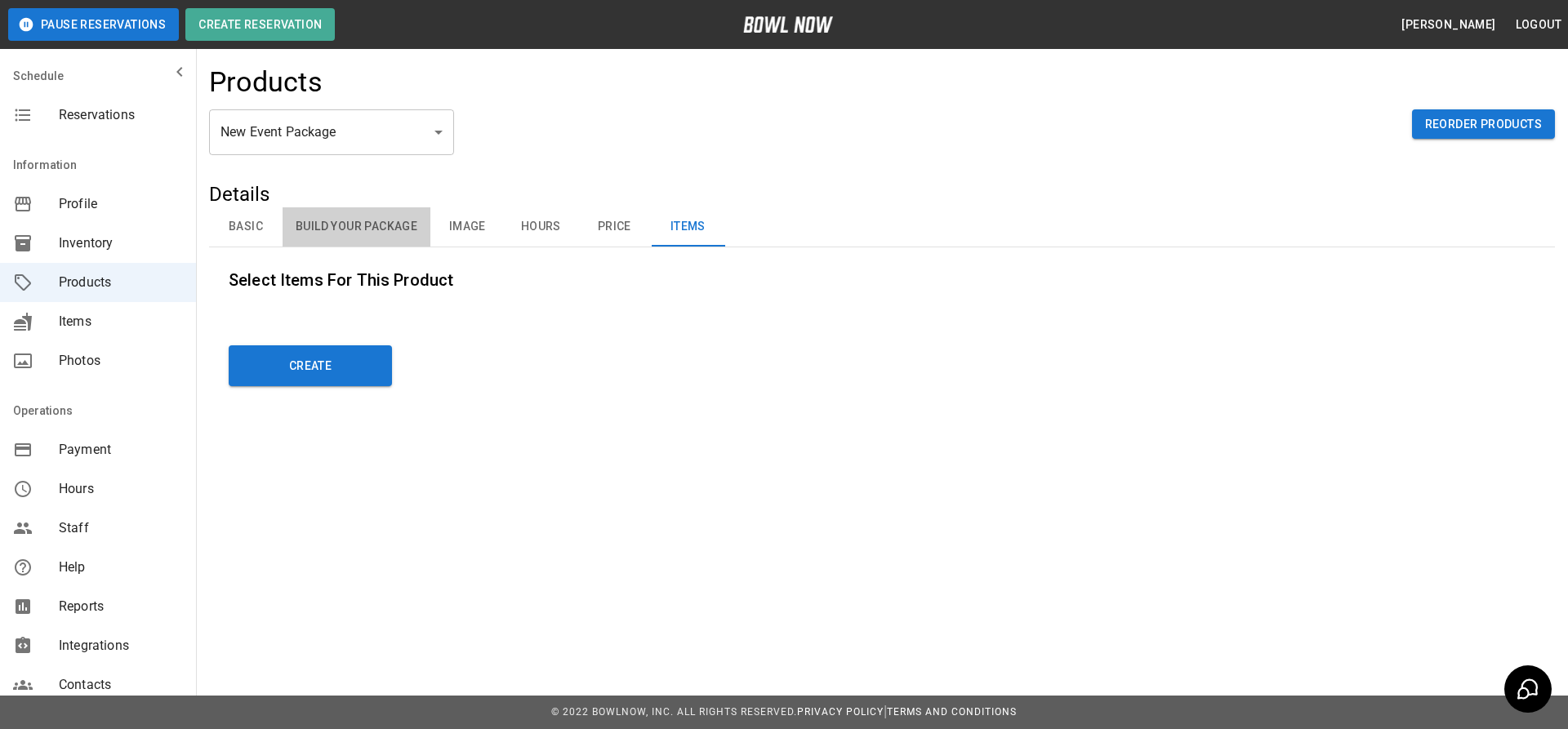
click at [385, 228] on button "Build Your Package" at bounding box center [356, 227] width 148 height 39
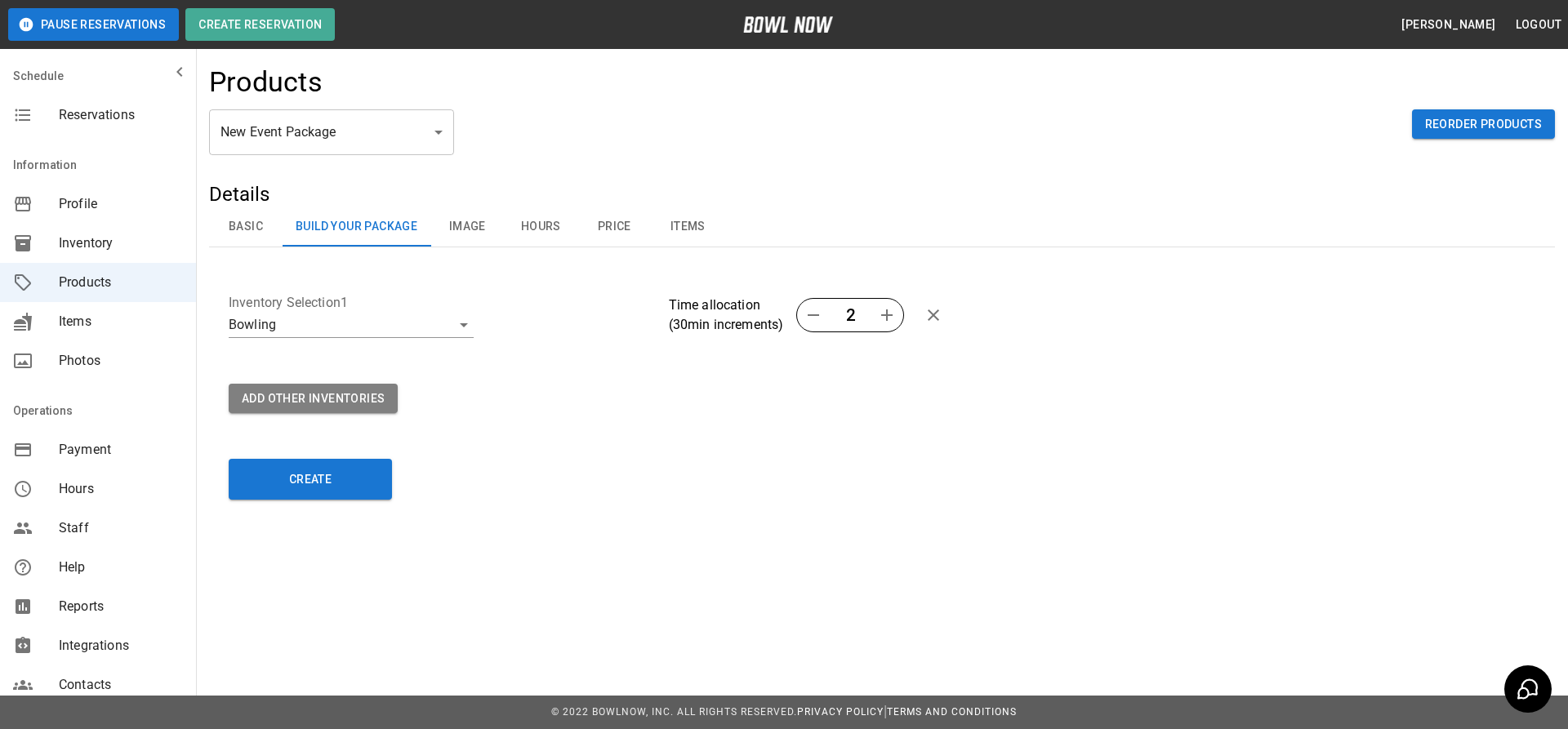
click at [227, 228] on button "Basic" at bounding box center [245, 227] width 74 height 39
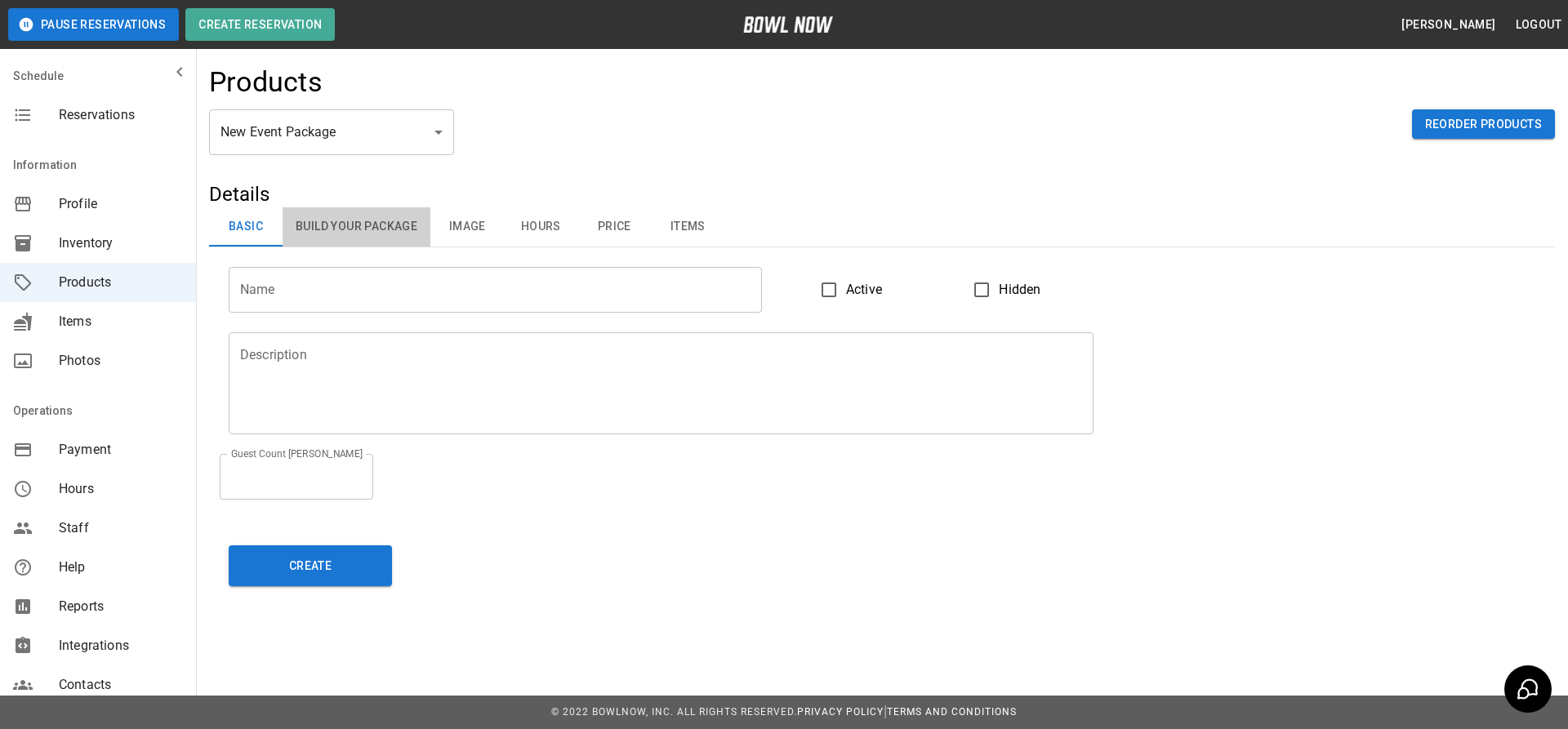
click at [338, 229] on button "Build Your Package" at bounding box center [356, 227] width 148 height 39
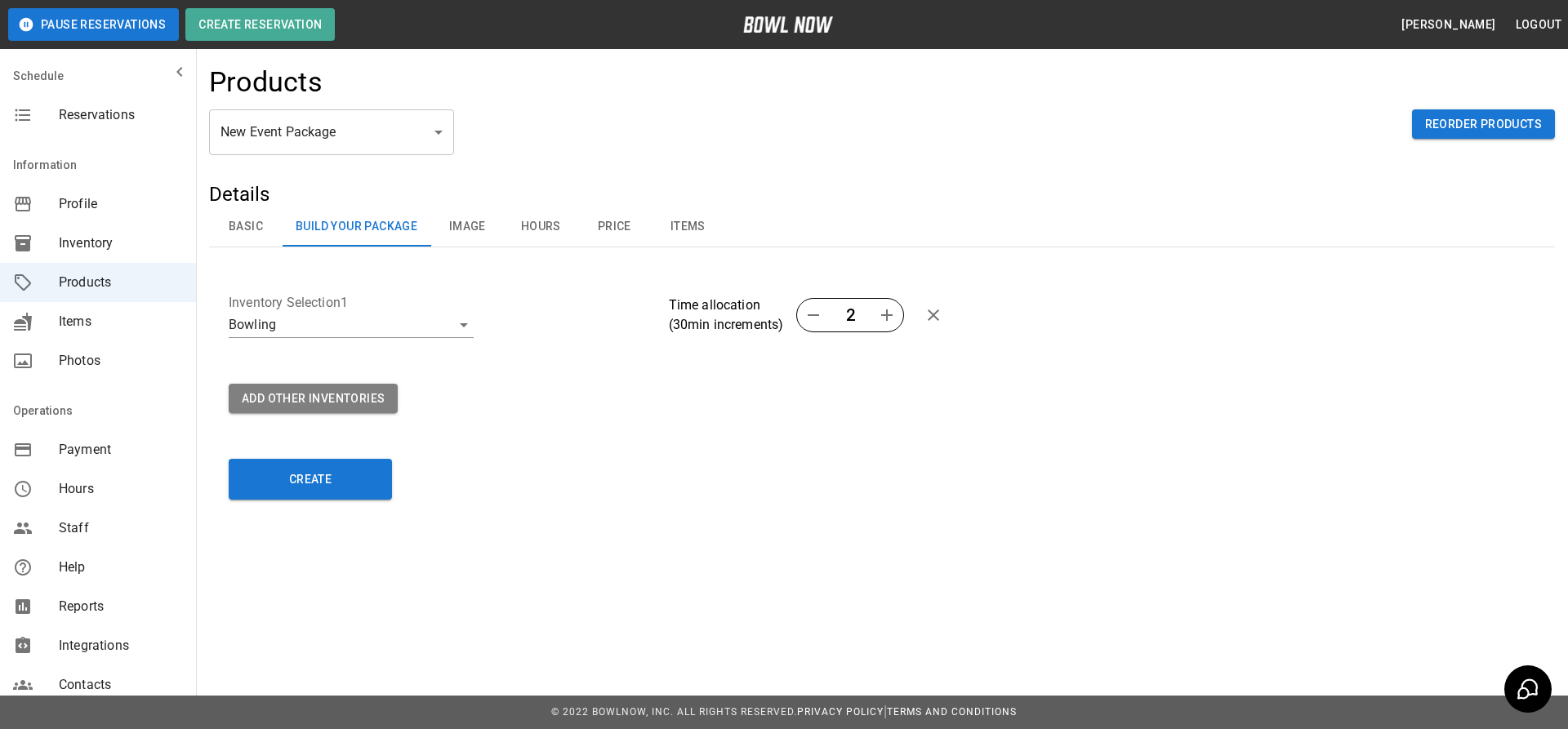
click at [477, 227] on button "Image" at bounding box center [467, 227] width 74 height 39
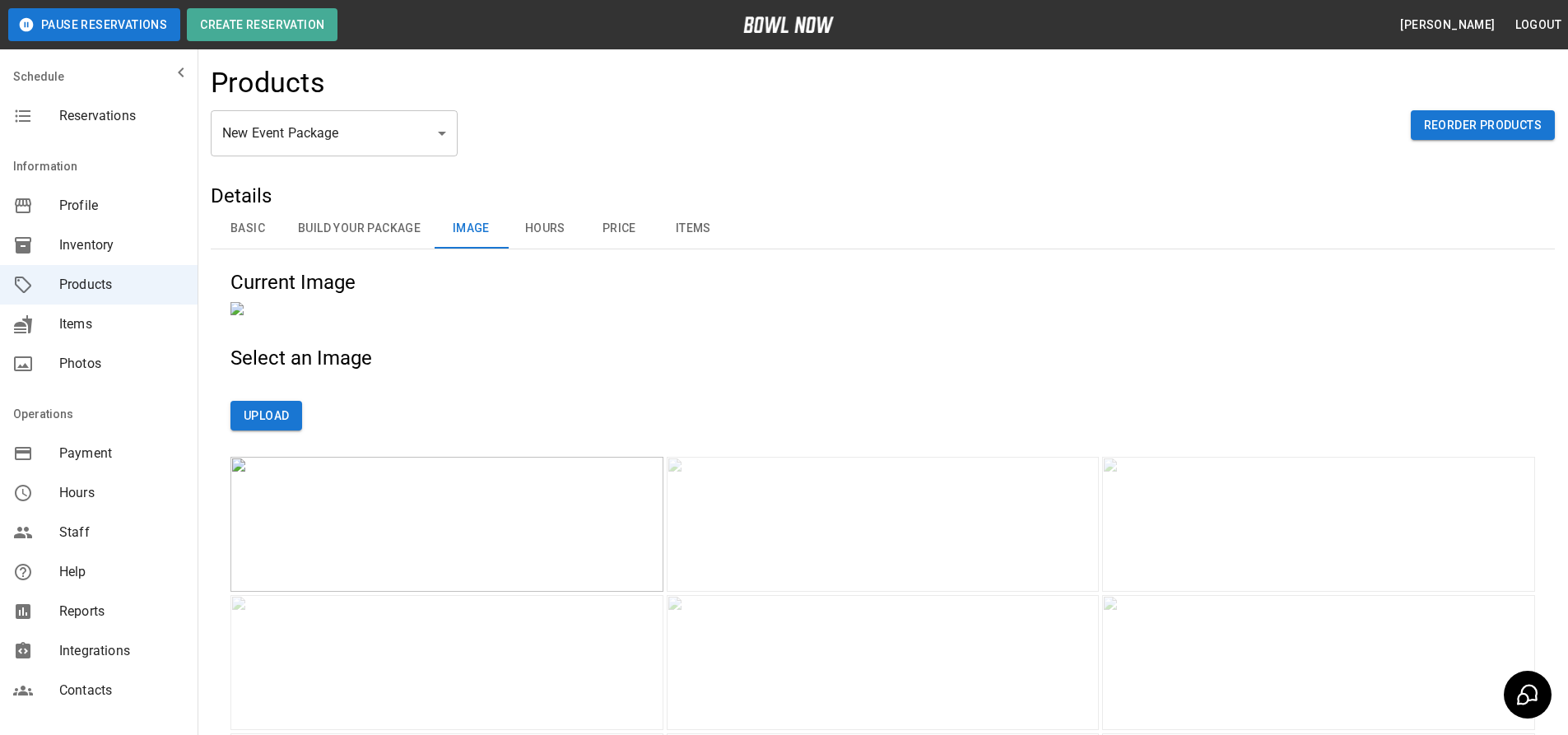
click at [541, 229] on button "Hours" at bounding box center [545, 229] width 74 height 39
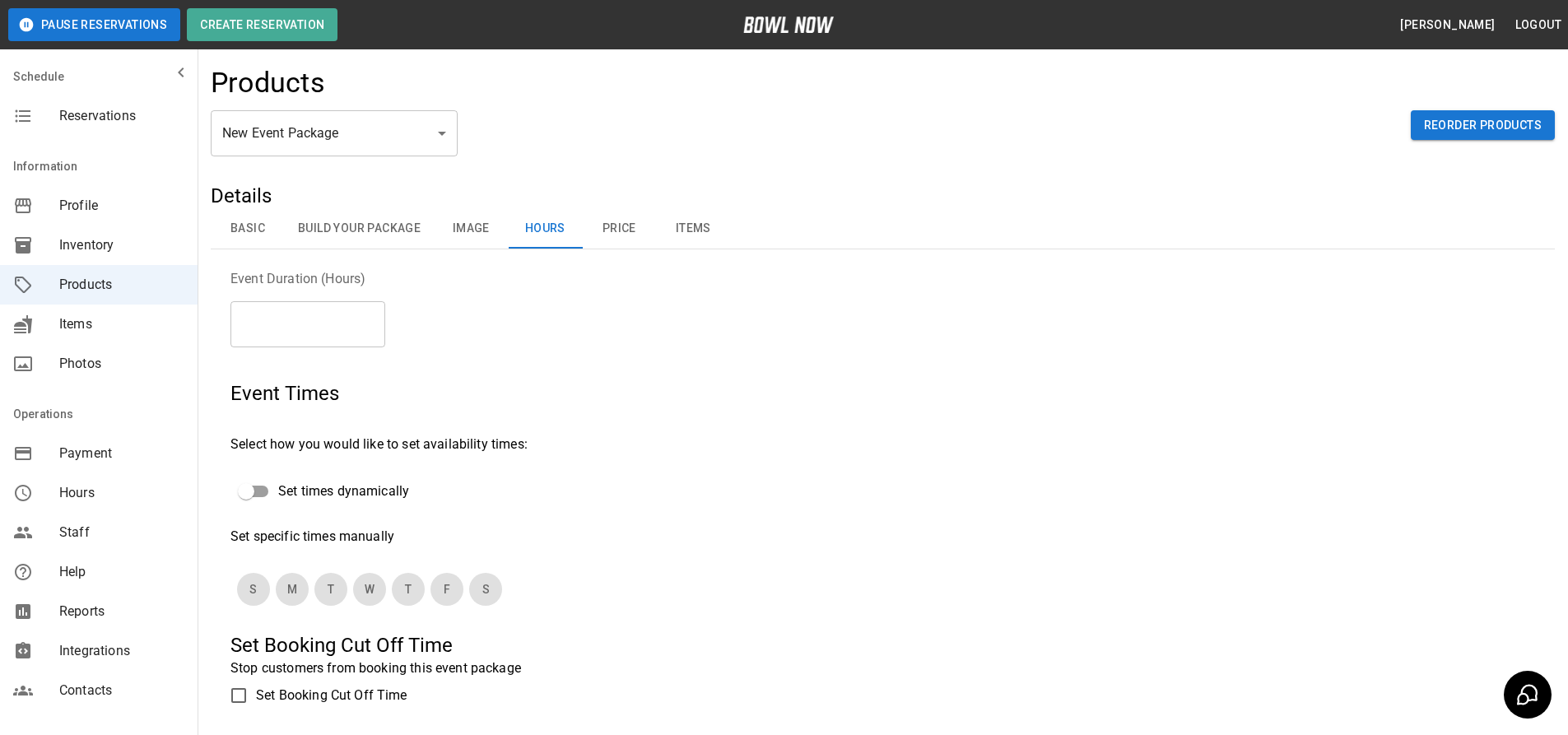
click at [620, 225] on button "Price" at bounding box center [618, 229] width 74 height 39
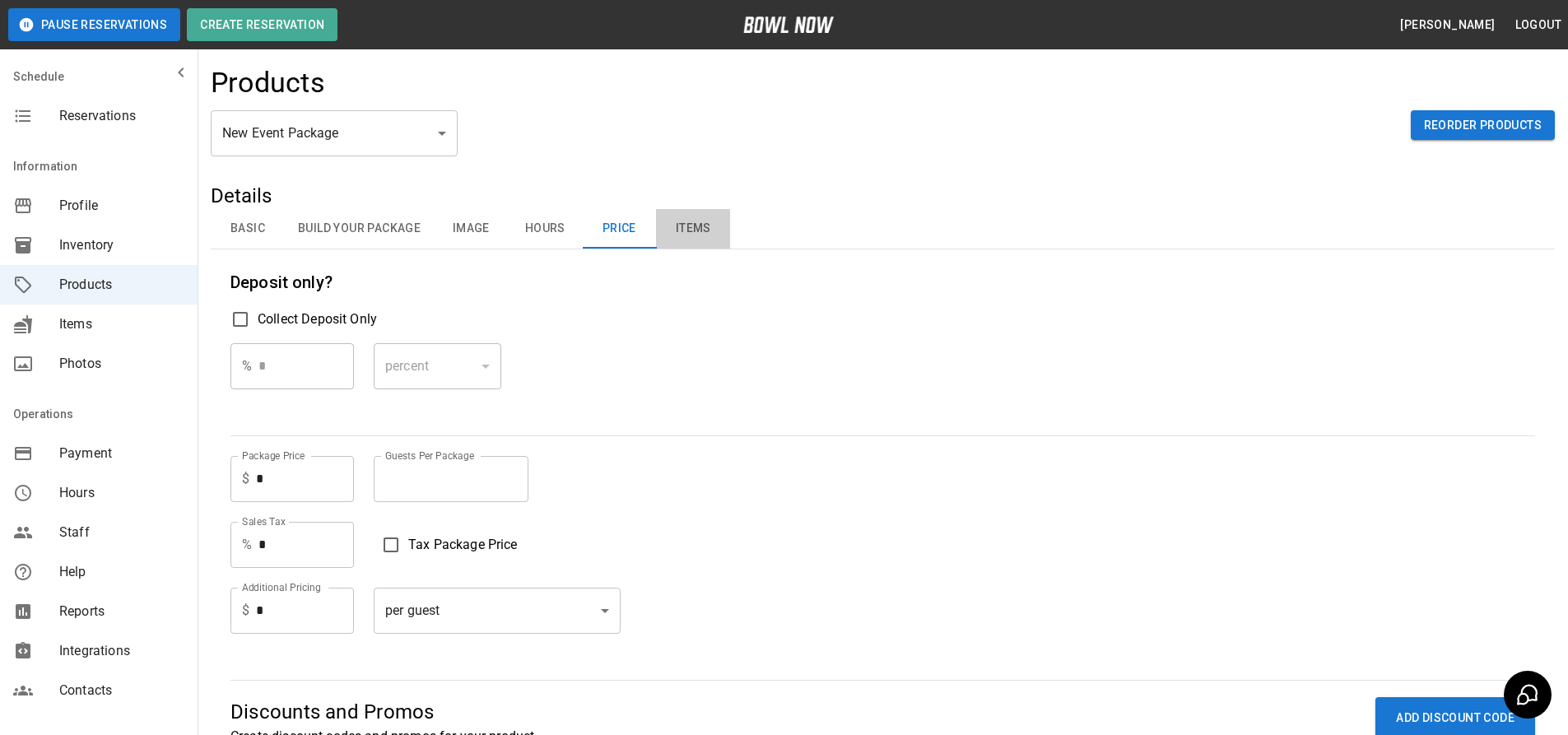
click at [689, 232] on button "Items" at bounding box center [692, 229] width 74 height 39
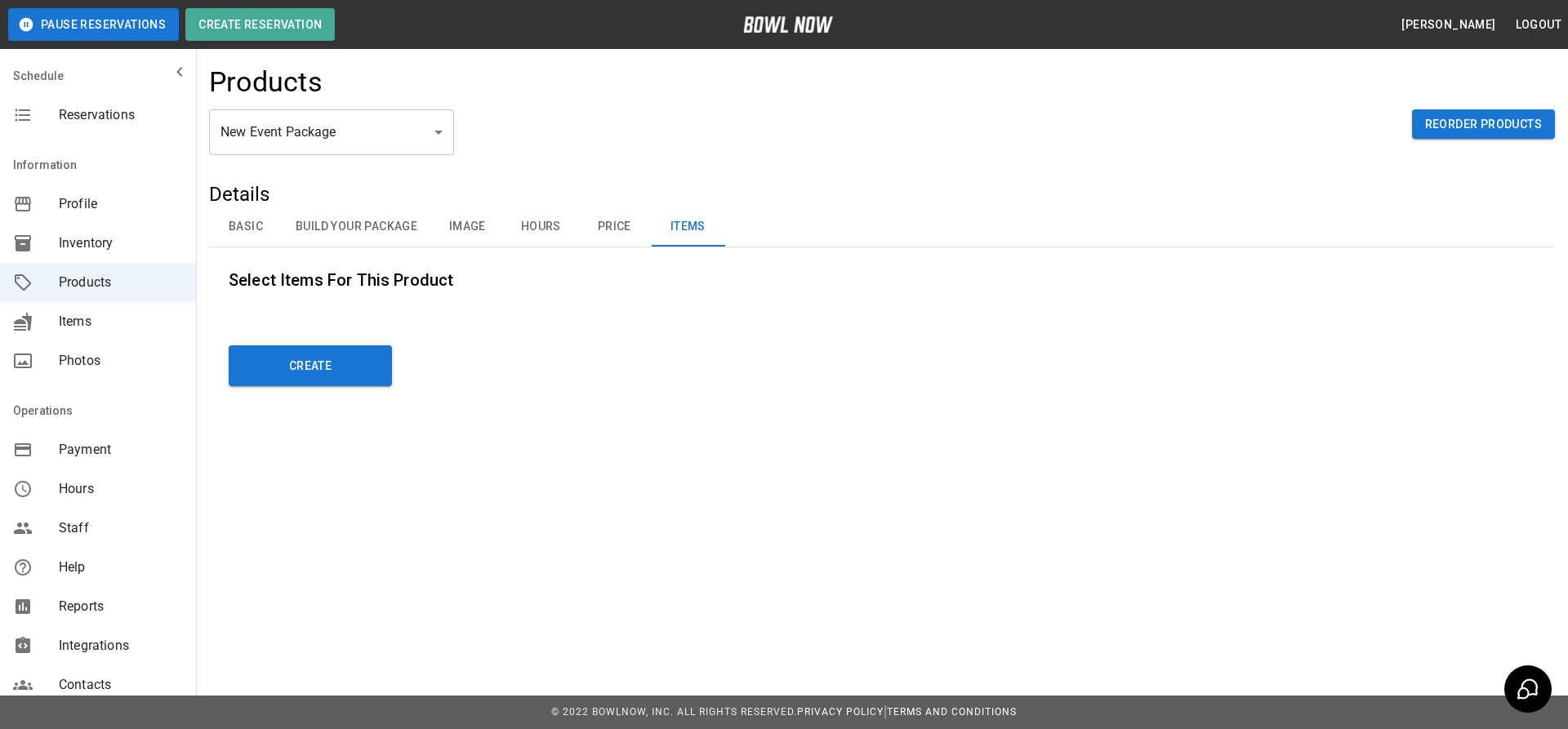
click at [617, 227] on button "Price" at bounding box center [613, 227] width 74 height 39
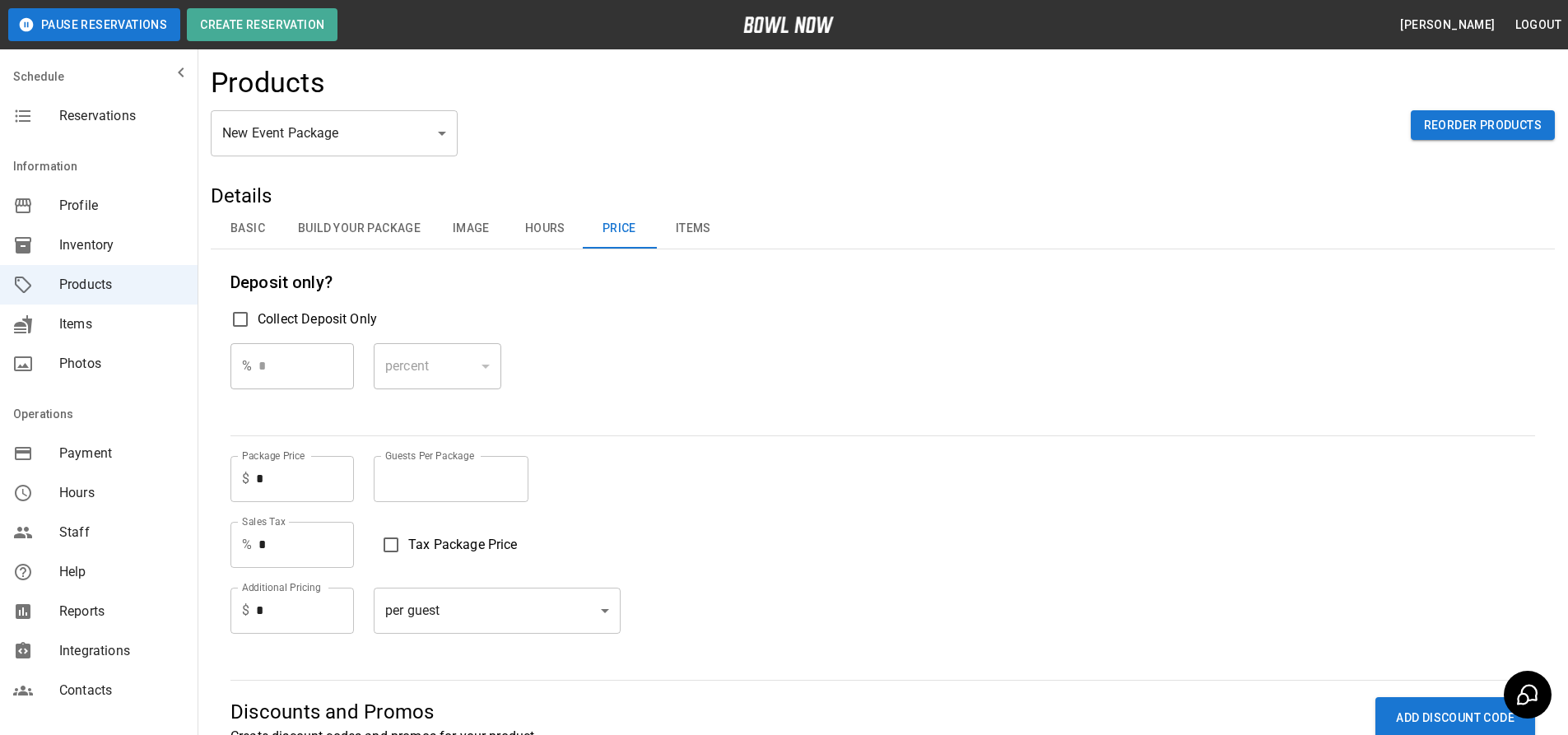
click at [693, 232] on button "Items" at bounding box center [692, 229] width 74 height 39
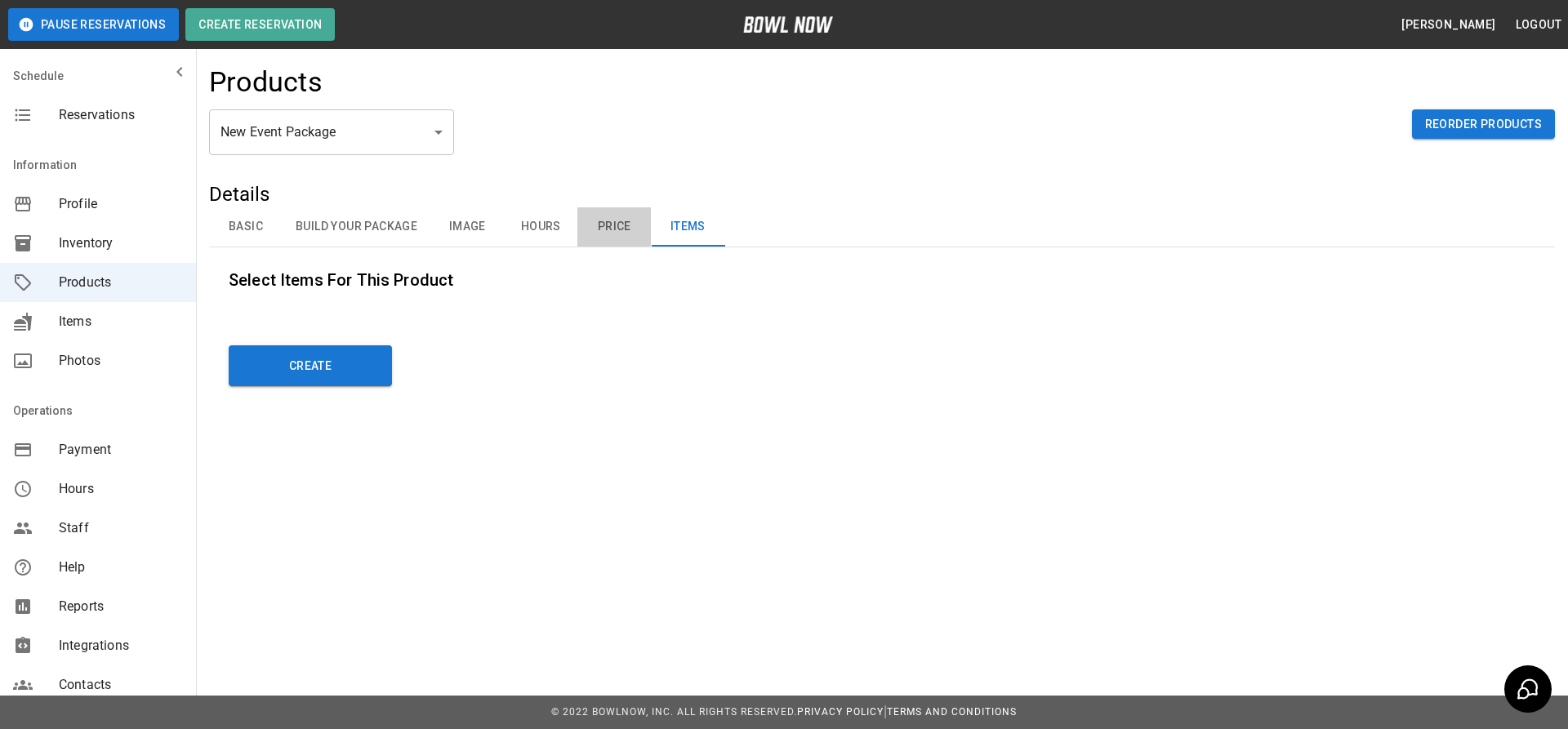
click at [612, 222] on button "Price" at bounding box center [613, 227] width 74 height 39
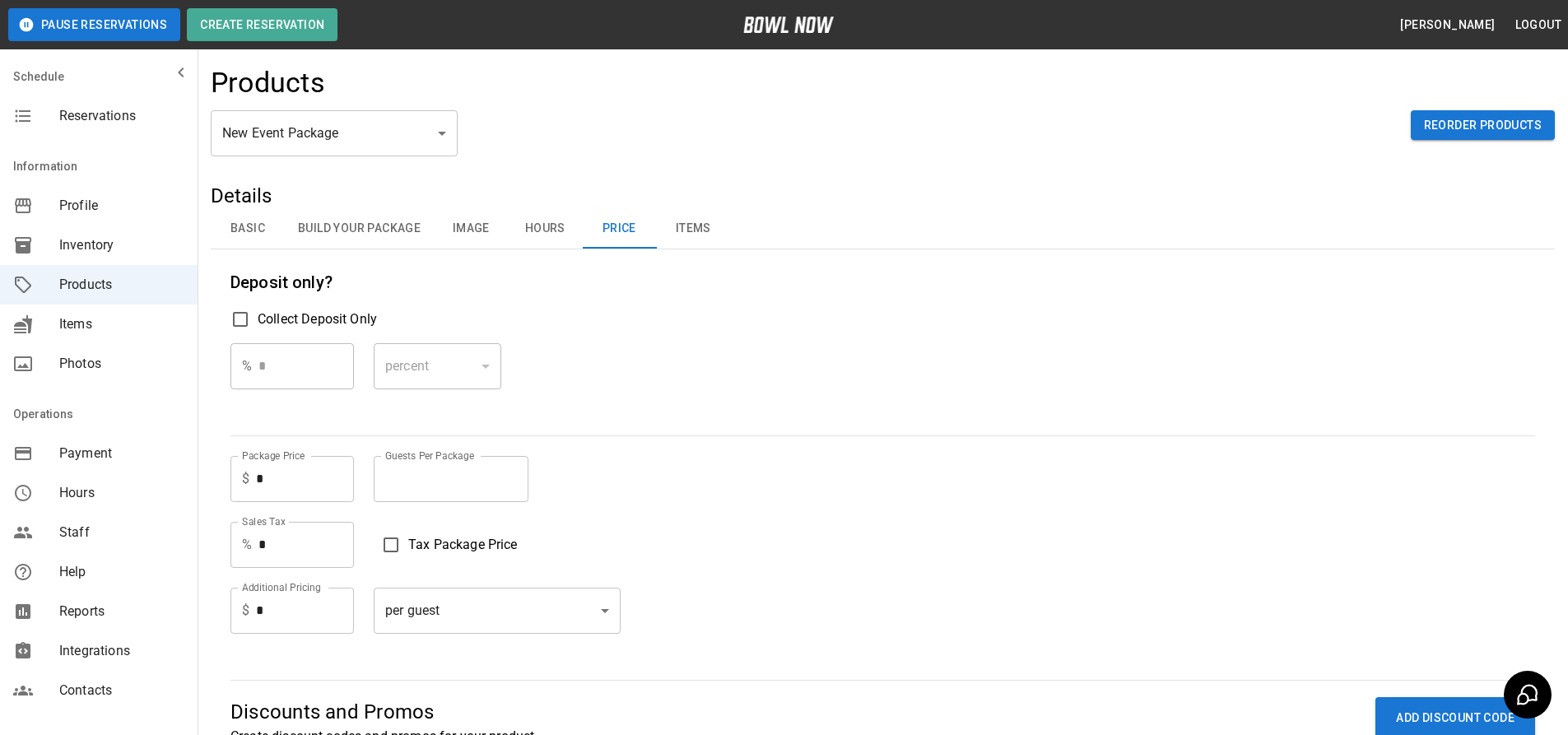
click at [232, 225] on button "Basic" at bounding box center [247, 229] width 74 height 39
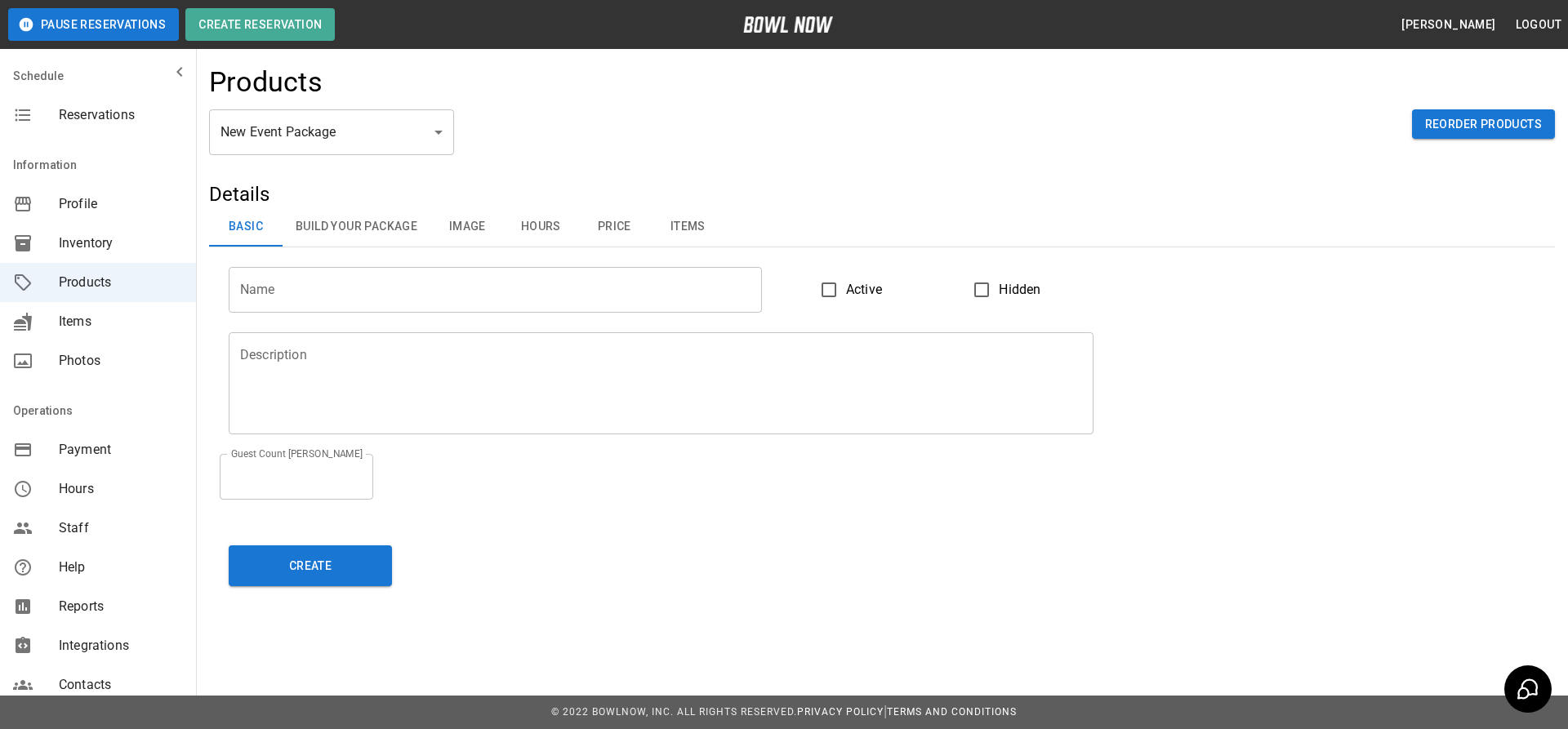
click at [343, 221] on button "Build Your Package" at bounding box center [356, 227] width 148 height 39
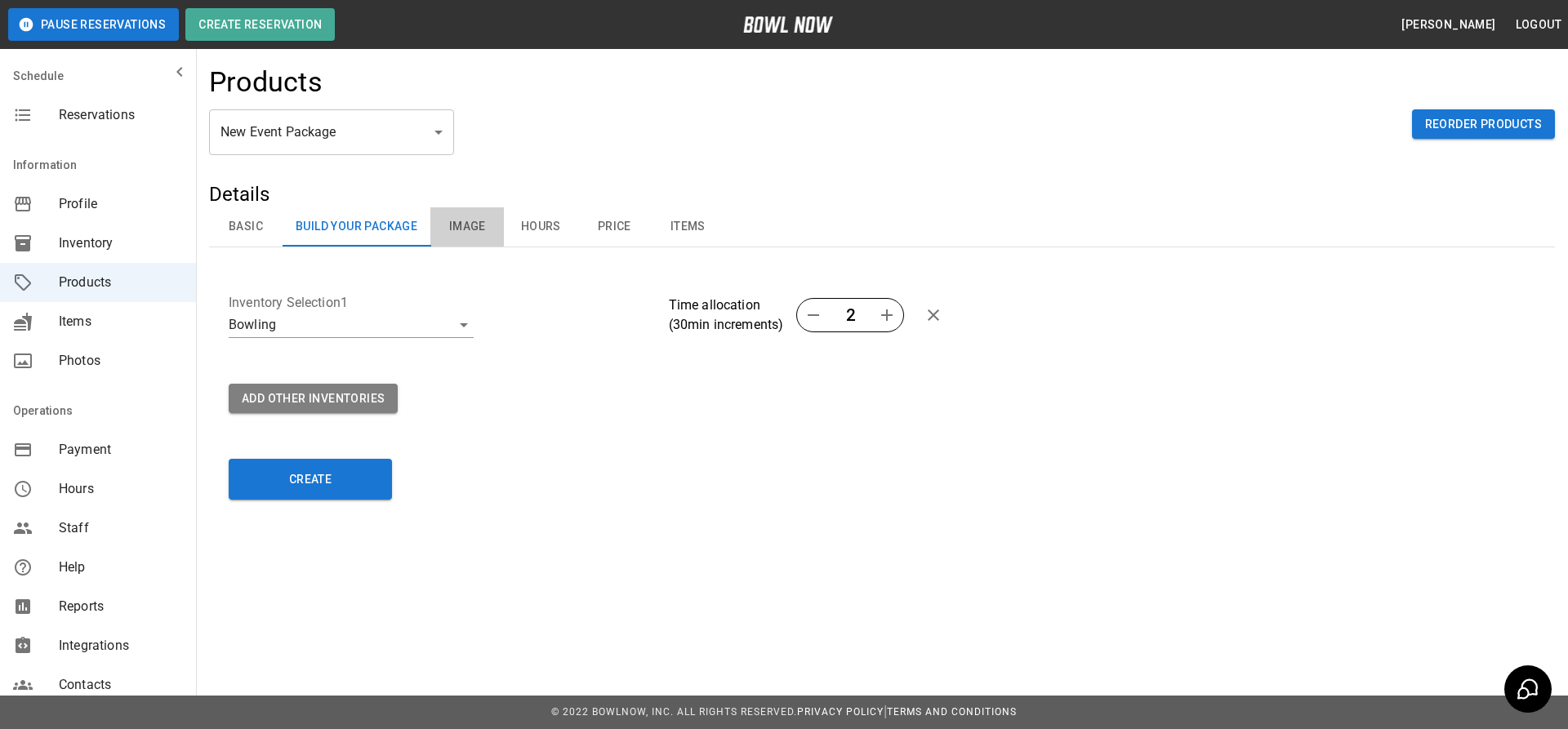
click at [465, 218] on button "Image" at bounding box center [467, 227] width 74 height 39
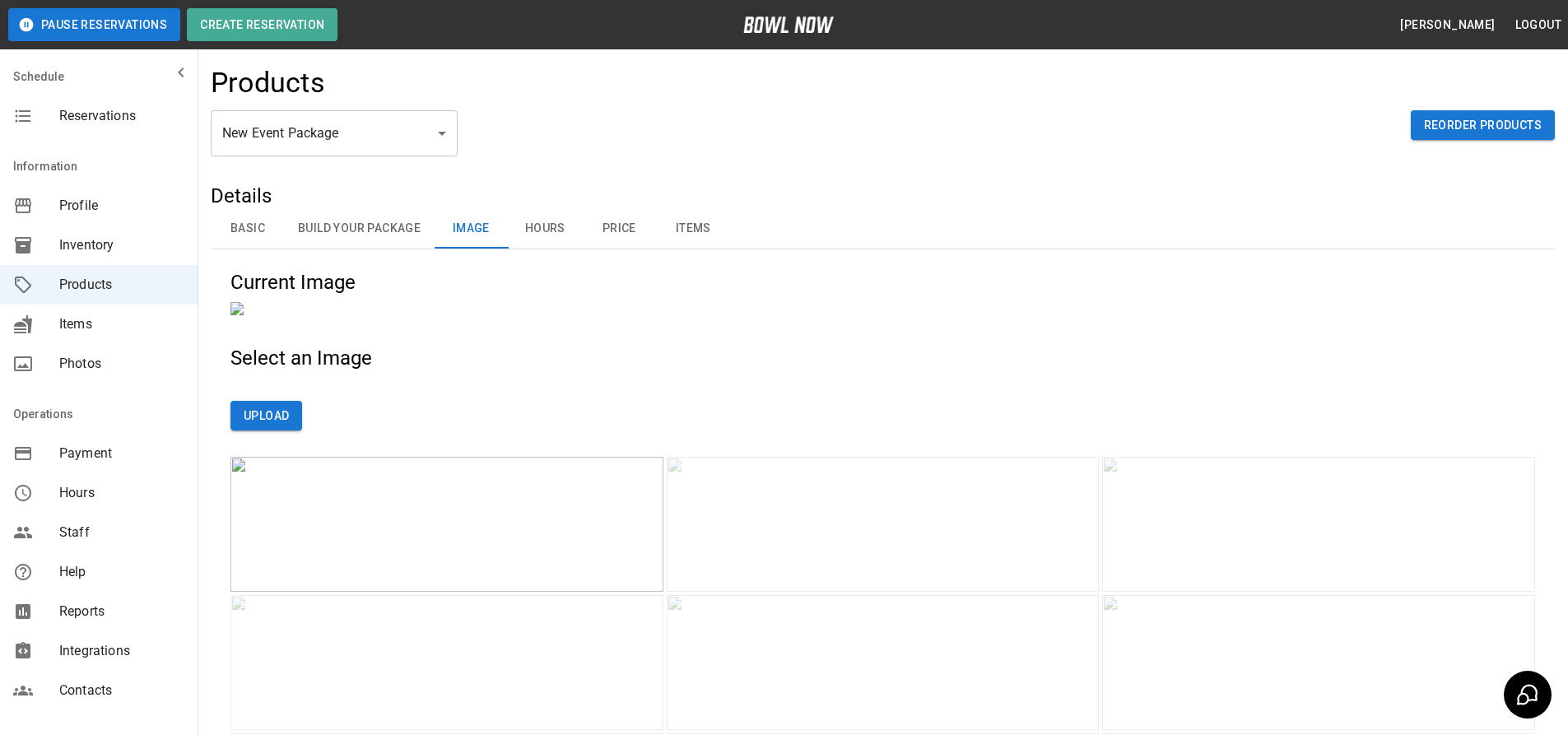
click at [567, 235] on button "Hours" at bounding box center [545, 229] width 74 height 39
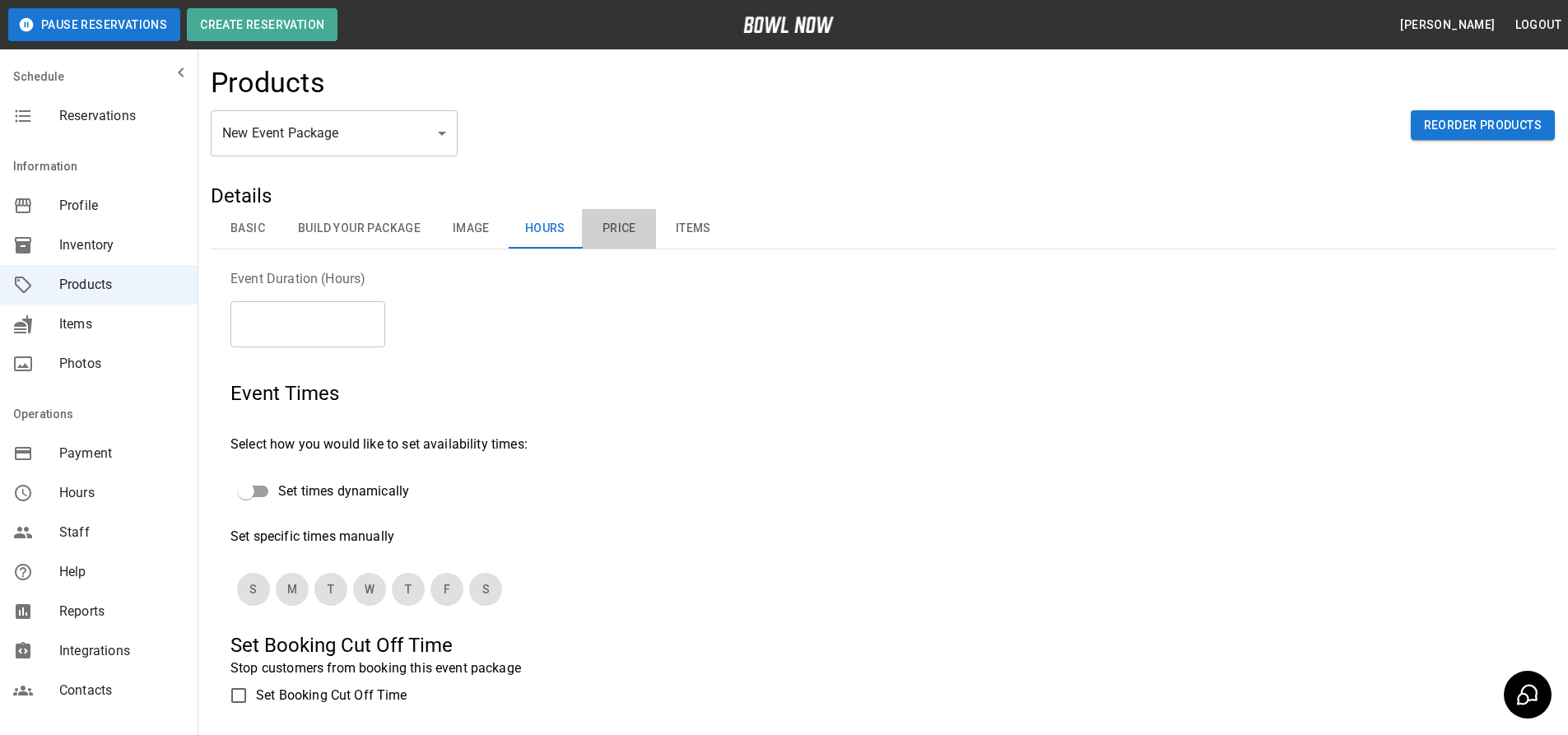
click at [583, 233] on button "Price" at bounding box center [618, 229] width 74 height 39
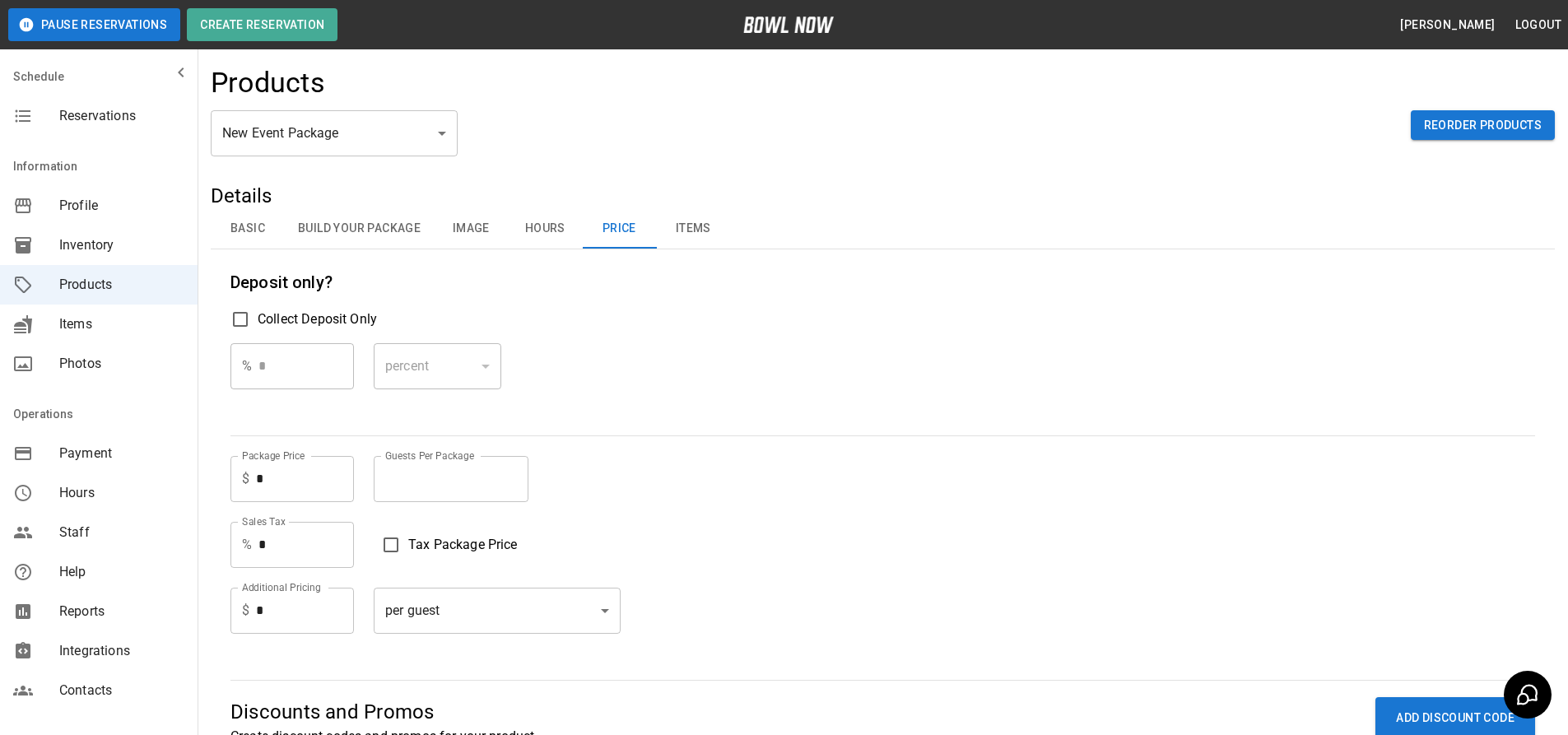
click at [691, 228] on button "Items" at bounding box center [692, 229] width 74 height 39
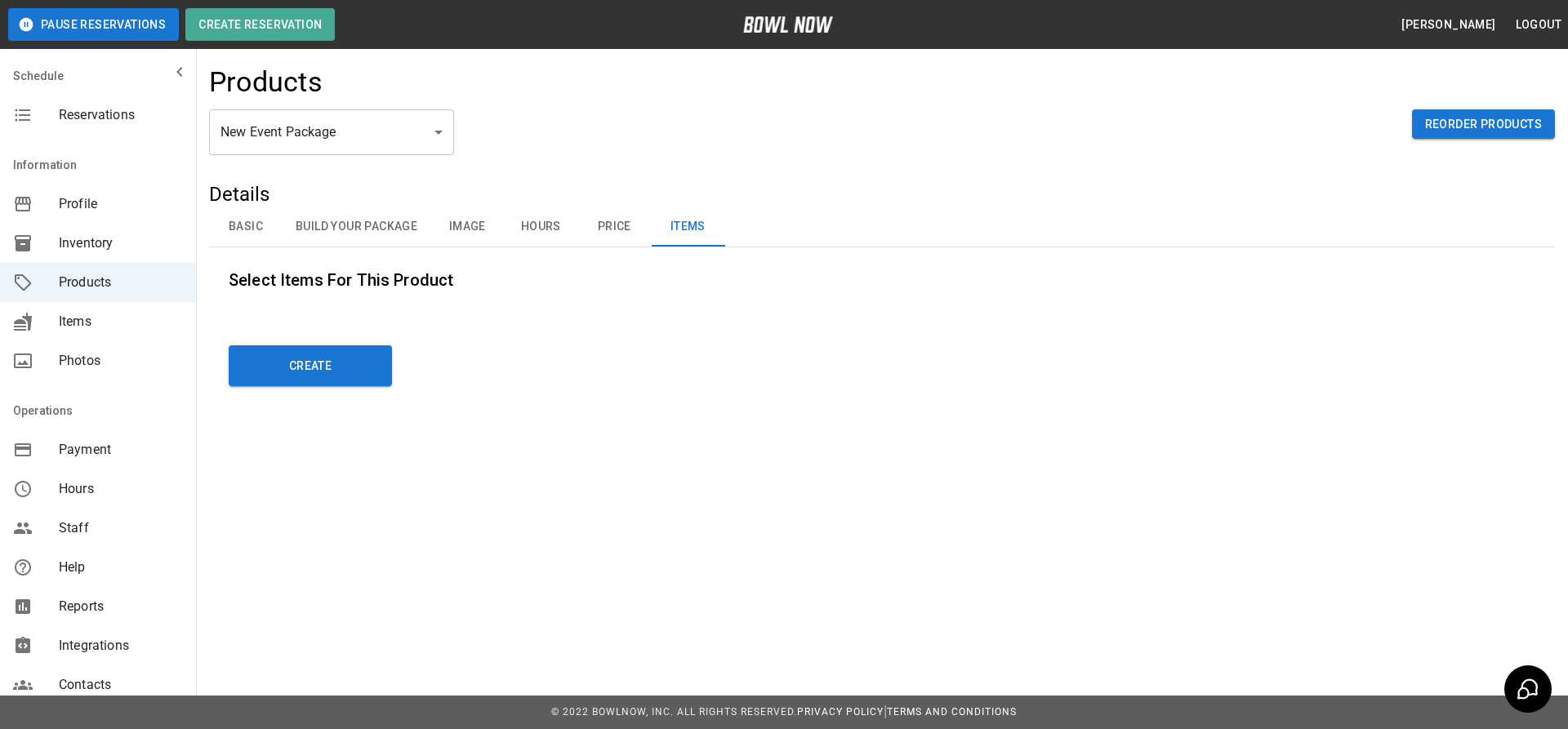
click at [543, 222] on button "Hours" at bounding box center [541, 227] width 74 height 39
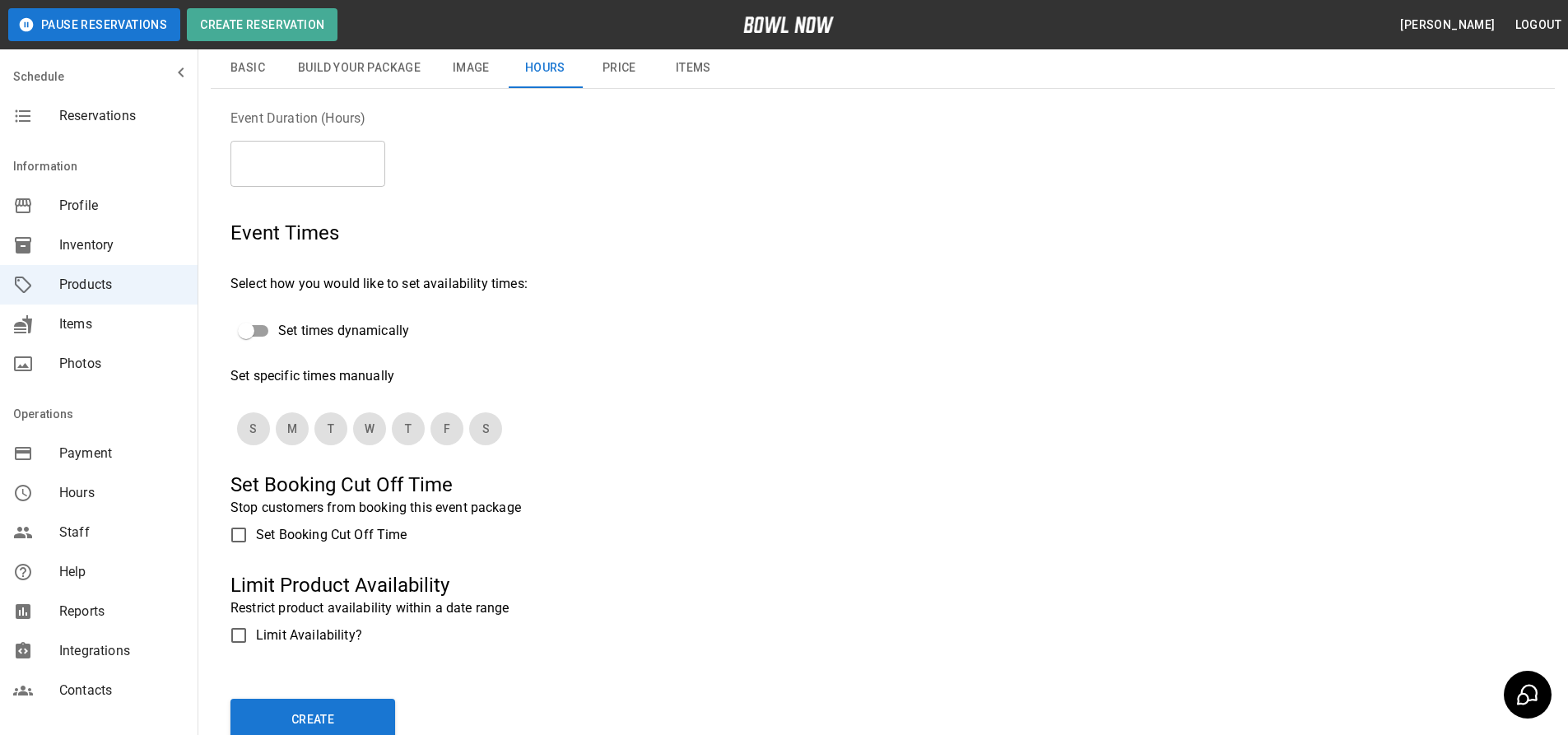
scroll to position [164, 0]
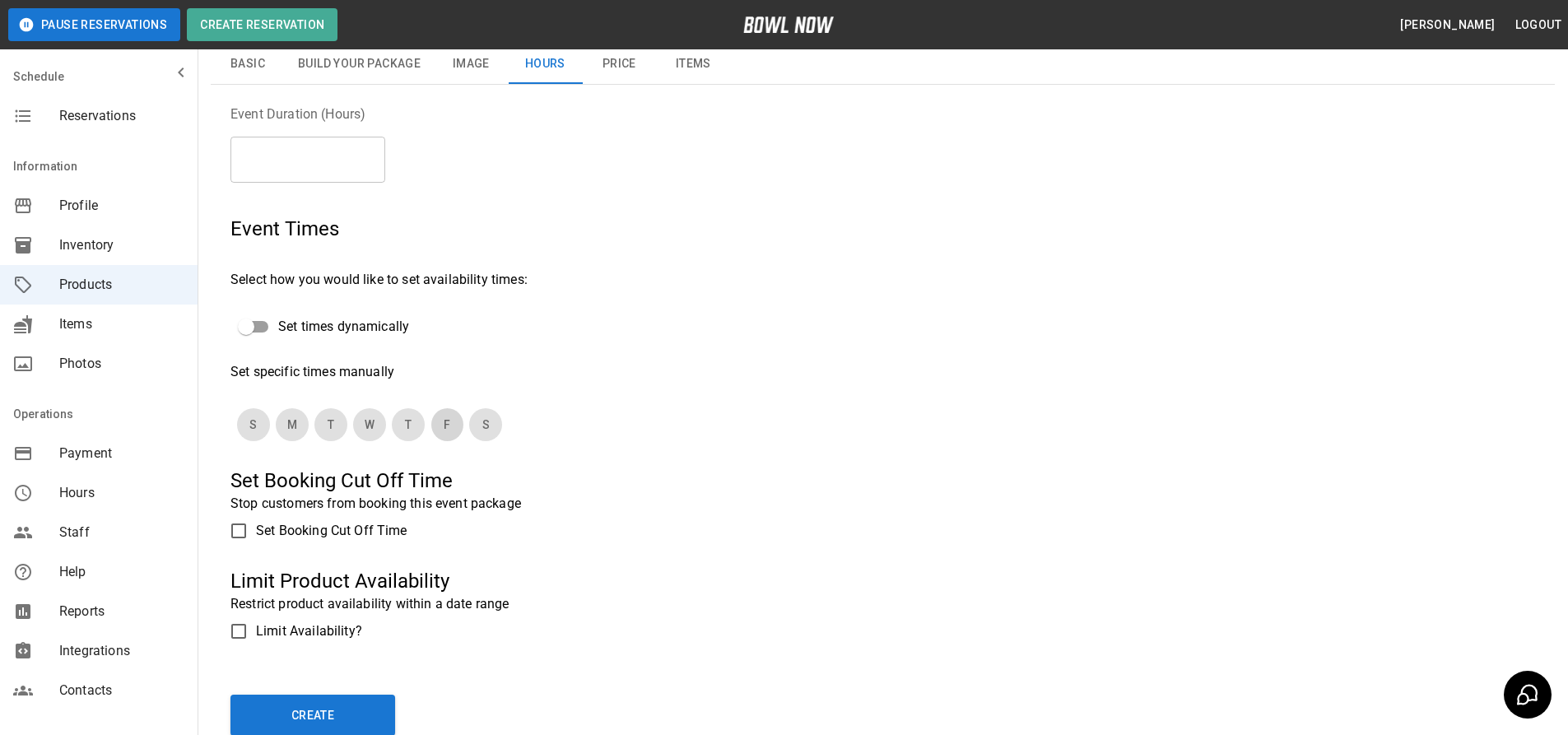
click at [441, 429] on button "F" at bounding box center [446, 425] width 33 height 33
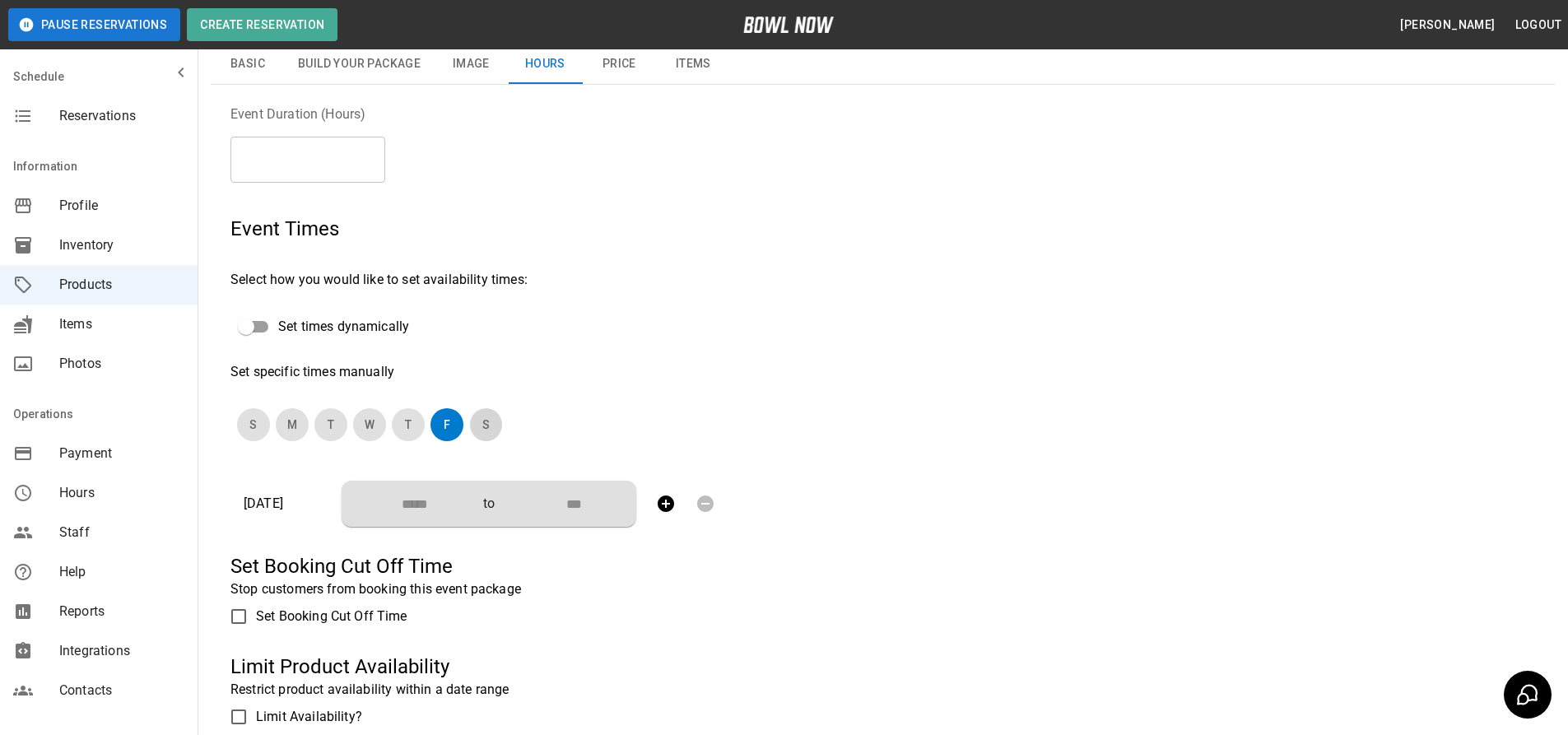
click at [493, 429] on button "S" at bounding box center [485, 425] width 33 height 33
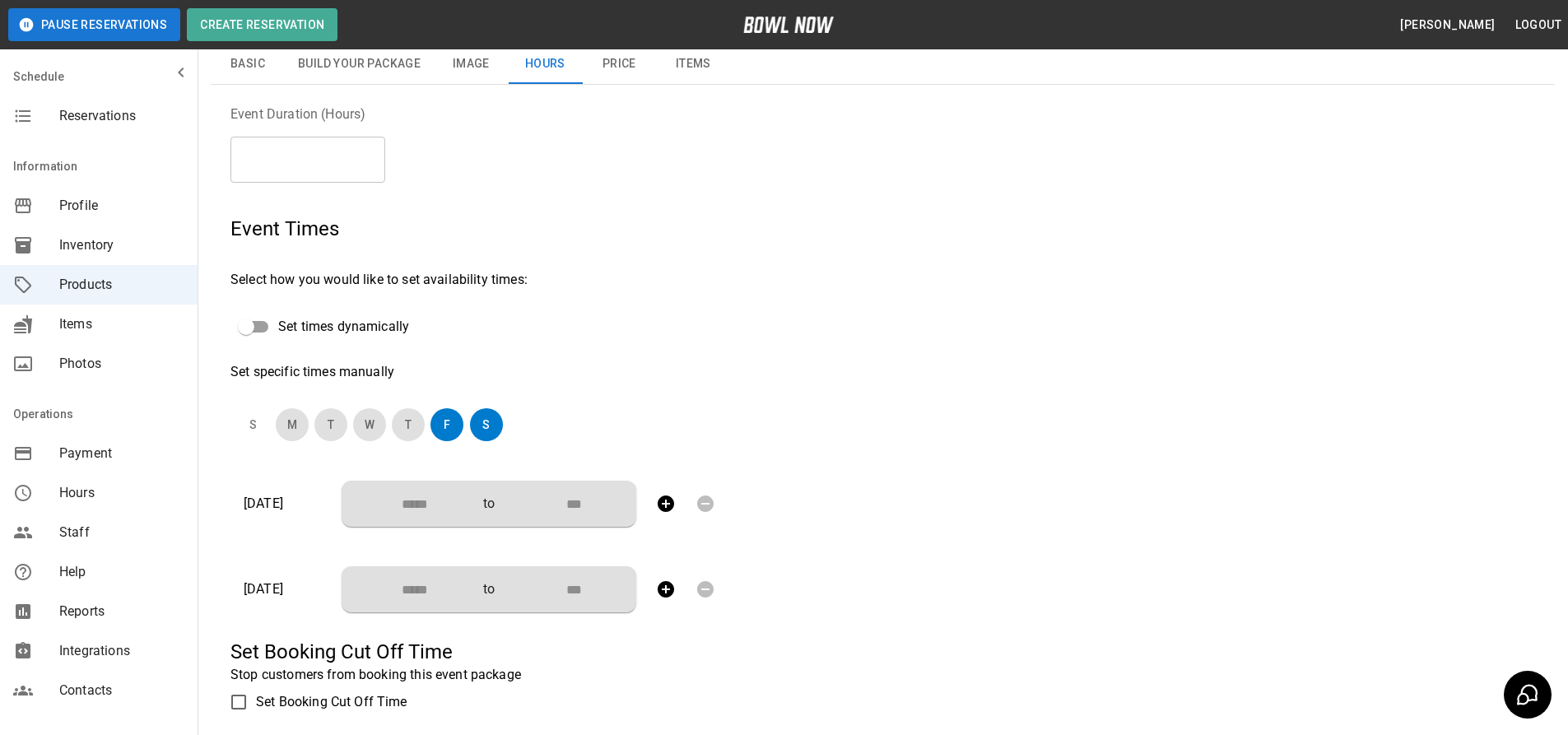
click at [262, 419] on button "S" at bounding box center [253, 425] width 33 height 33
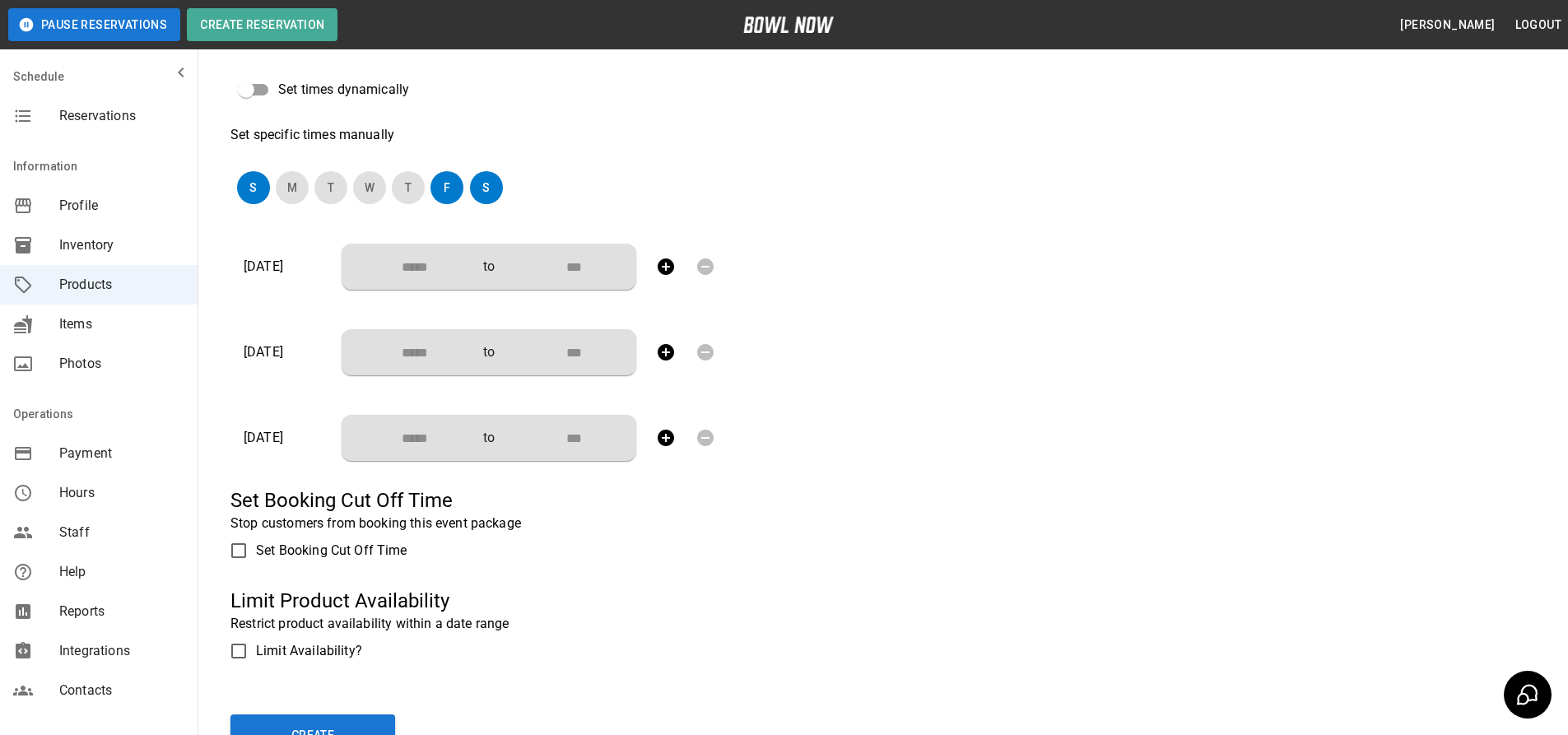
scroll to position [412, 0]
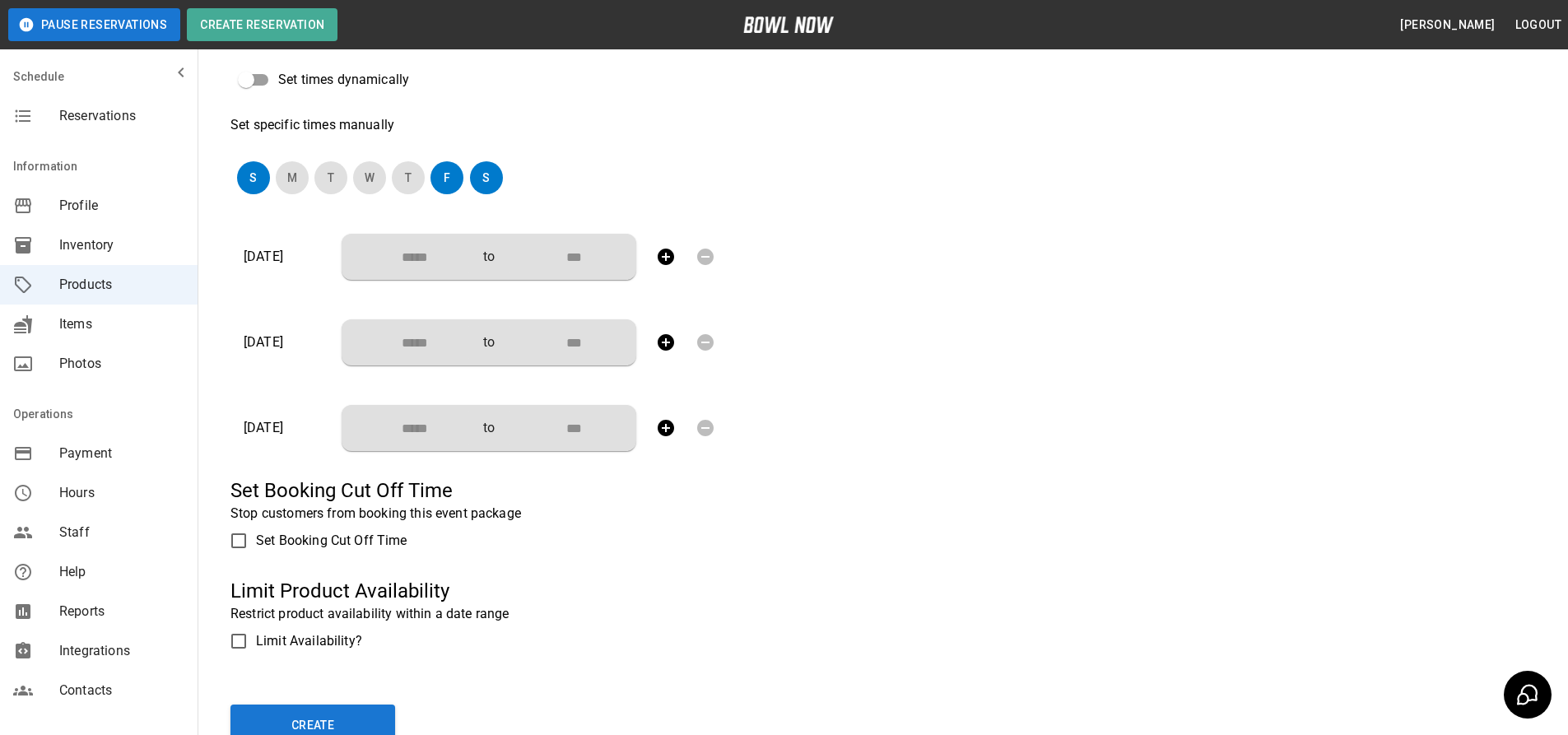
click at [367, 540] on span "Set Booking Cut Off Time" at bounding box center [331, 540] width 151 height 20
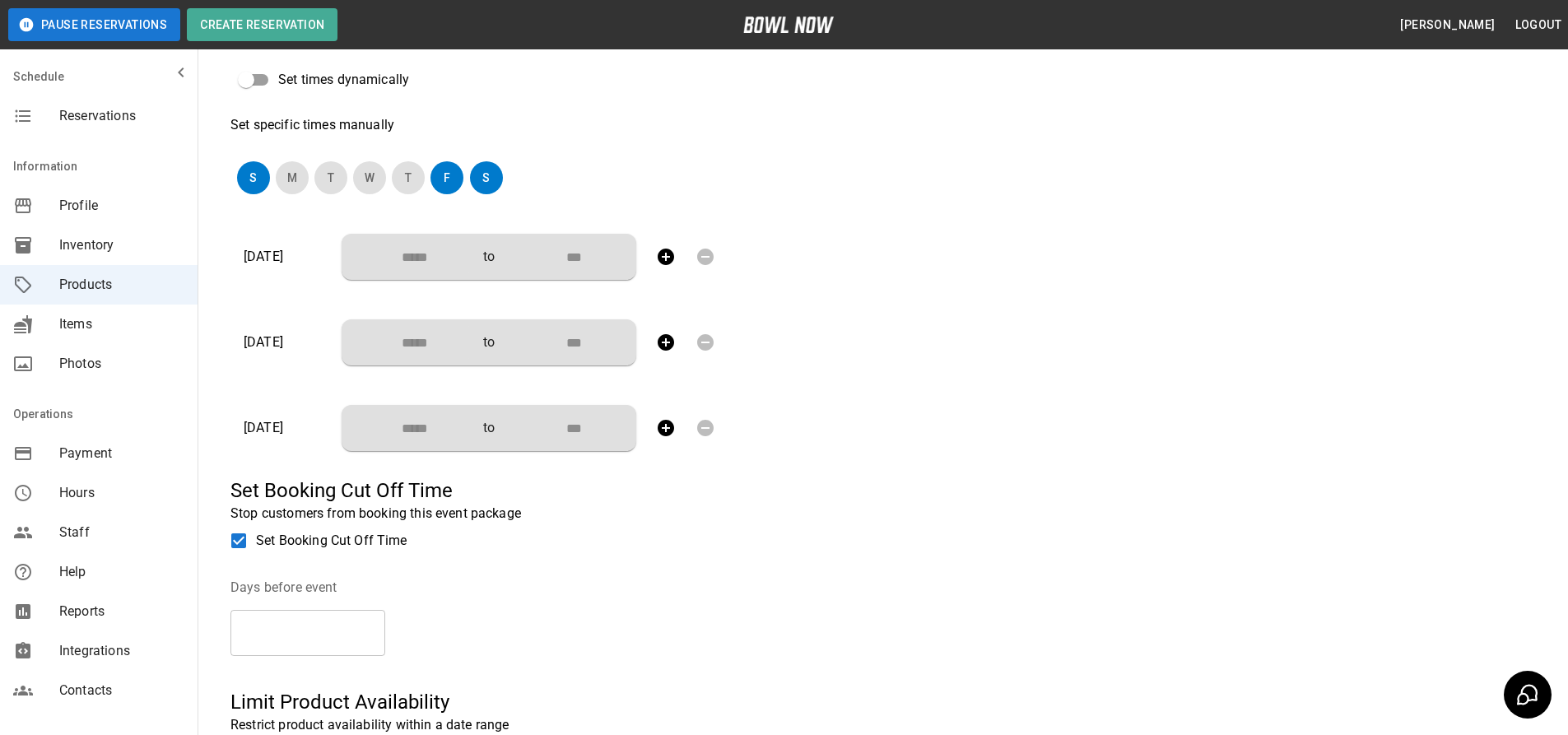
click at [345, 542] on span "Set Booking Cut Off Time" at bounding box center [331, 540] width 151 height 20
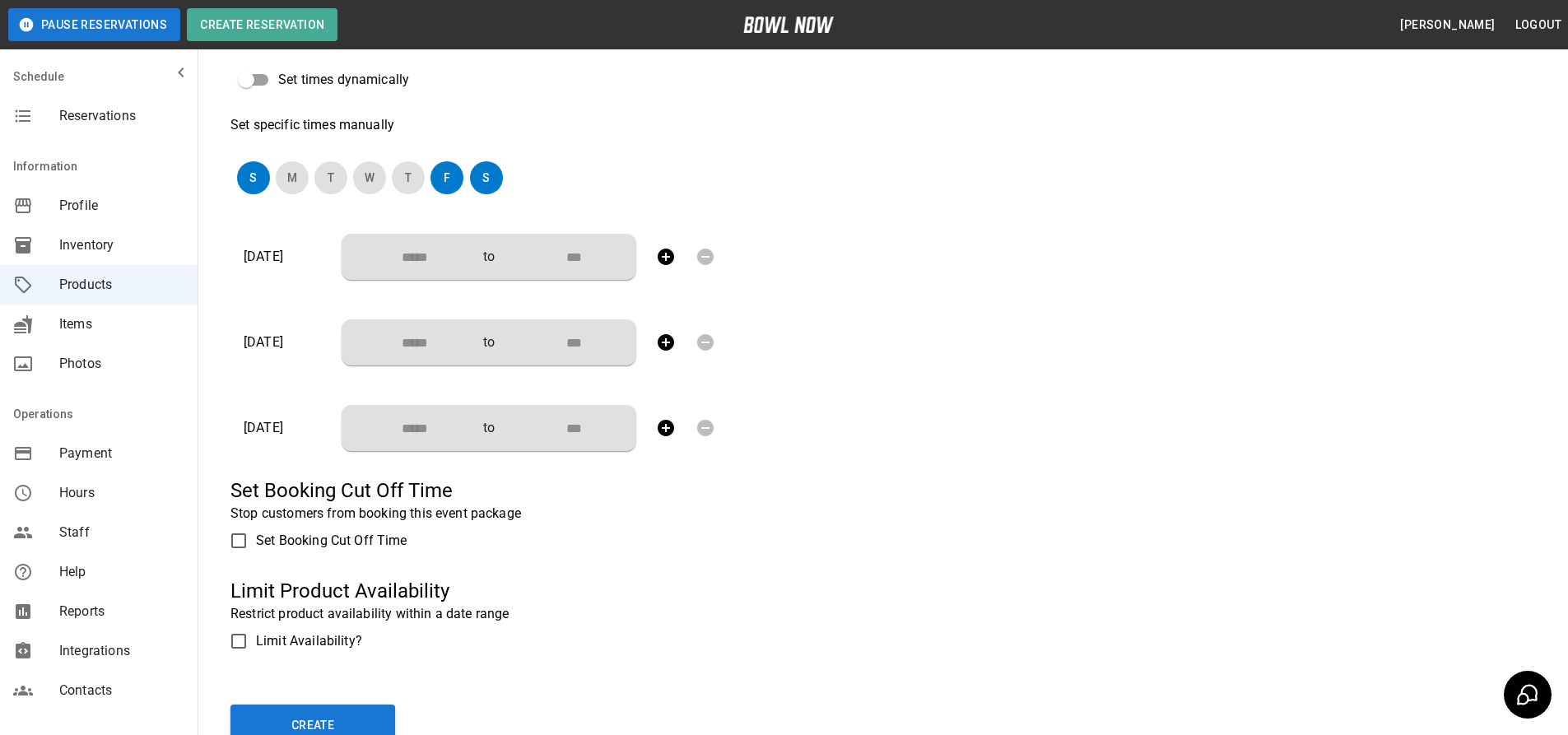
click at [325, 637] on span "Limit Availability?" at bounding box center [308, 641] width 106 height 20
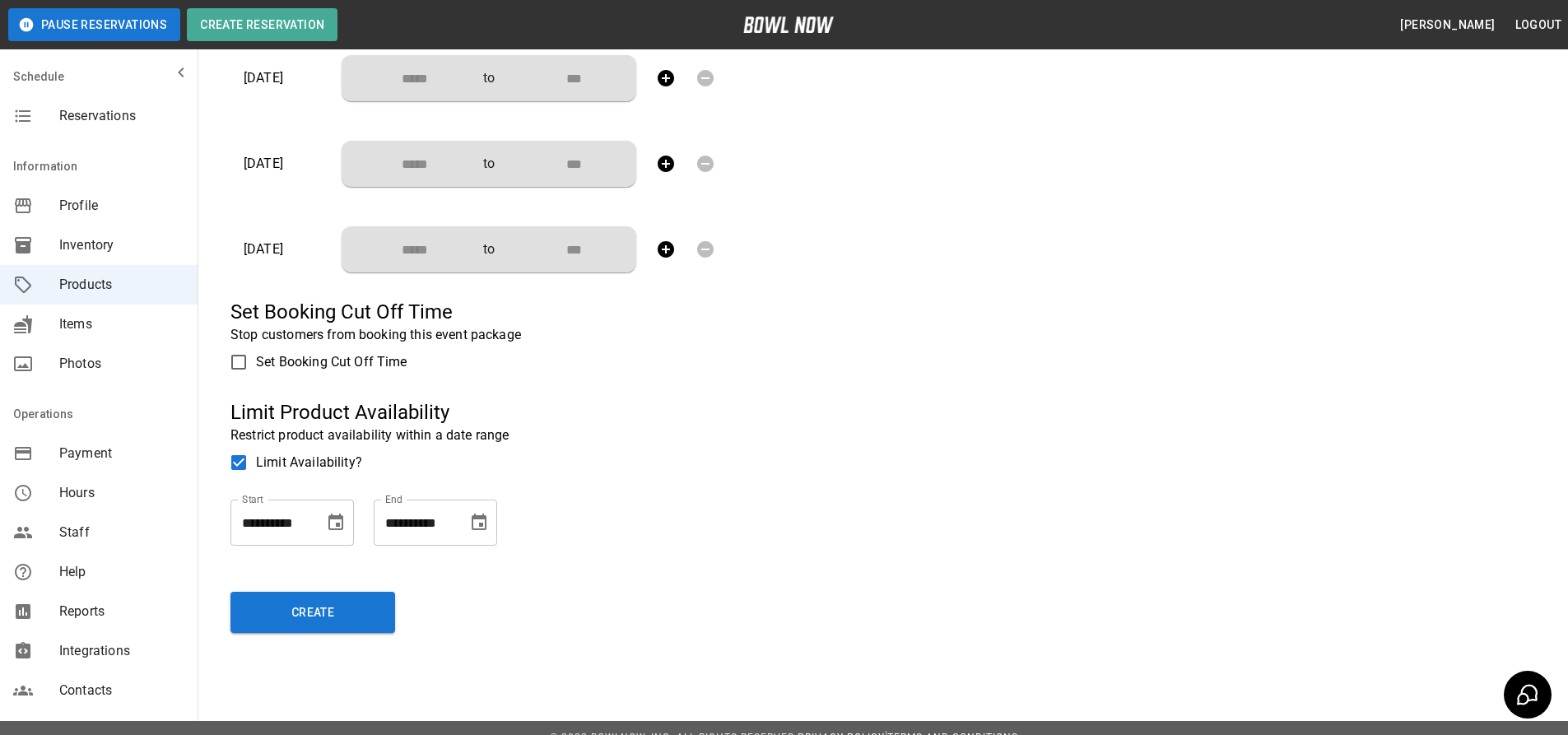
scroll to position [610, 0]
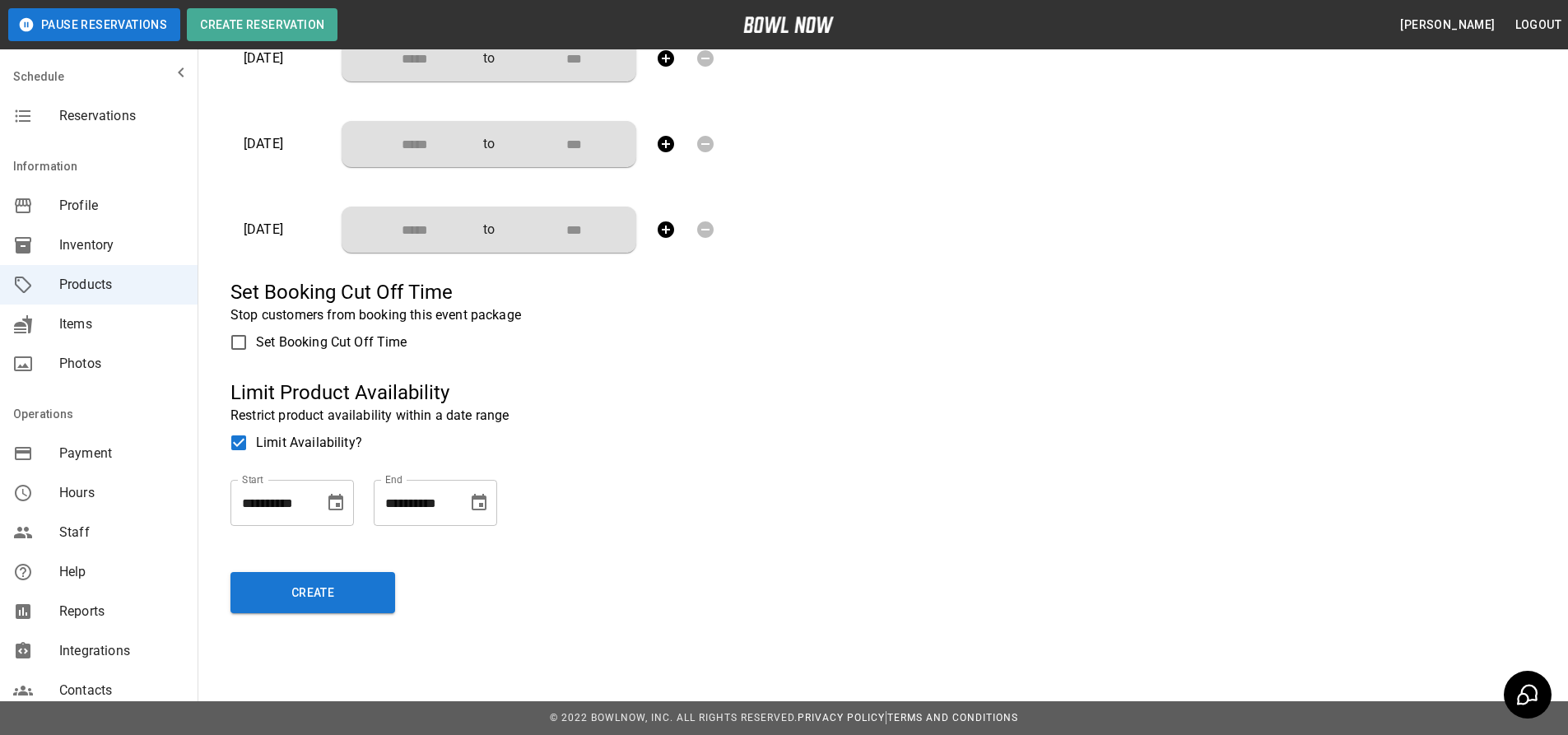
click at [314, 451] on span "Limit Availability?" at bounding box center [308, 443] width 106 height 20
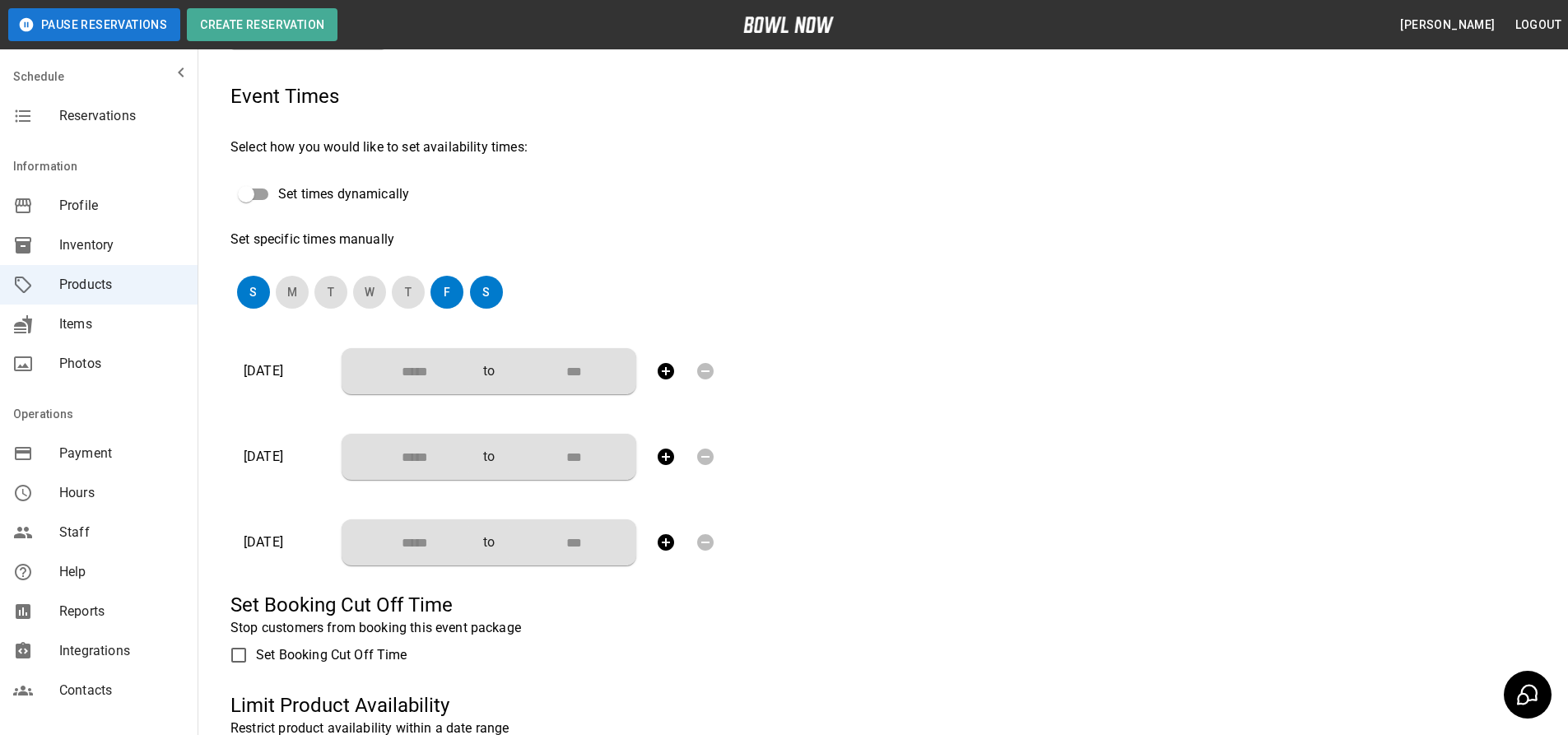
scroll to position [50, 0]
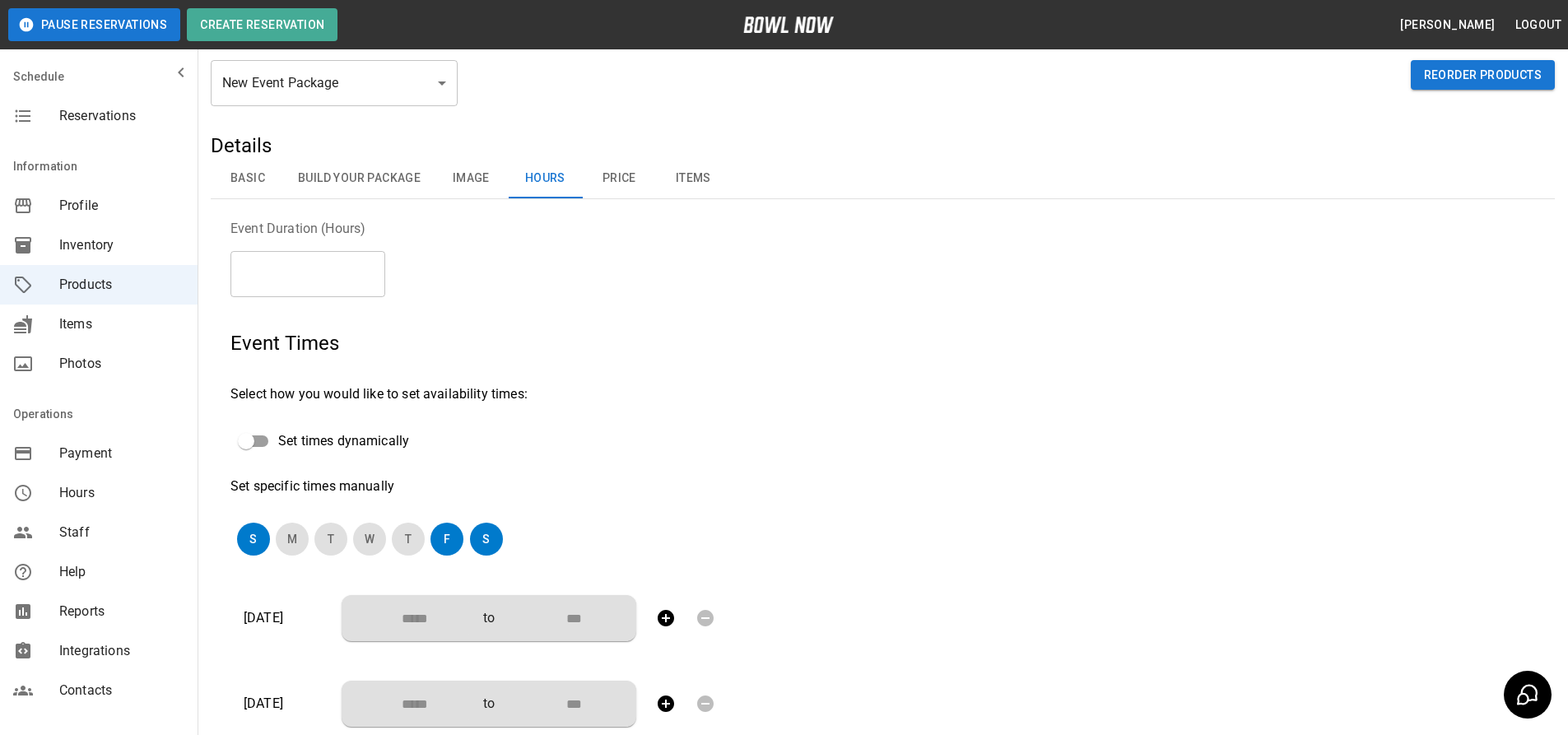
click at [321, 435] on span "Set times dynamically" at bounding box center [343, 441] width 131 height 20
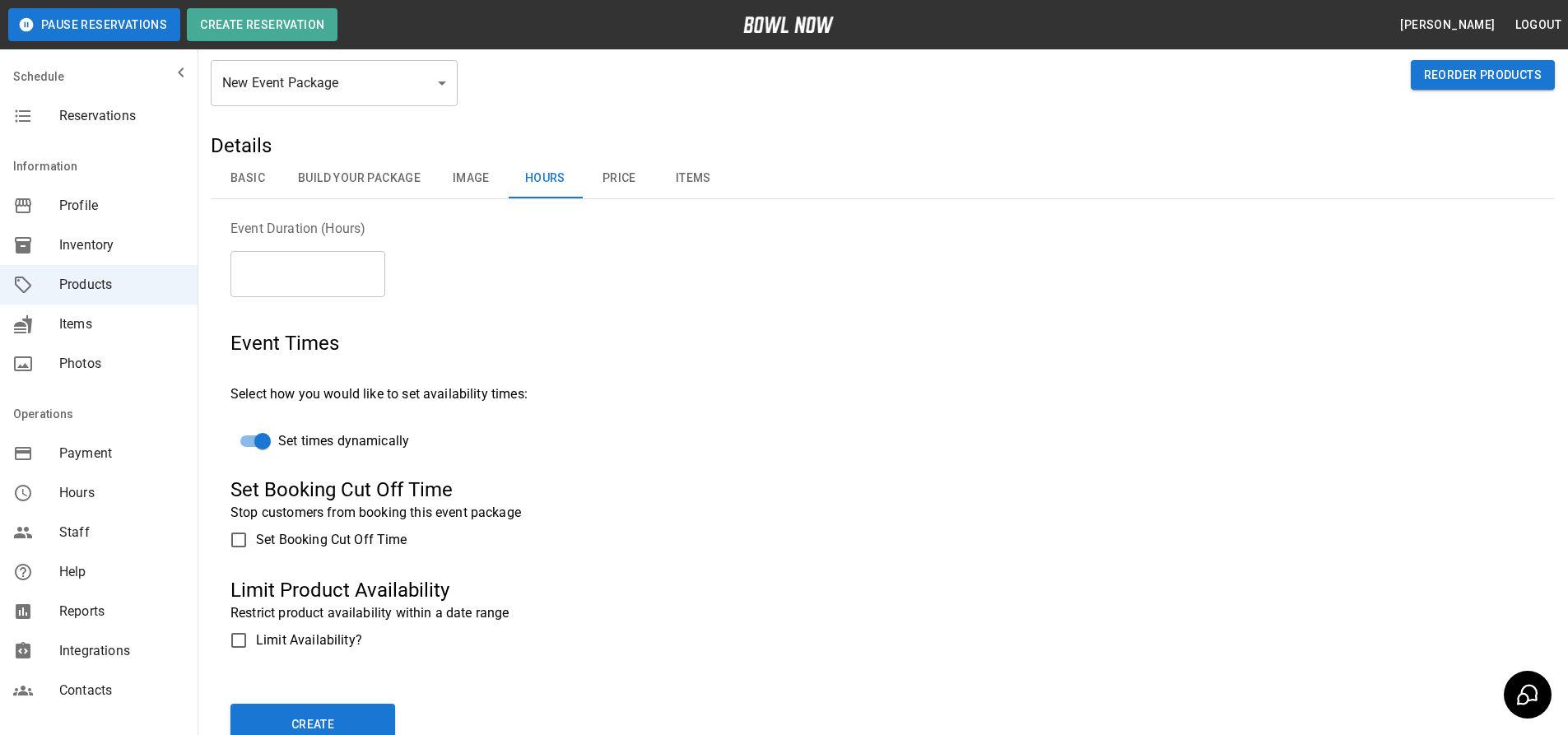
click at [321, 435] on span "Set times dynamically" at bounding box center [343, 441] width 131 height 20
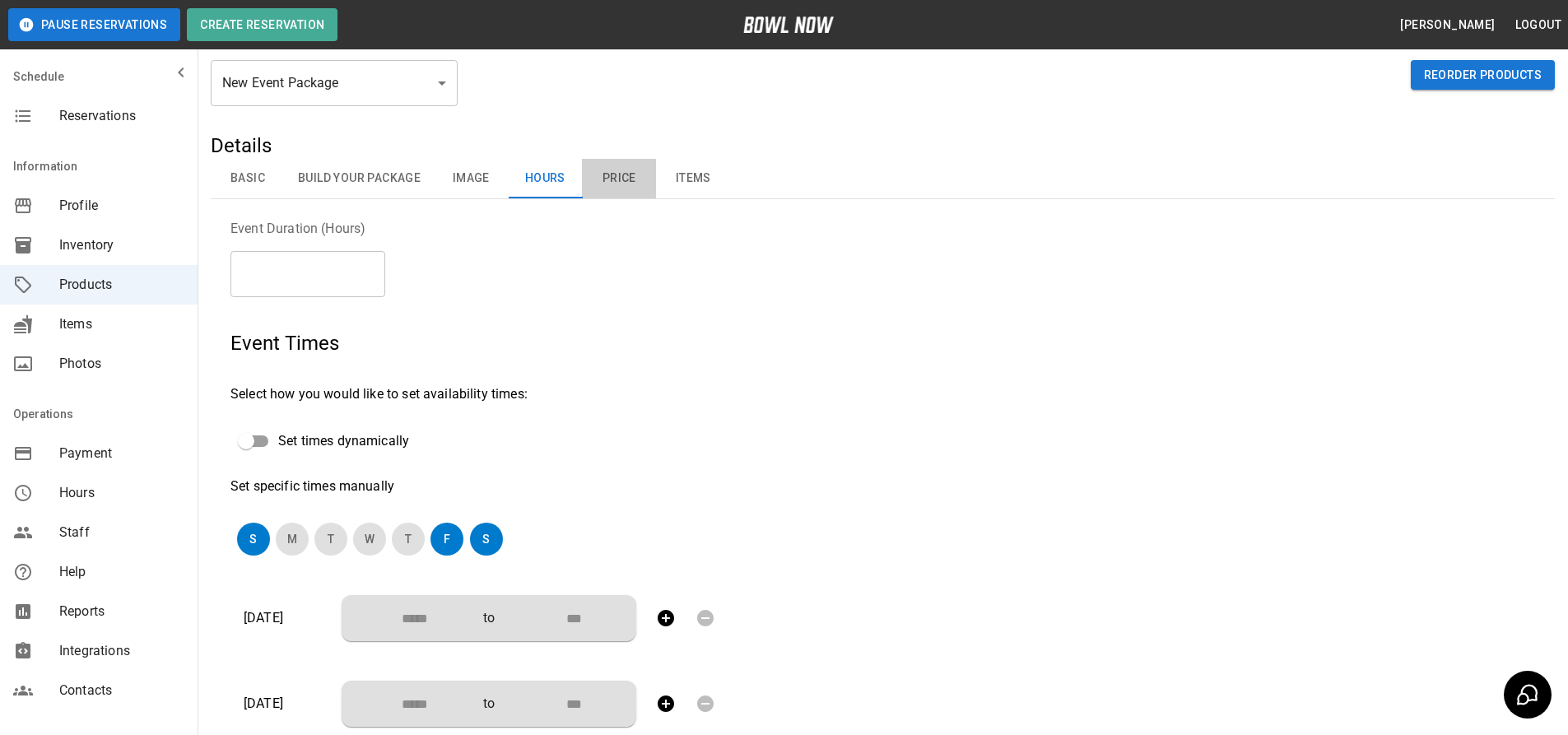
click at [612, 190] on button "Price" at bounding box center [618, 179] width 74 height 39
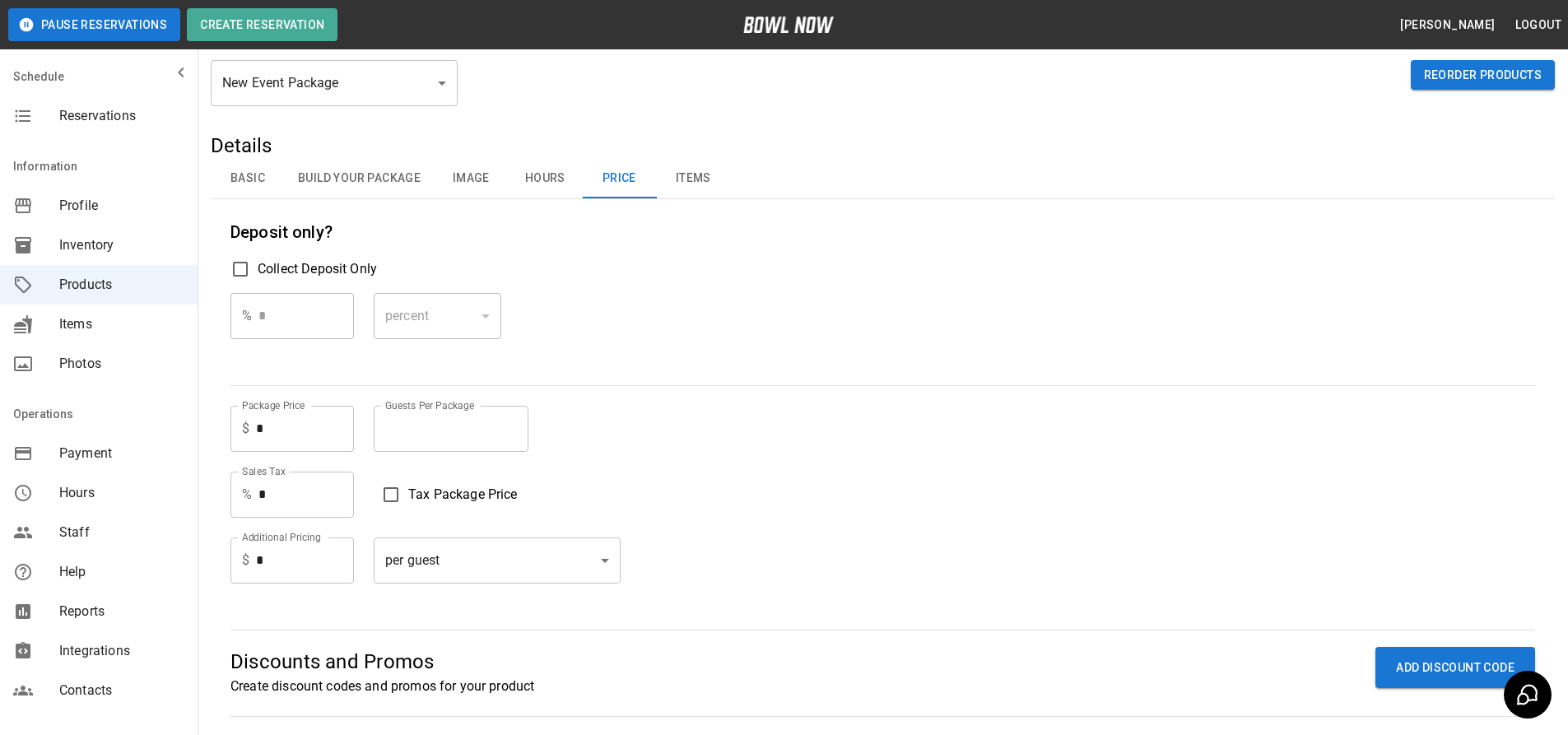
click at [685, 181] on button "Items" at bounding box center [692, 179] width 74 height 39
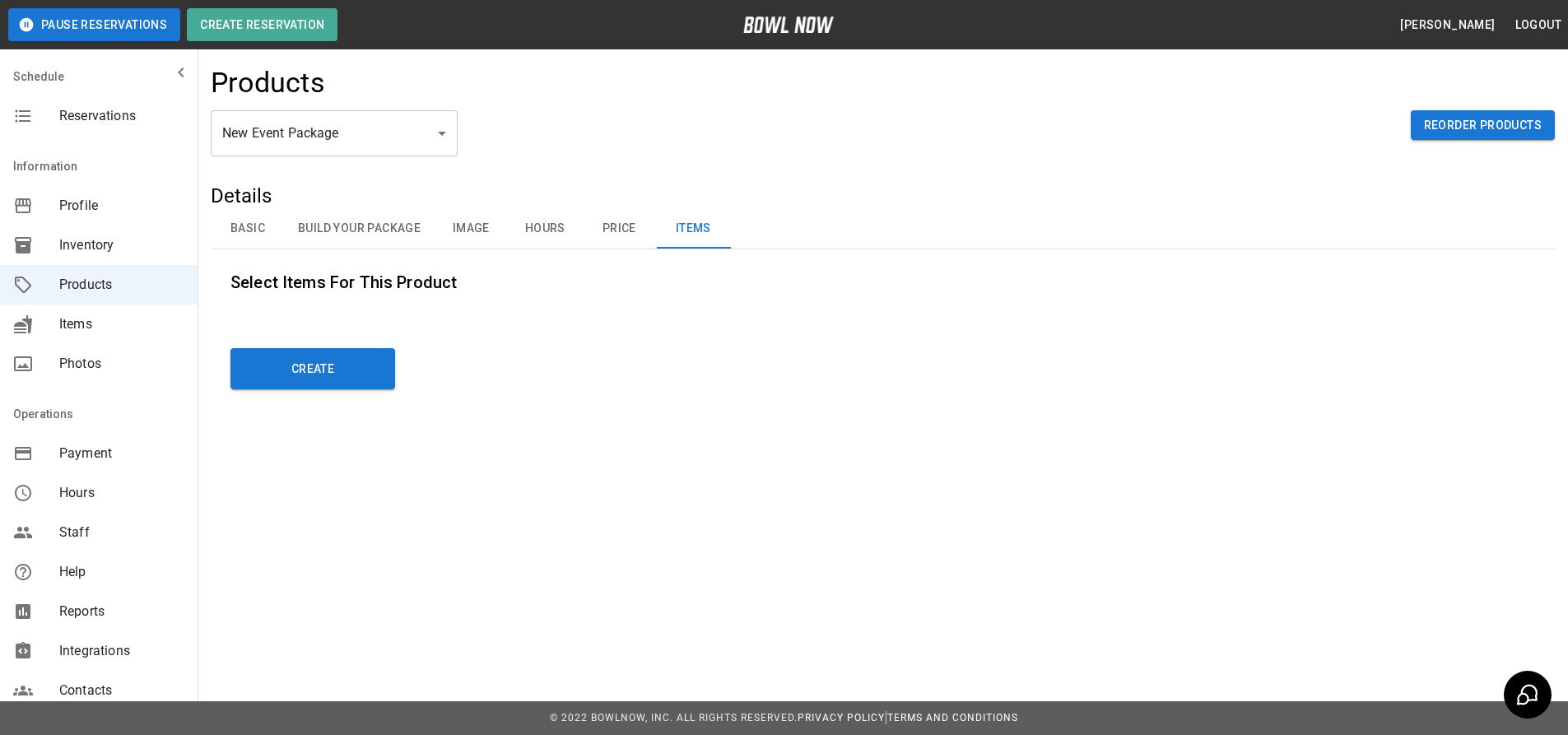
scroll to position [0, 0]
click at [628, 228] on button "Price" at bounding box center [618, 229] width 74 height 39
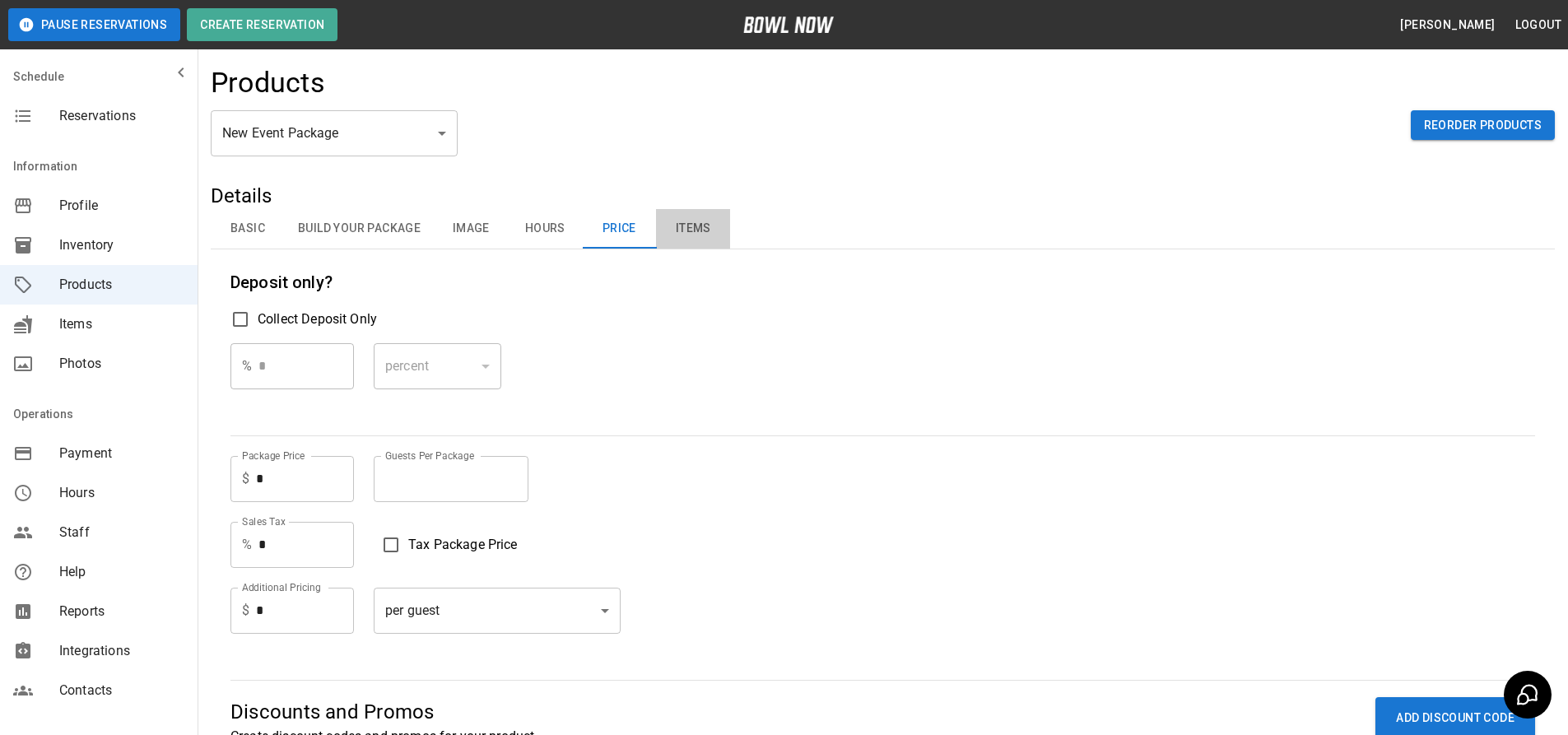
click at [667, 229] on button "Items" at bounding box center [692, 229] width 74 height 39
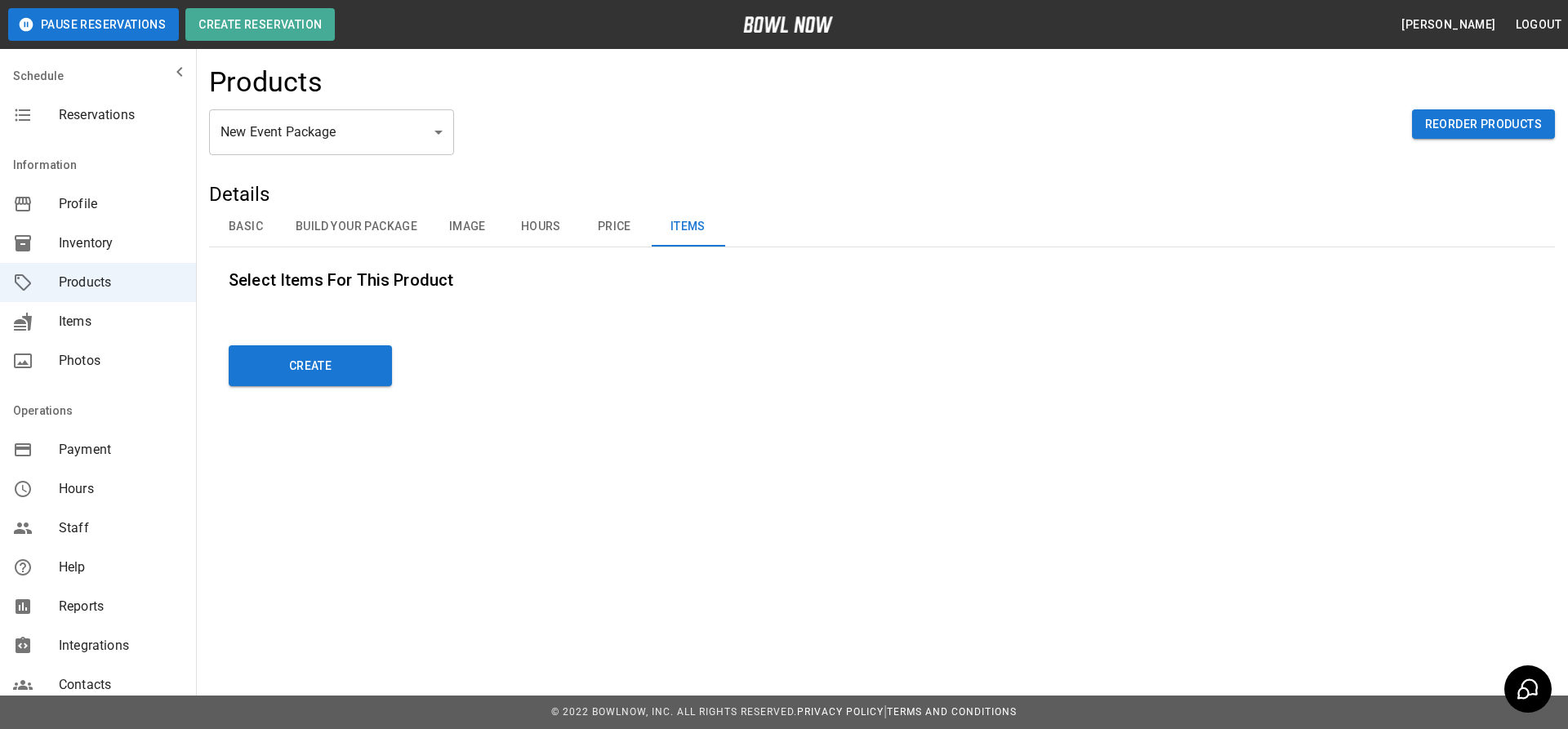
click at [618, 222] on button "Price" at bounding box center [613, 227] width 74 height 39
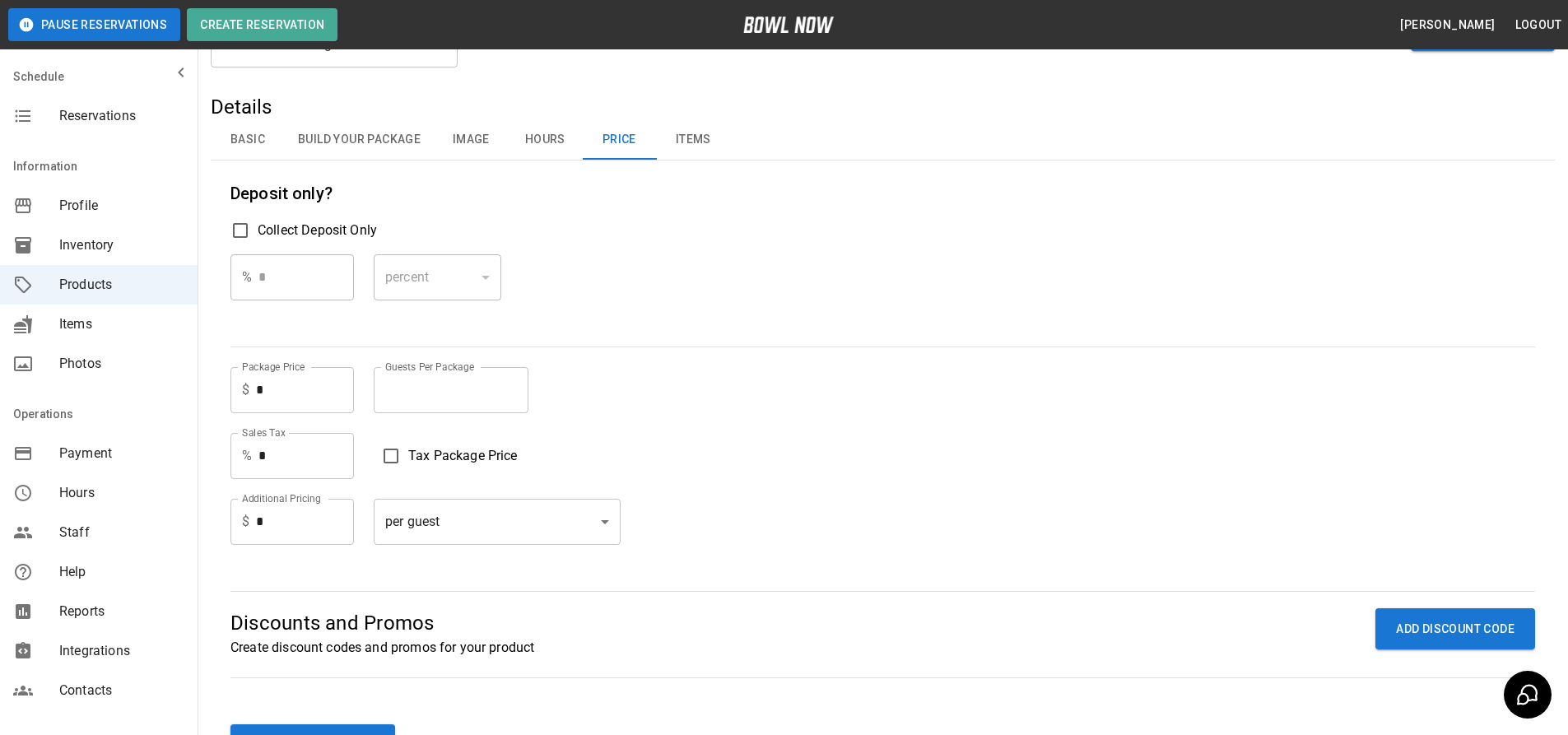
scroll to position [76, 0]
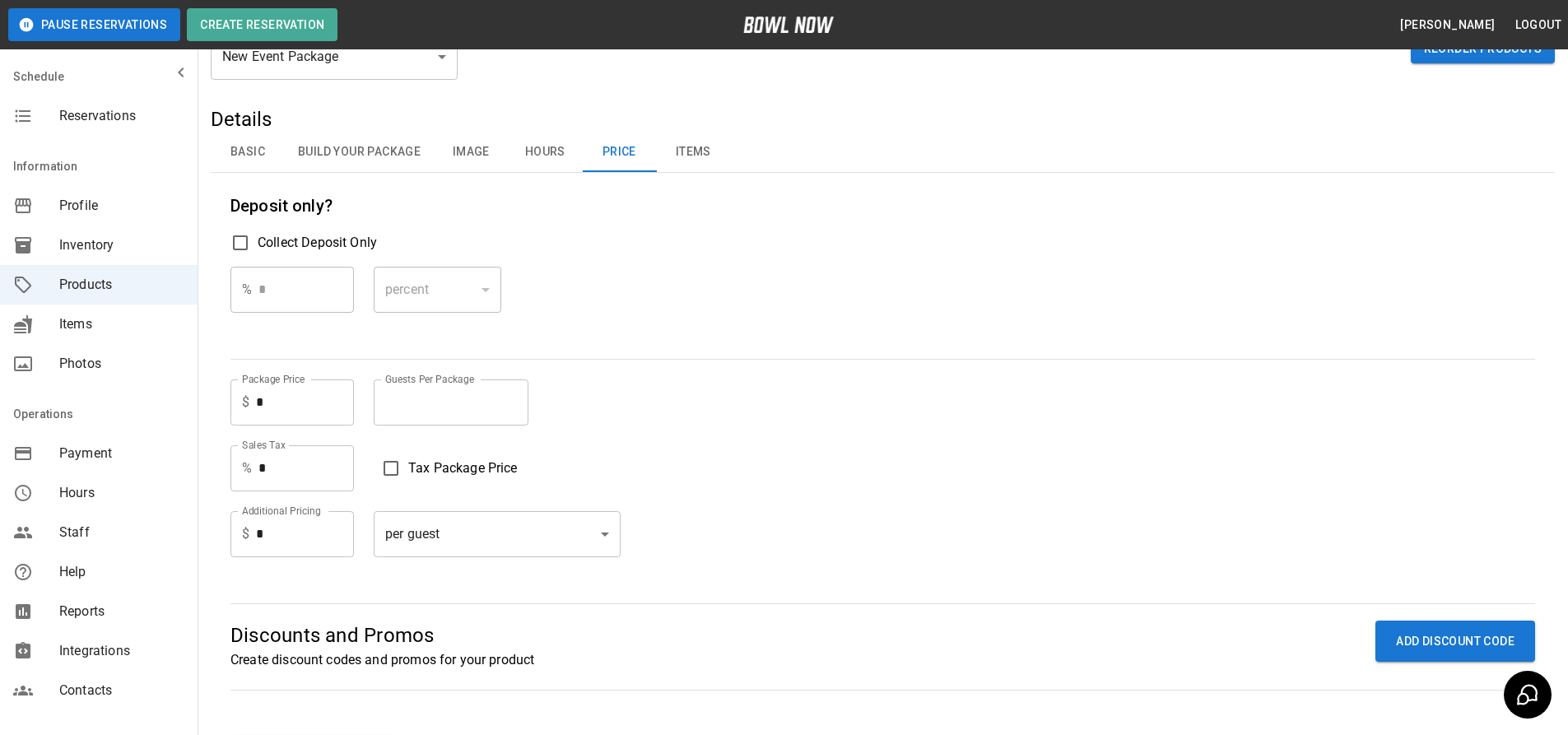
click at [485, 288] on div "percent" at bounding box center [438, 289] width 128 height 46
click at [147, 245] on span "Inventory" at bounding box center [121, 245] width 125 height 20
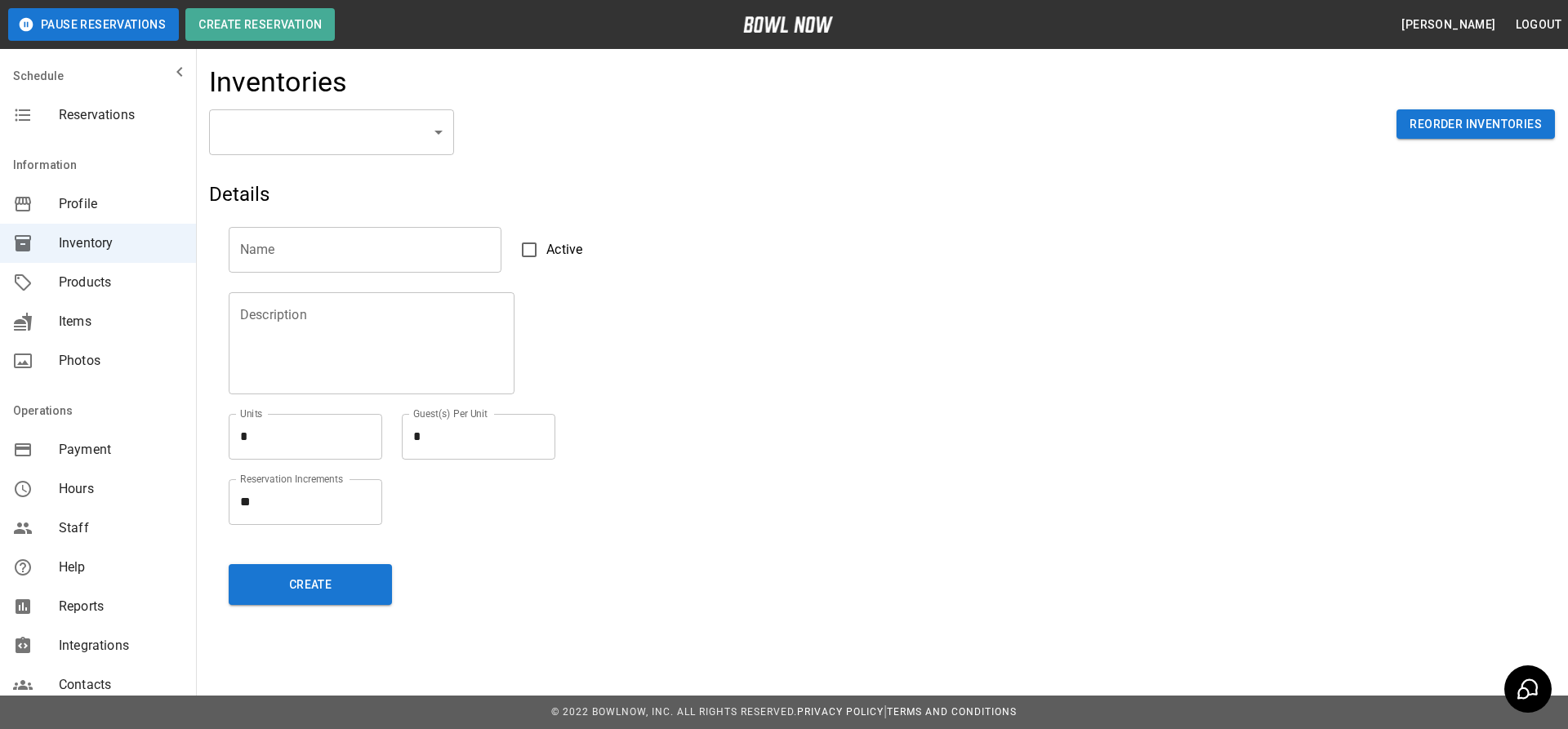
click at [364, 118] on body "Pause Reservations Create Reservation Chris Stabile Logout Schedule Reservation…" at bounding box center [784, 364] width 1568 height 729
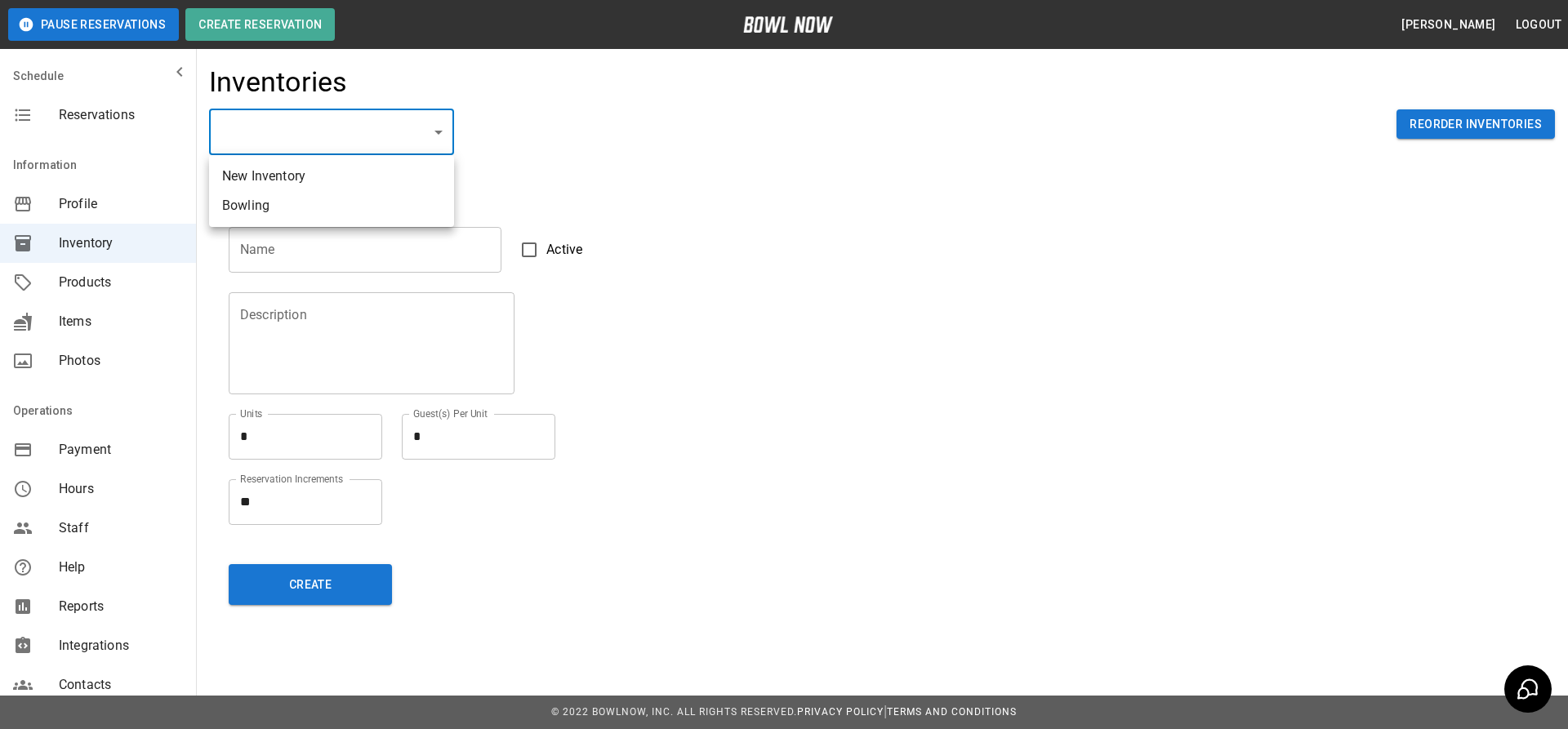
click at [511, 135] on div at bounding box center [784, 364] width 1568 height 729
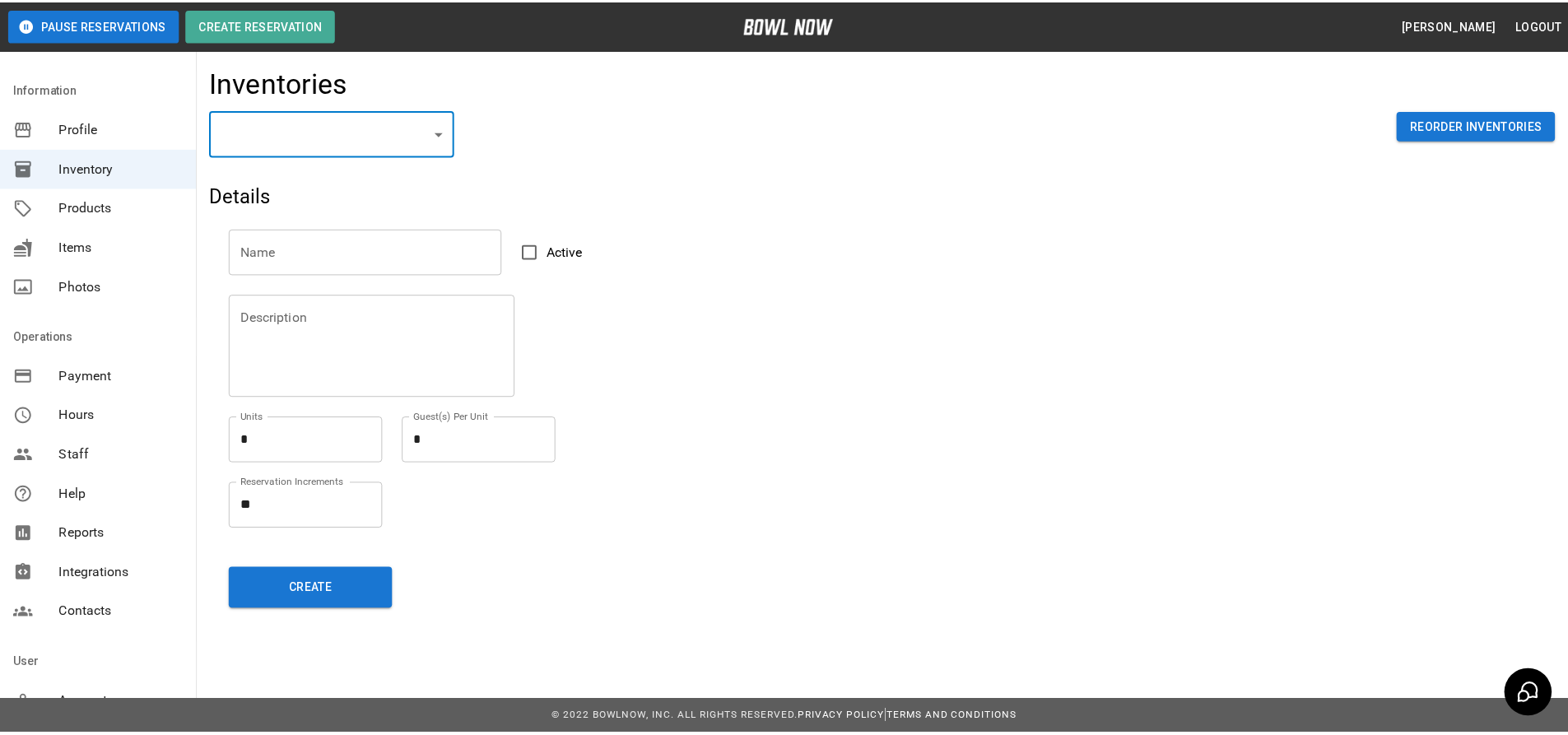
scroll to position [154, 0]
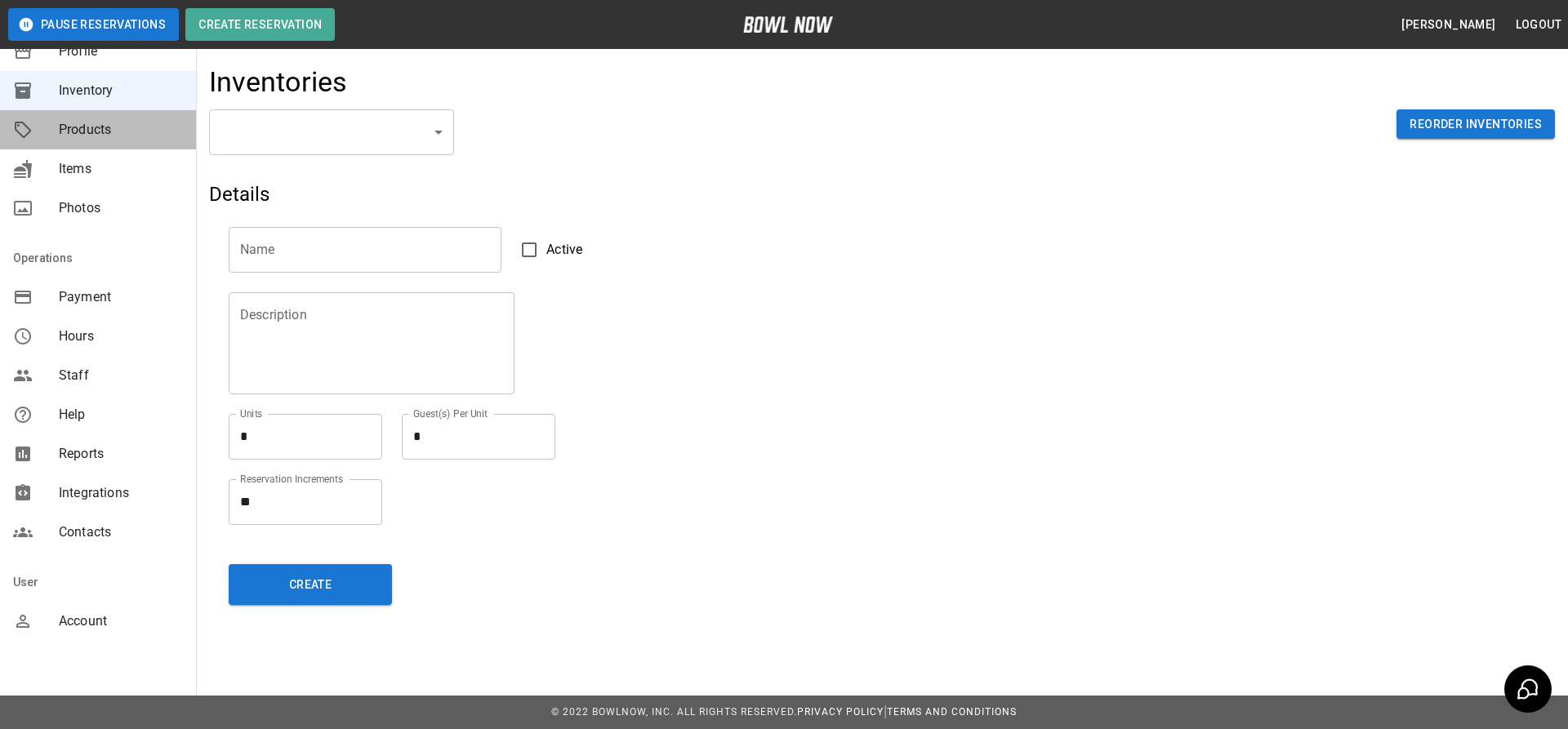
click at [112, 117] on div "Products" at bounding box center [98, 130] width 196 height 39
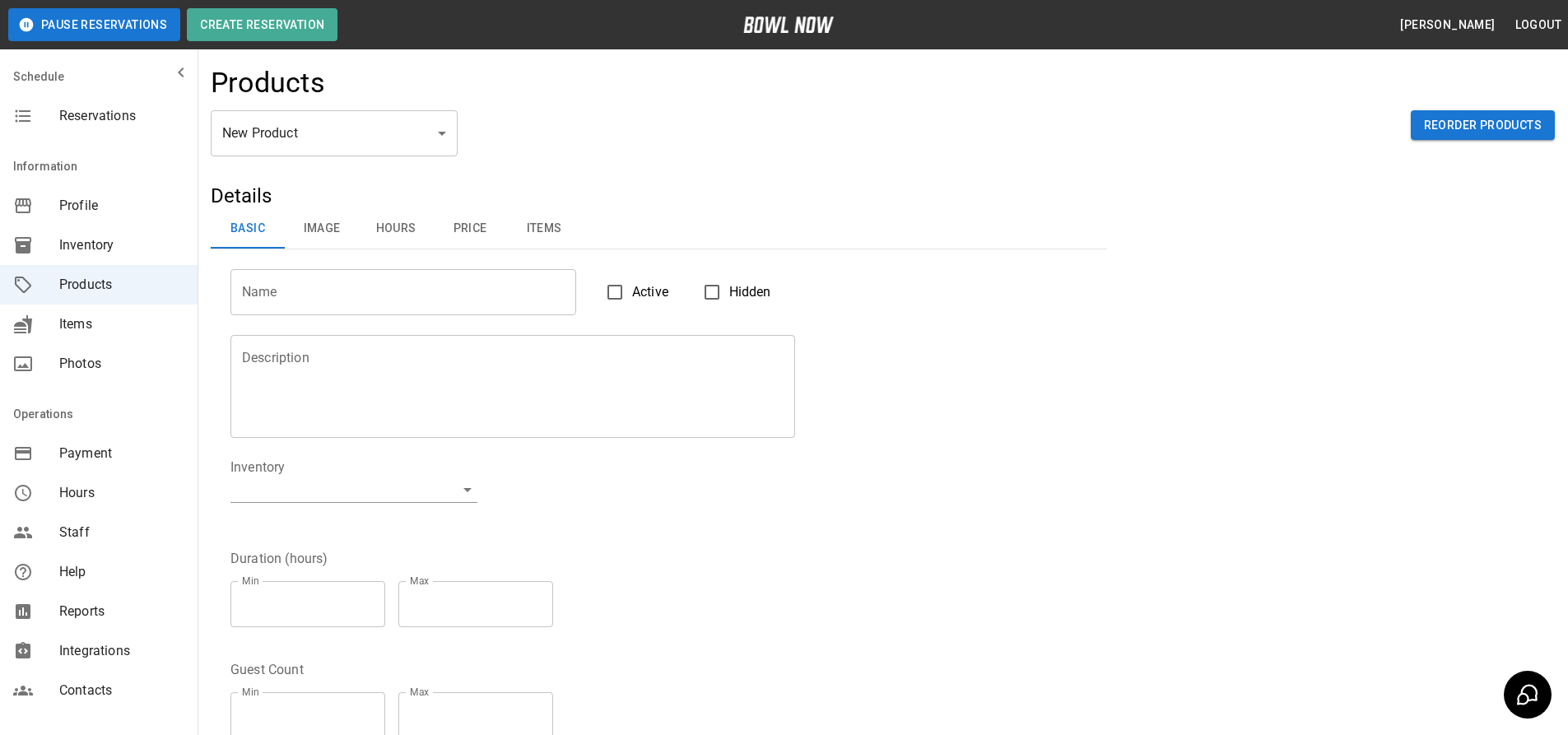
click at [309, 224] on button "Image" at bounding box center [321, 229] width 74 height 39
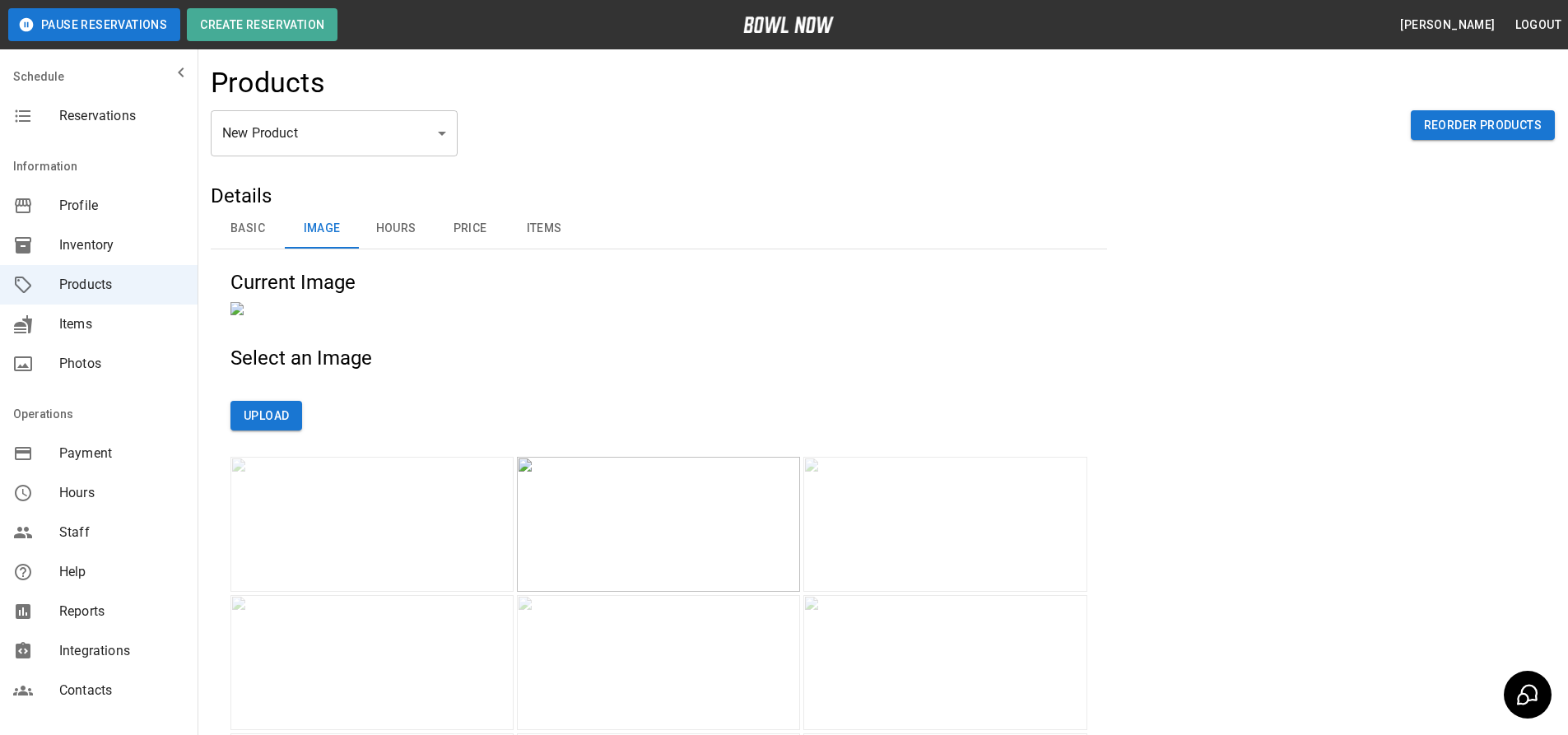
click at [381, 234] on button "Hours" at bounding box center [396, 229] width 74 height 39
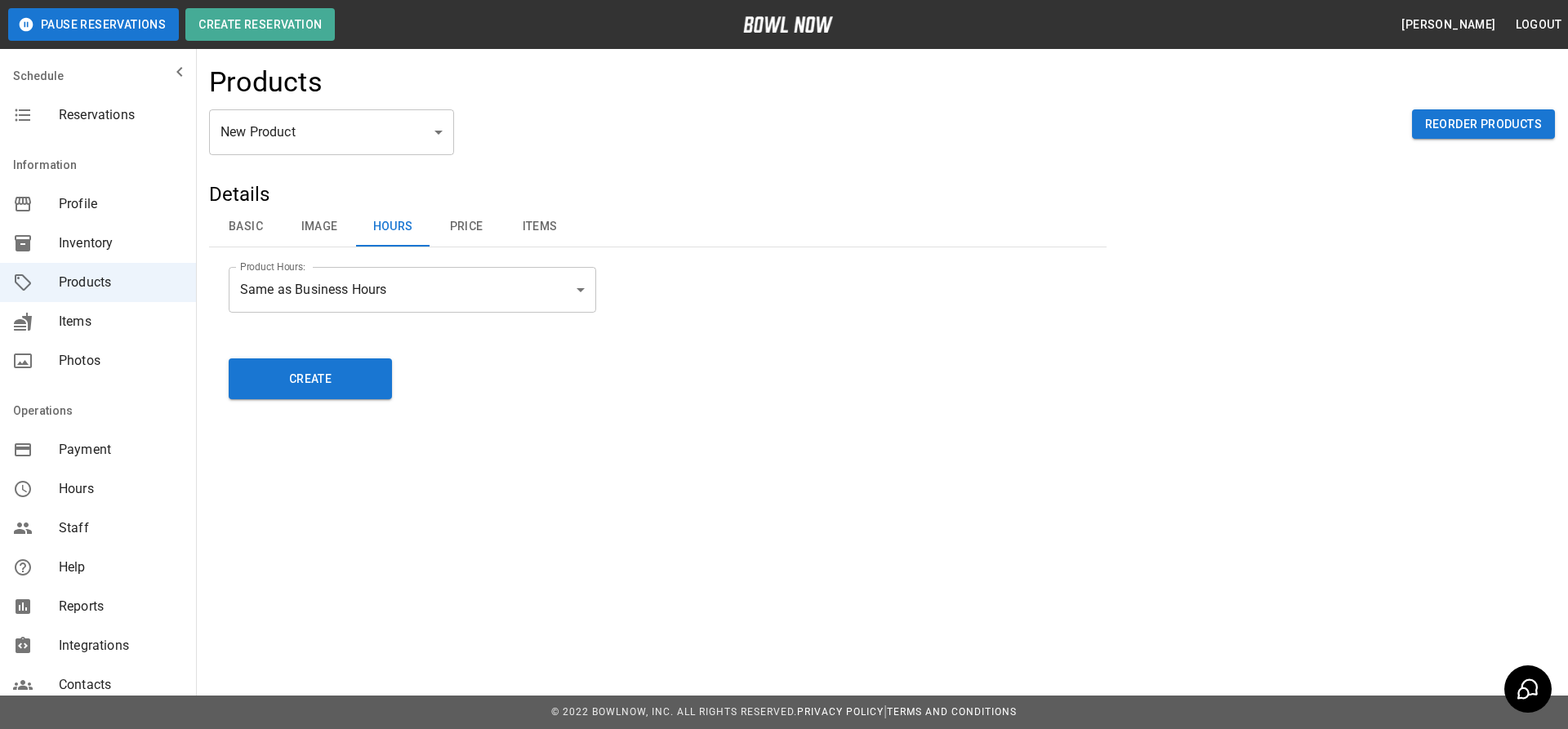
click at [461, 227] on button "Price" at bounding box center [466, 227] width 74 height 39
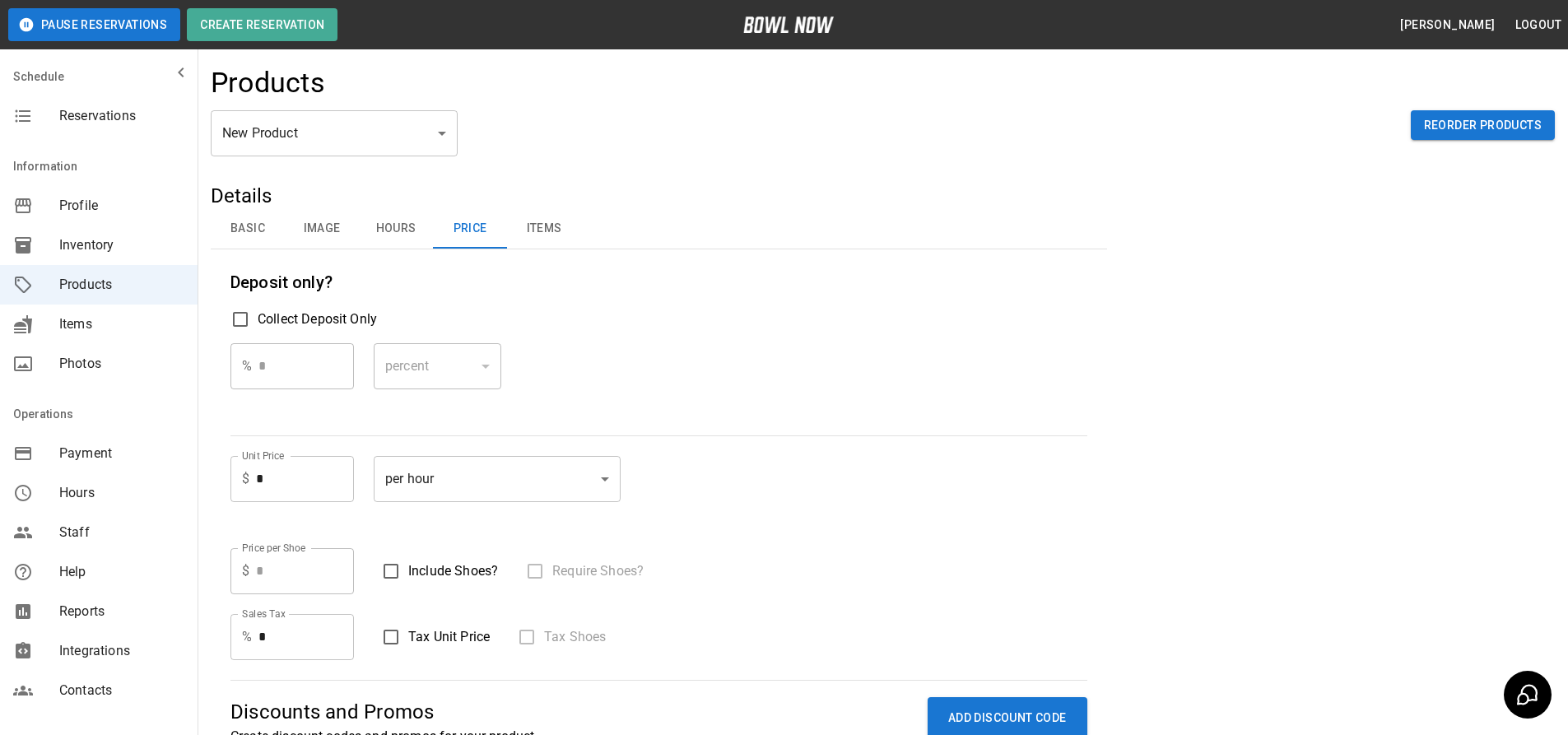
click at [343, 121] on body "Pause Reservations Create Reservation Chris Stabile Logout Schedule Reservation…" at bounding box center [784, 488] width 1568 height 977
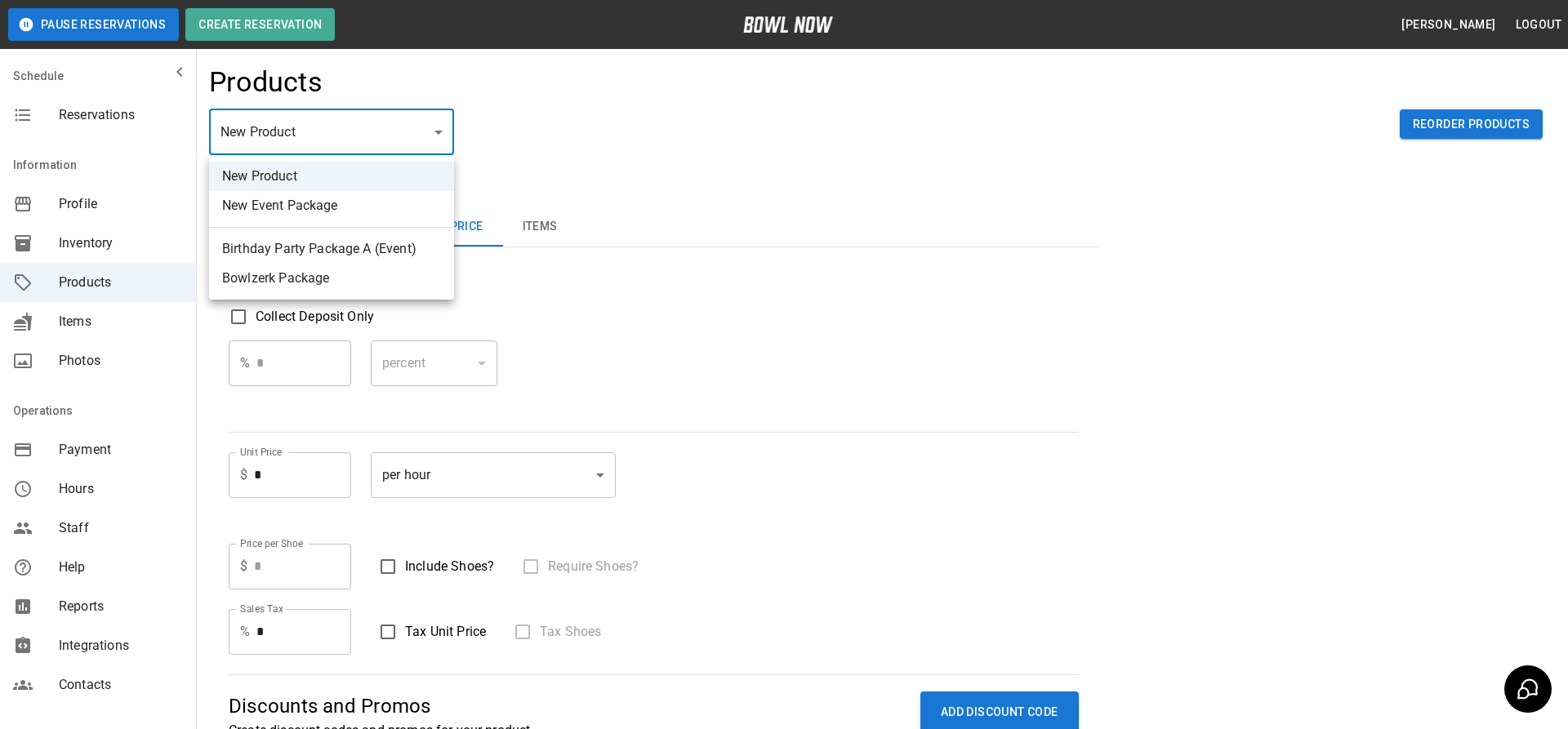
click at [334, 247] on li "Birthday Party Package A (Event)" at bounding box center [331, 249] width 245 height 30
type input "*"
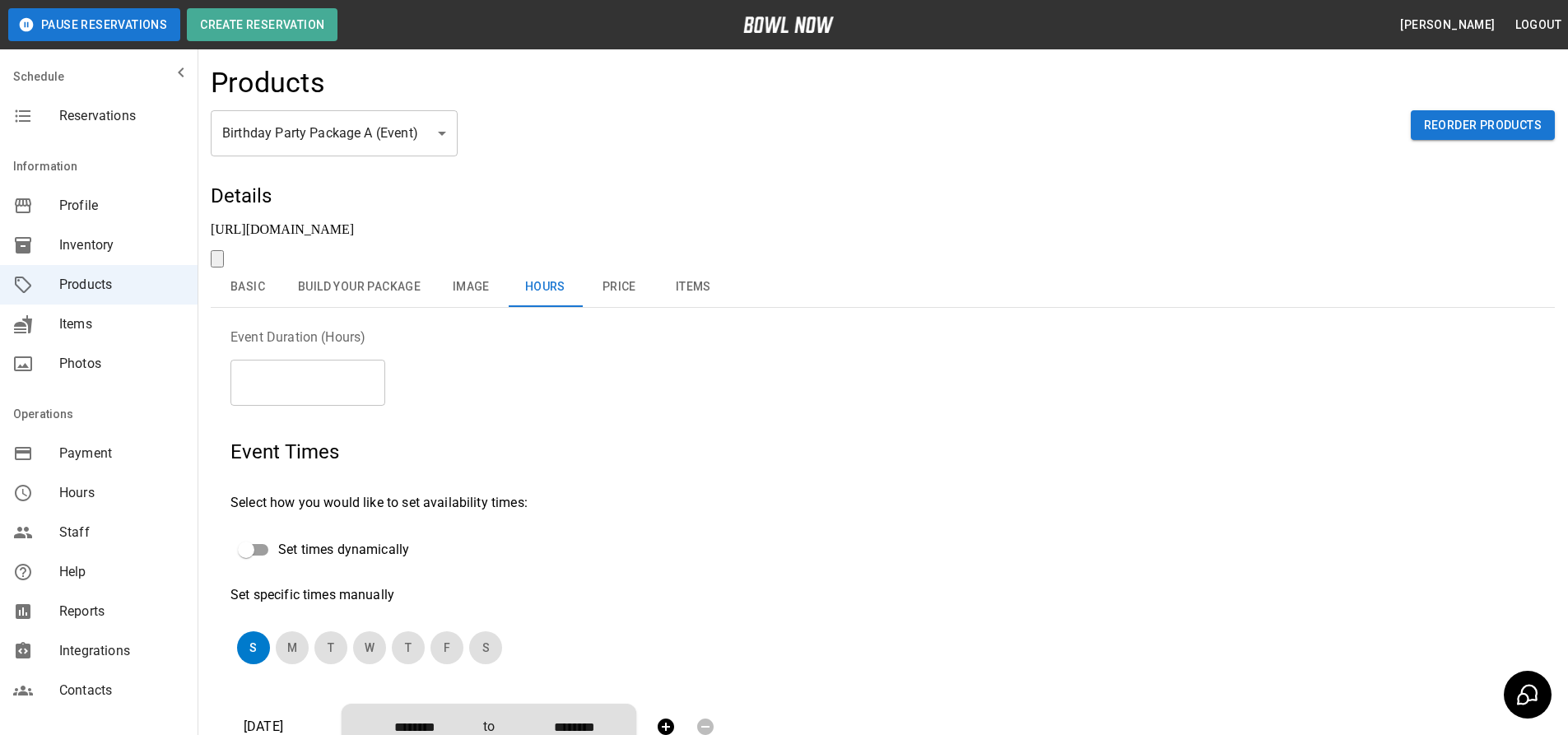
click at [338, 223] on link "https://bowlnow.com/places/69Zdw5TEe7bqAKlhm0Jb?pid=7ez7RPZW5yCff1haajyA" at bounding box center [282, 229] width 143 height 14
click at [116, 258] on div "Inventory" at bounding box center [99, 245] width 197 height 39
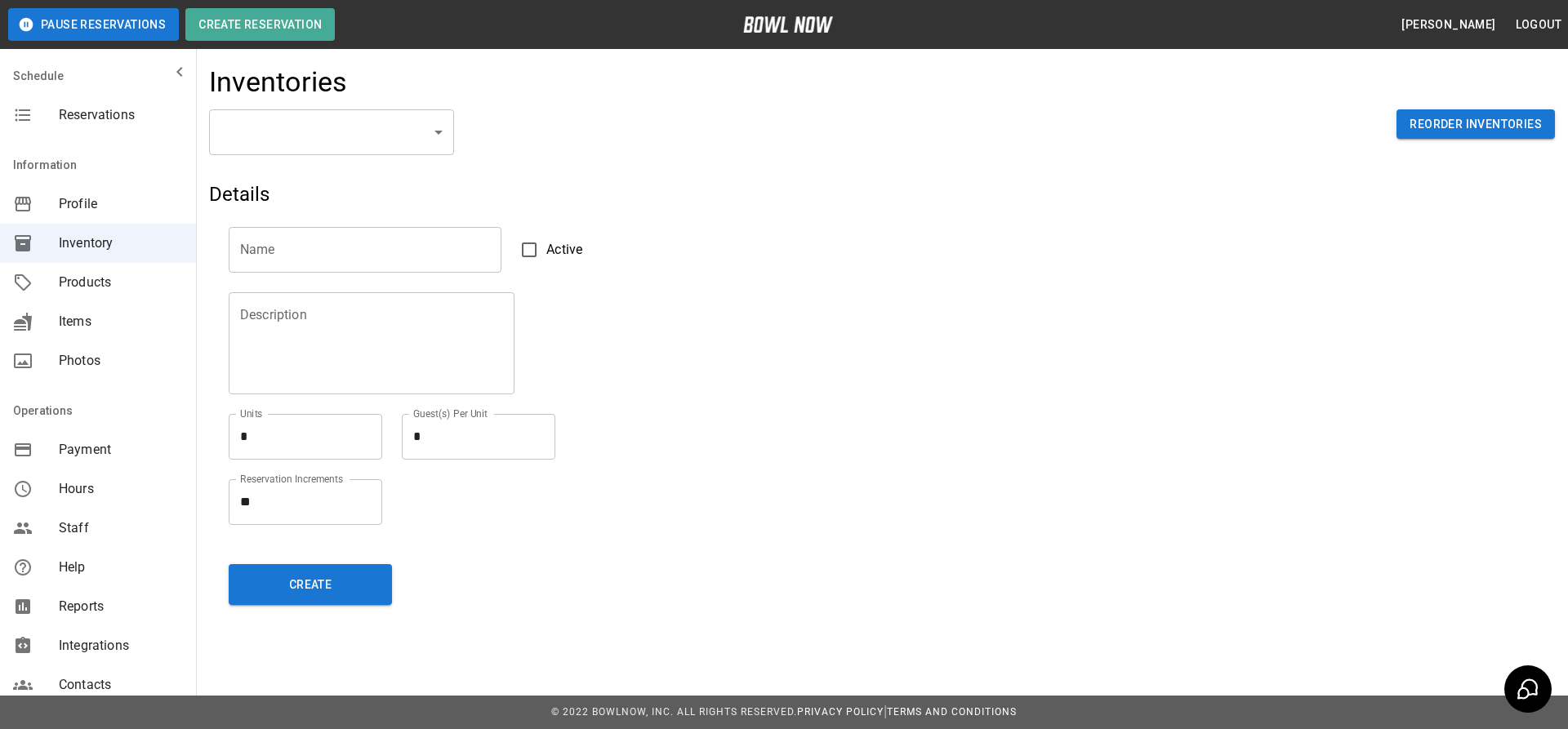
click at [366, 140] on body "Pause Reservations Create Reservation Chris Stabile Logout Schedule Reservation…" at bounding box center [784, 364] width 1568 height 729
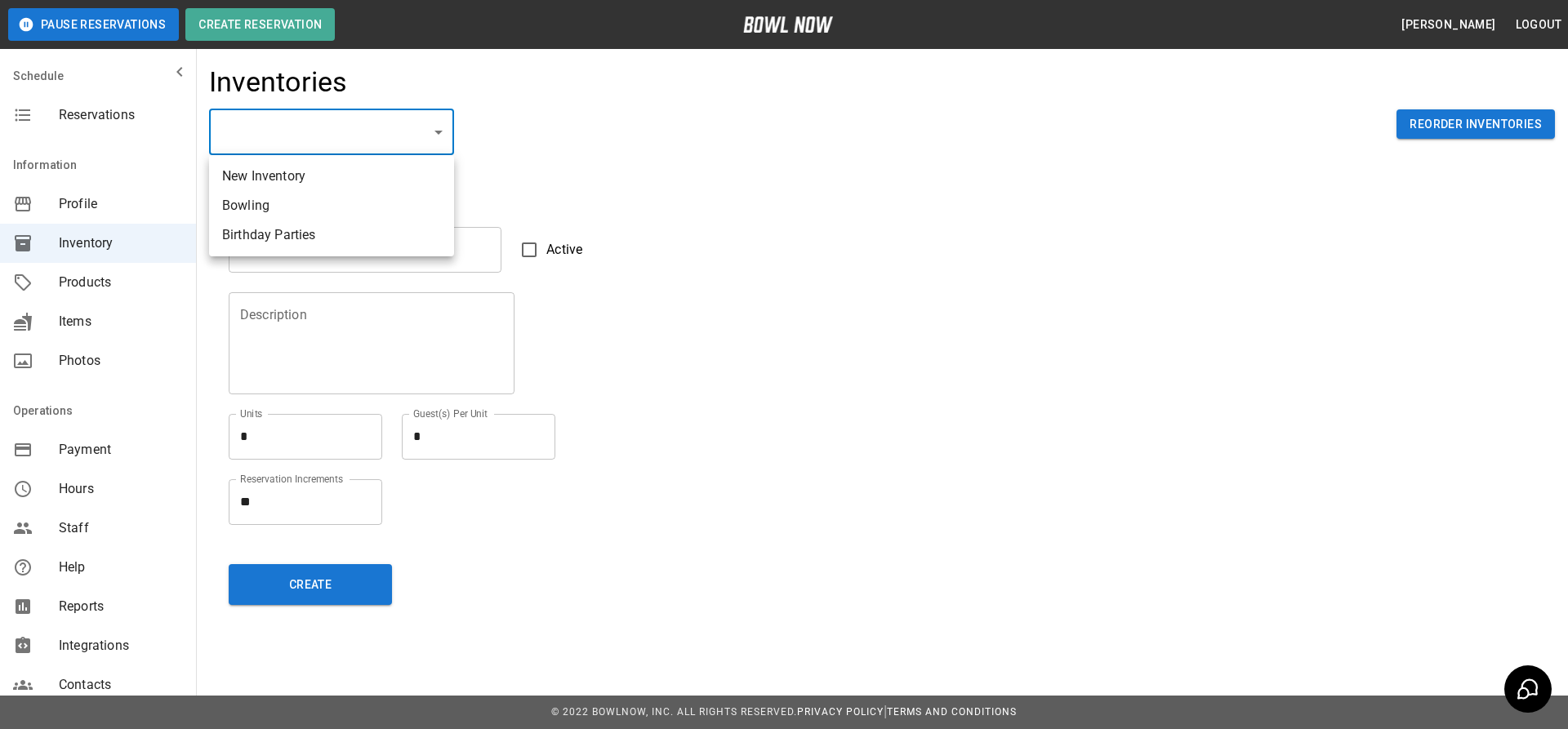
click at [339, 213] on li "Bowling" at bounding box center [331, 206] width 245 height 30
type input "**********"
type input "*******"
type textarea "*"
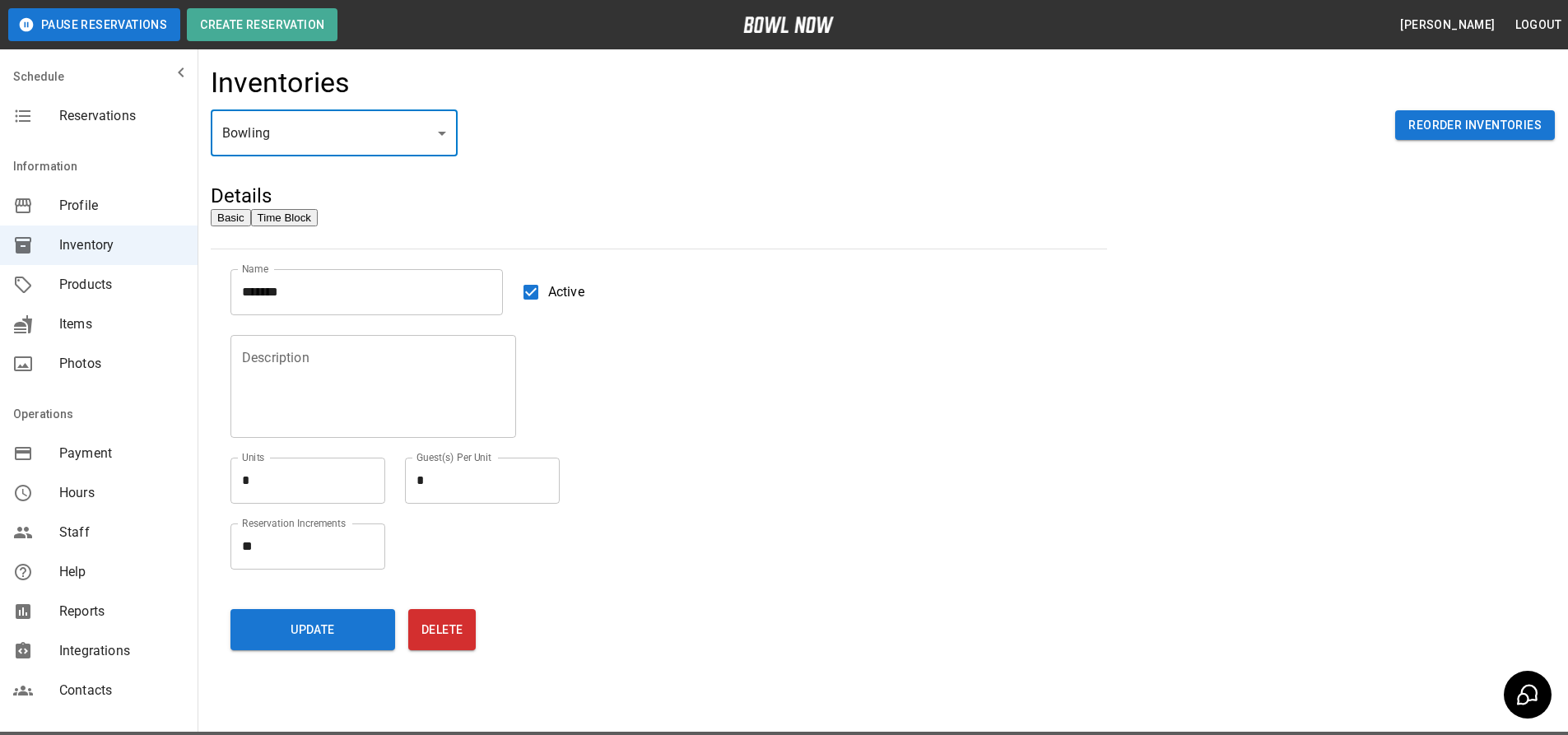
click at [318, 227] on button "Time Block" at bounding box center [284, 218] width 67 height 17
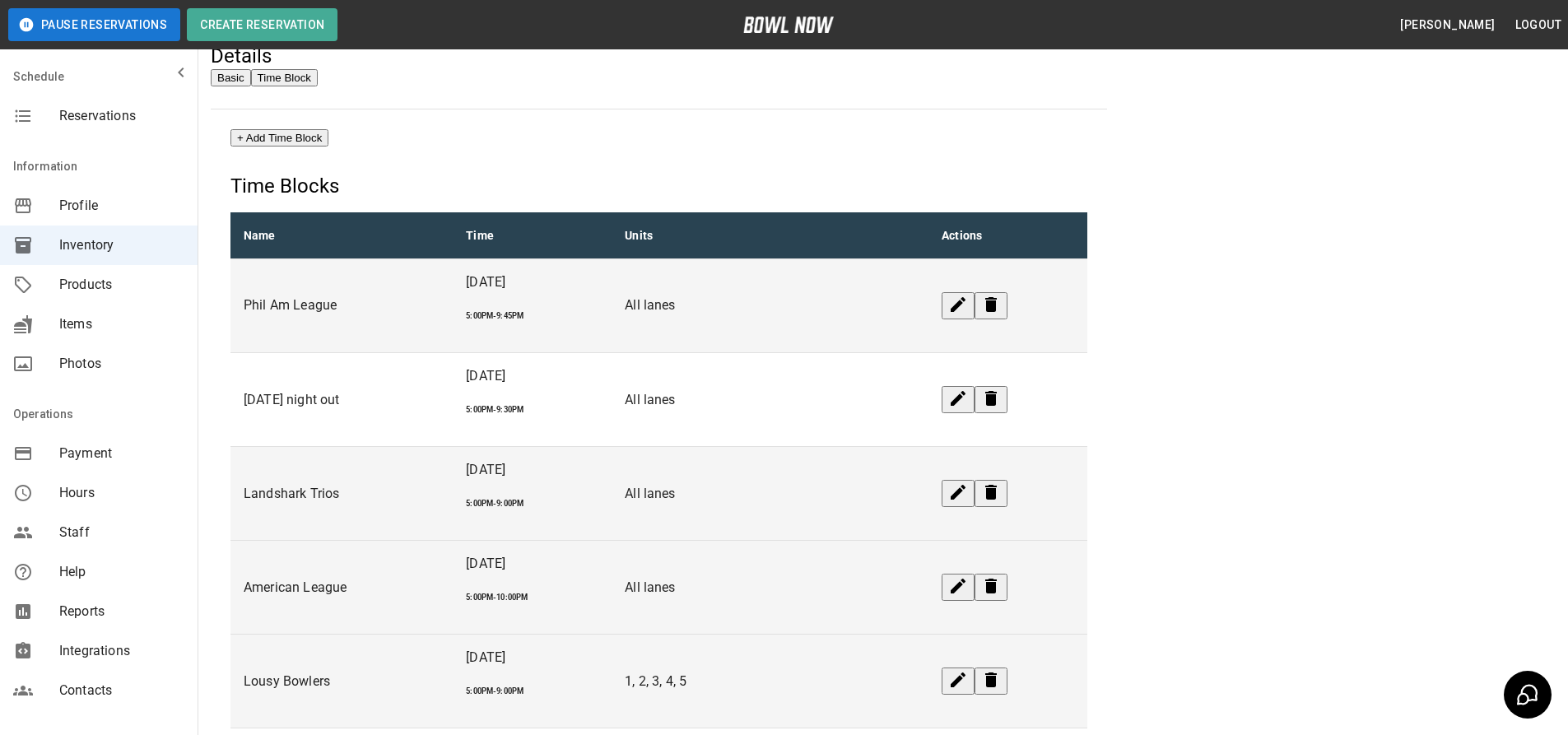
scroll to position [164, 0]
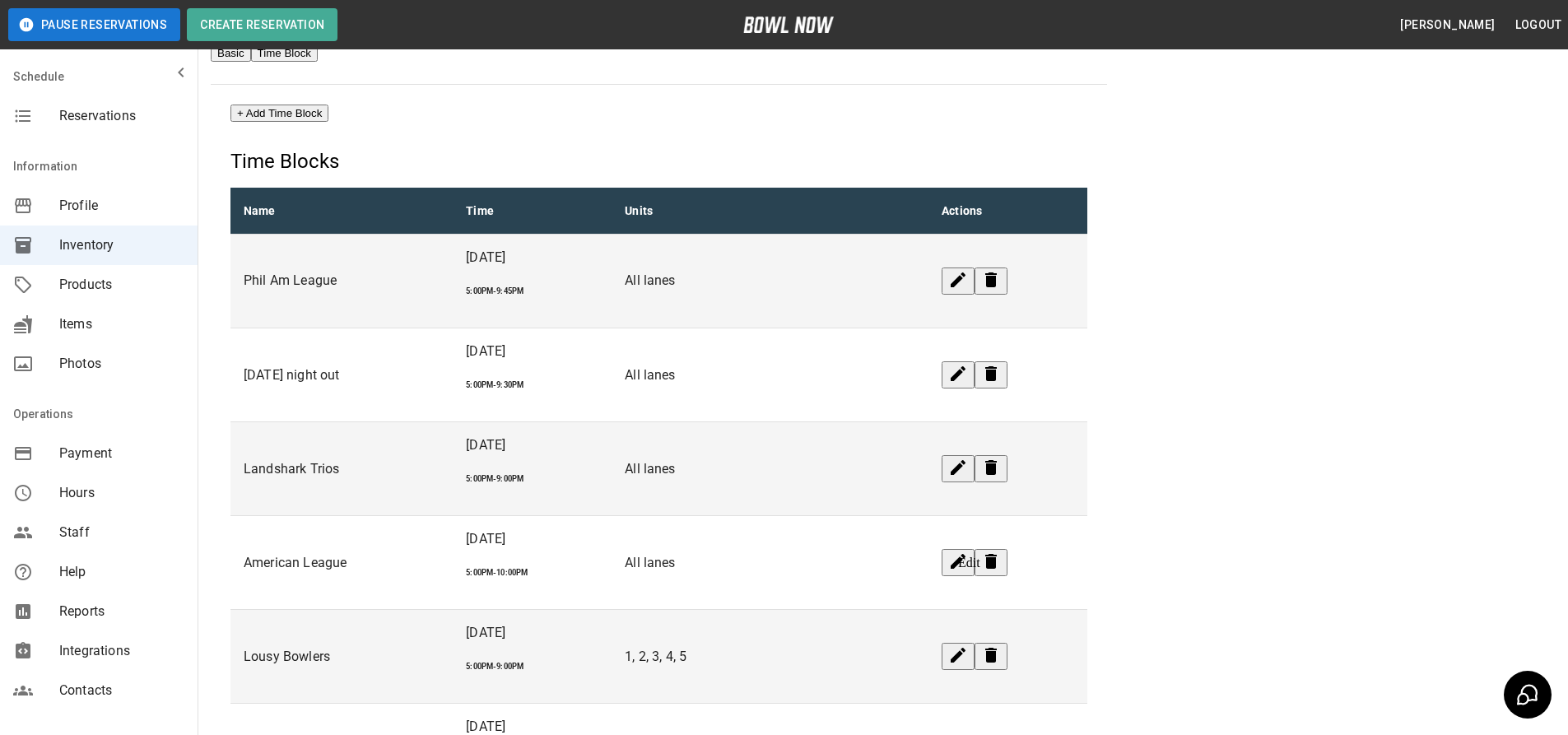
click at [966, 648] on icon "edit" at bounding box center [958, 655] width 15 height 15
drag, startPoint x: 1221, startPoint y: 433, endPoint x: 1210, endPoint y: 434, distance: 11.0
click at [966, 734] on icon "edit" at bounding box center [957, 749] width 20 height 20
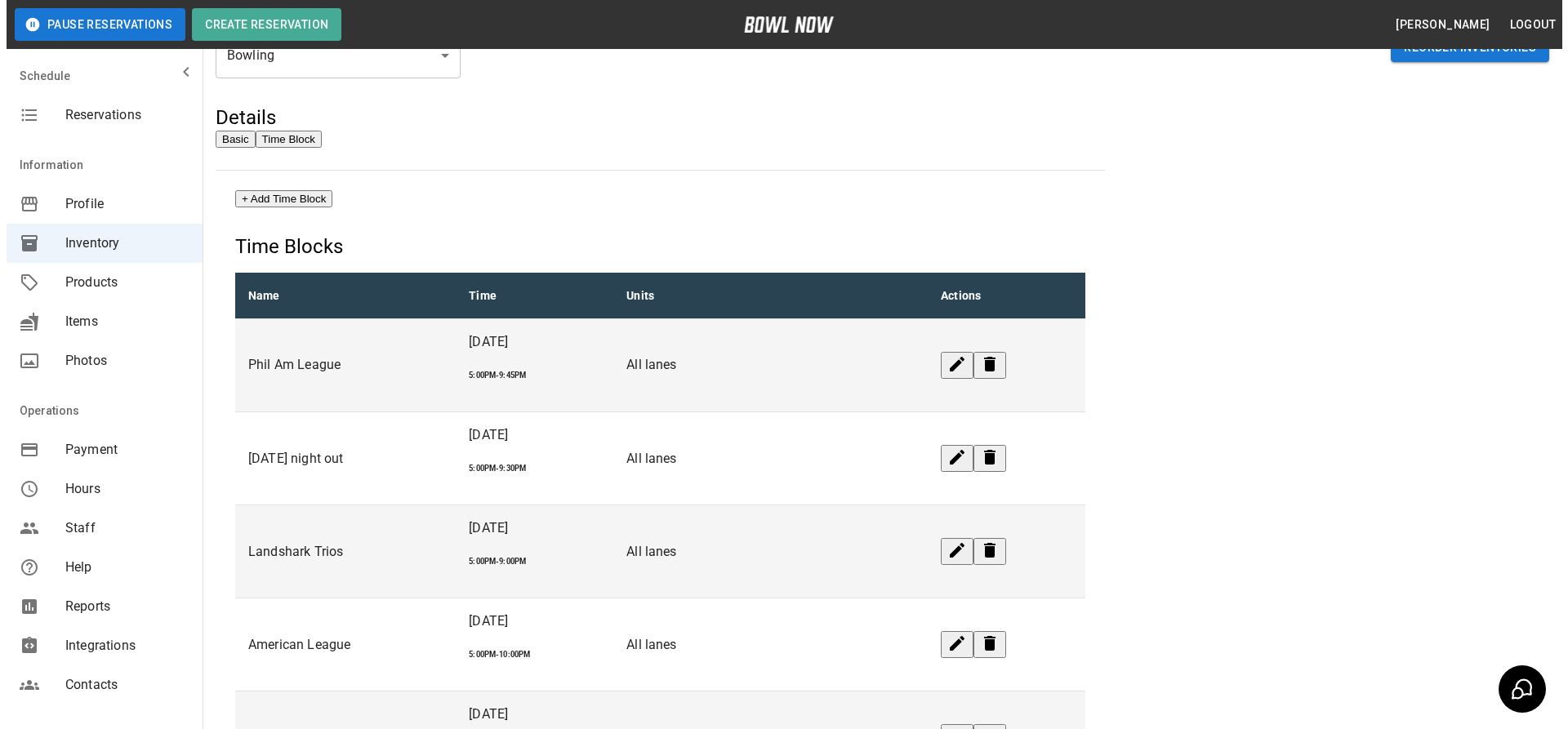
scroll to position [0, 0]
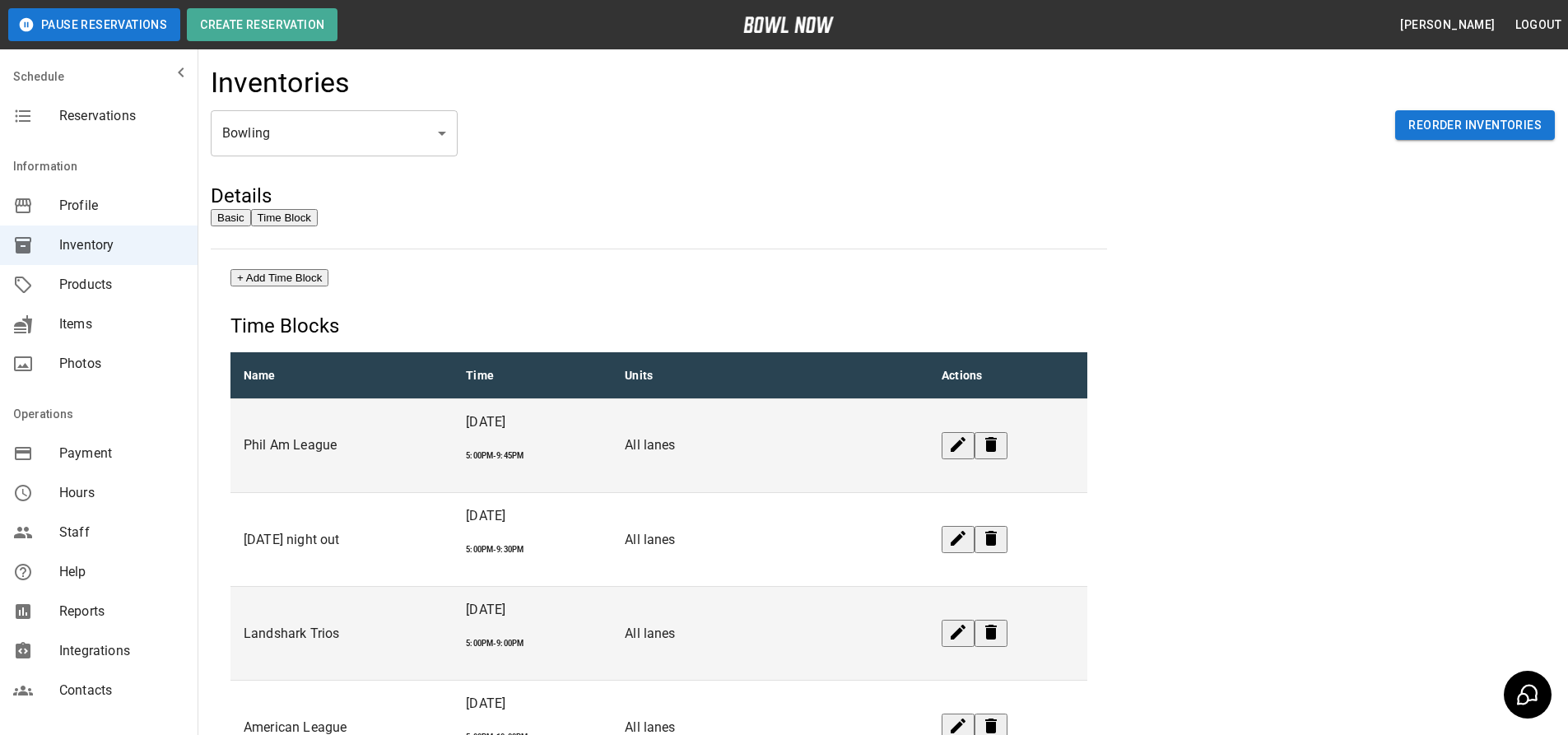
click at [251, 218] on button "Basic" at bounding box center [230, 218] width 40 height 17
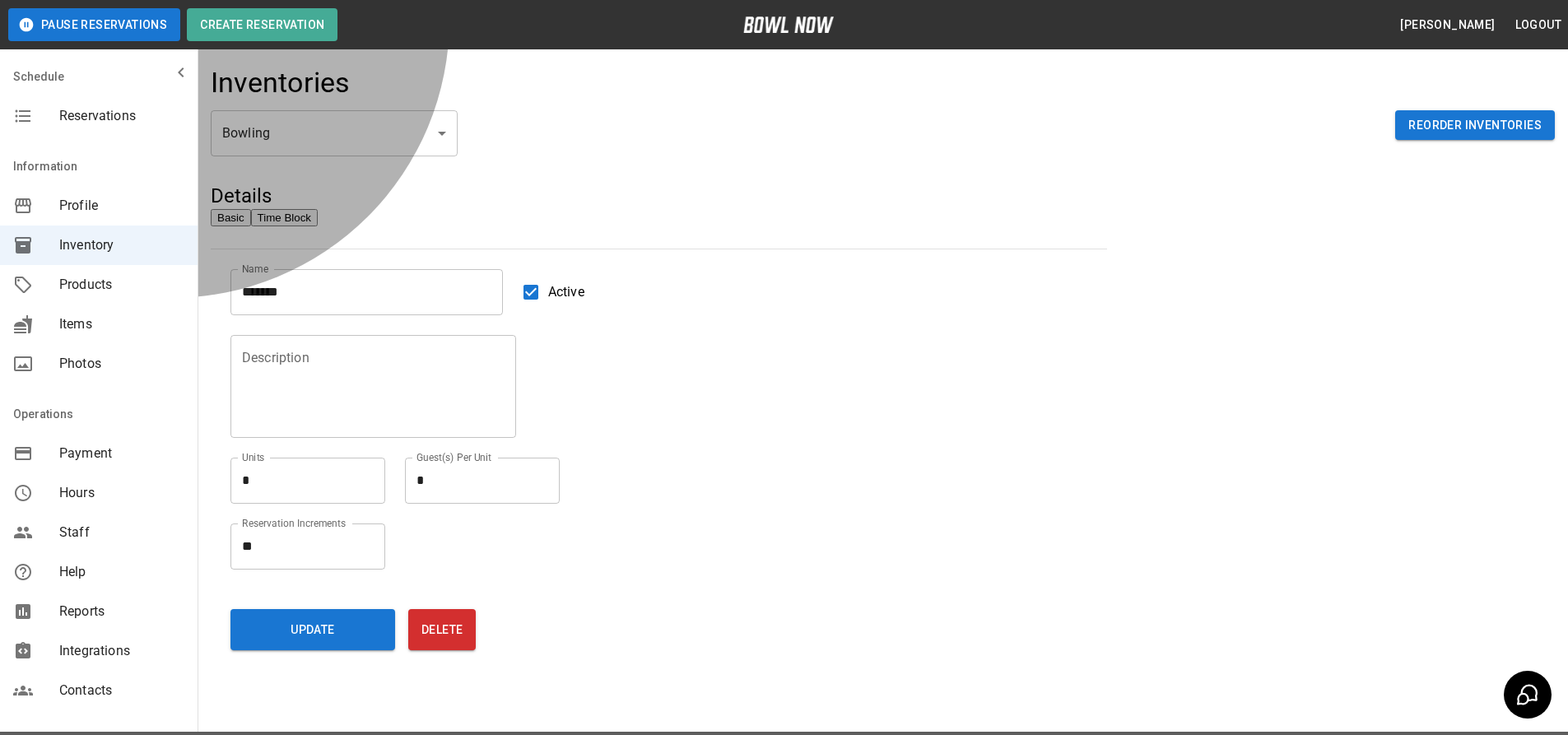
click at [318, 227] on button "Time Block" at bounding box center [284, 218] width 67 height 17
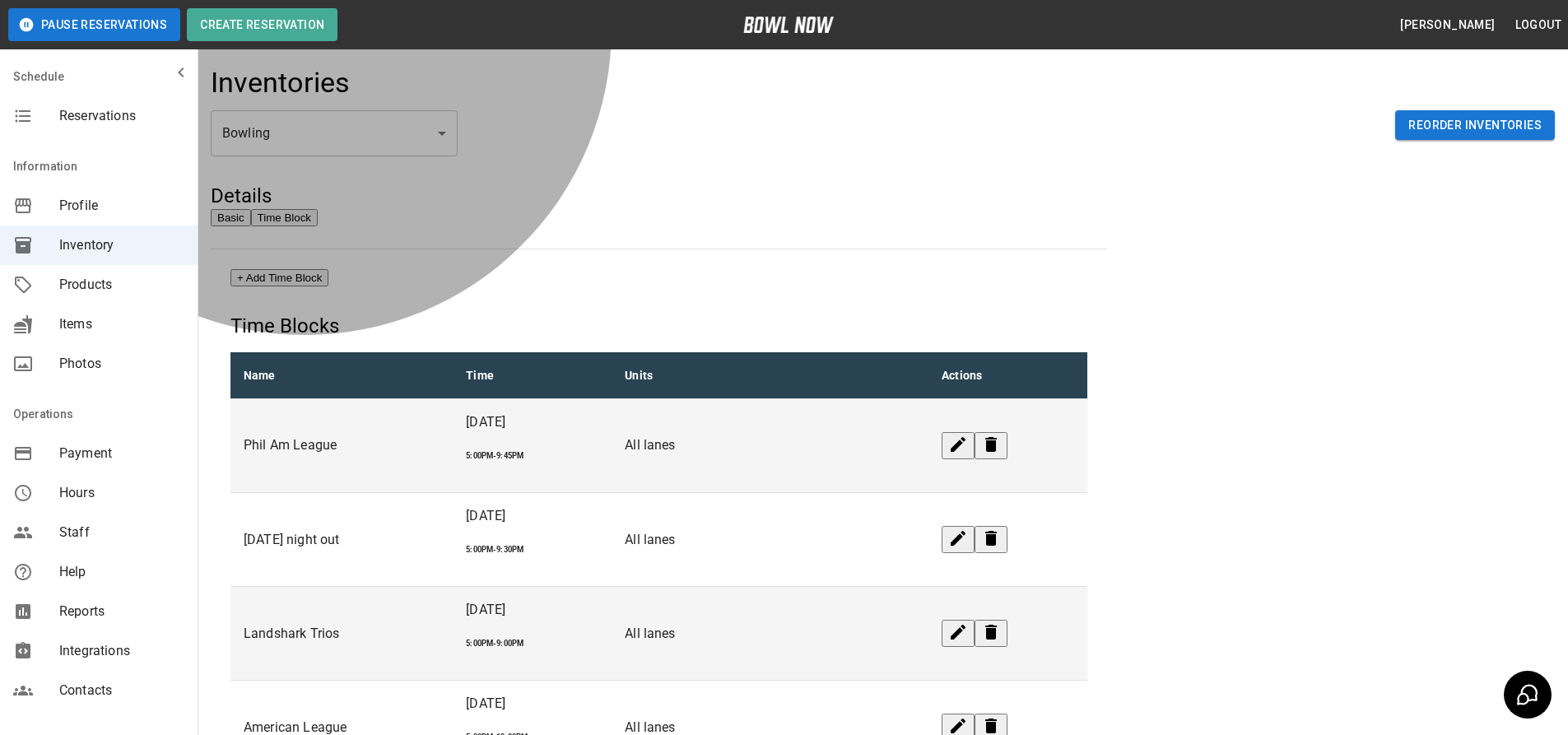
click at [251, 227] on button "Basic" at bounding box center [230, 218] width 40 height 17
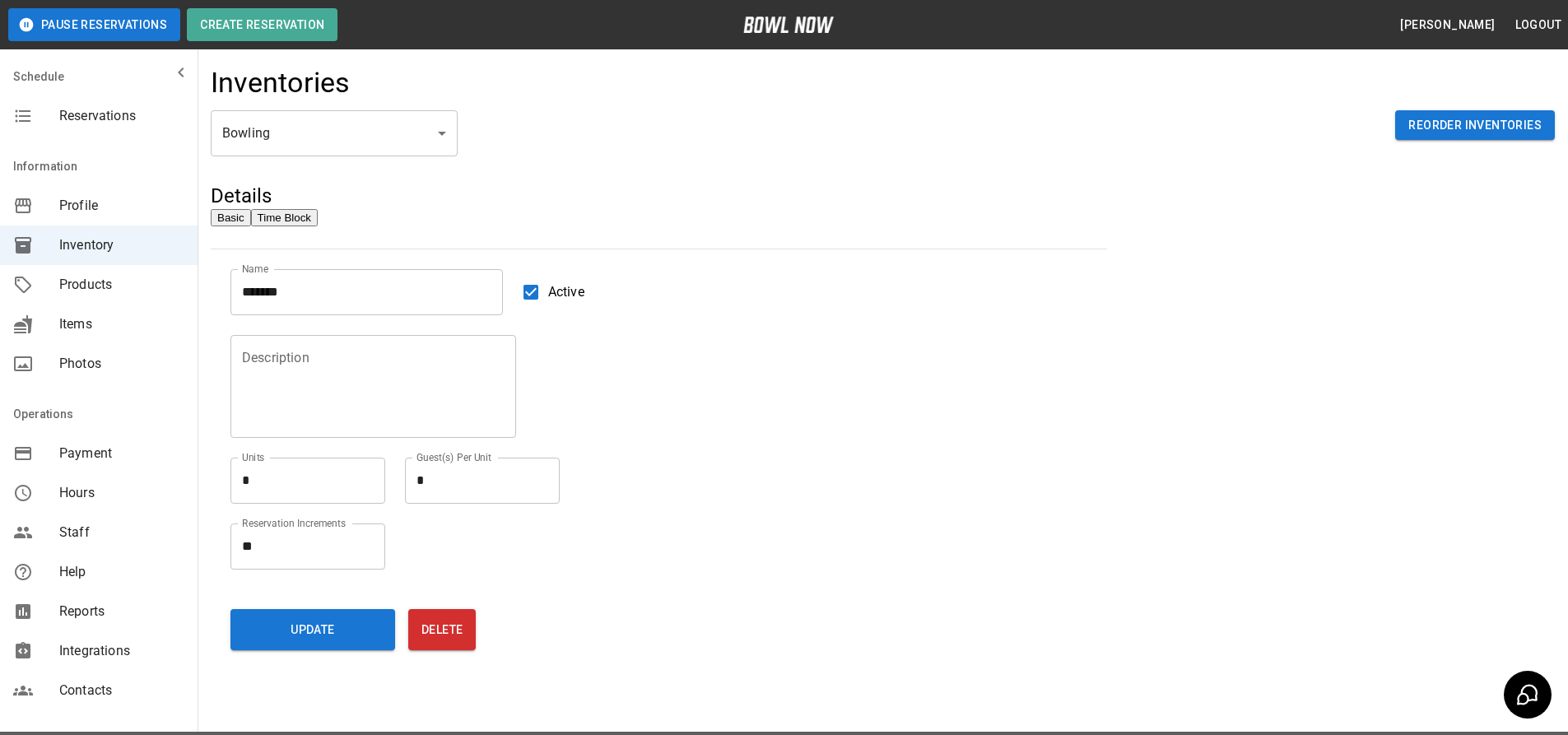
click at [98, 282] on span "Products" at bounding box center [121, 285] width 125 height 20
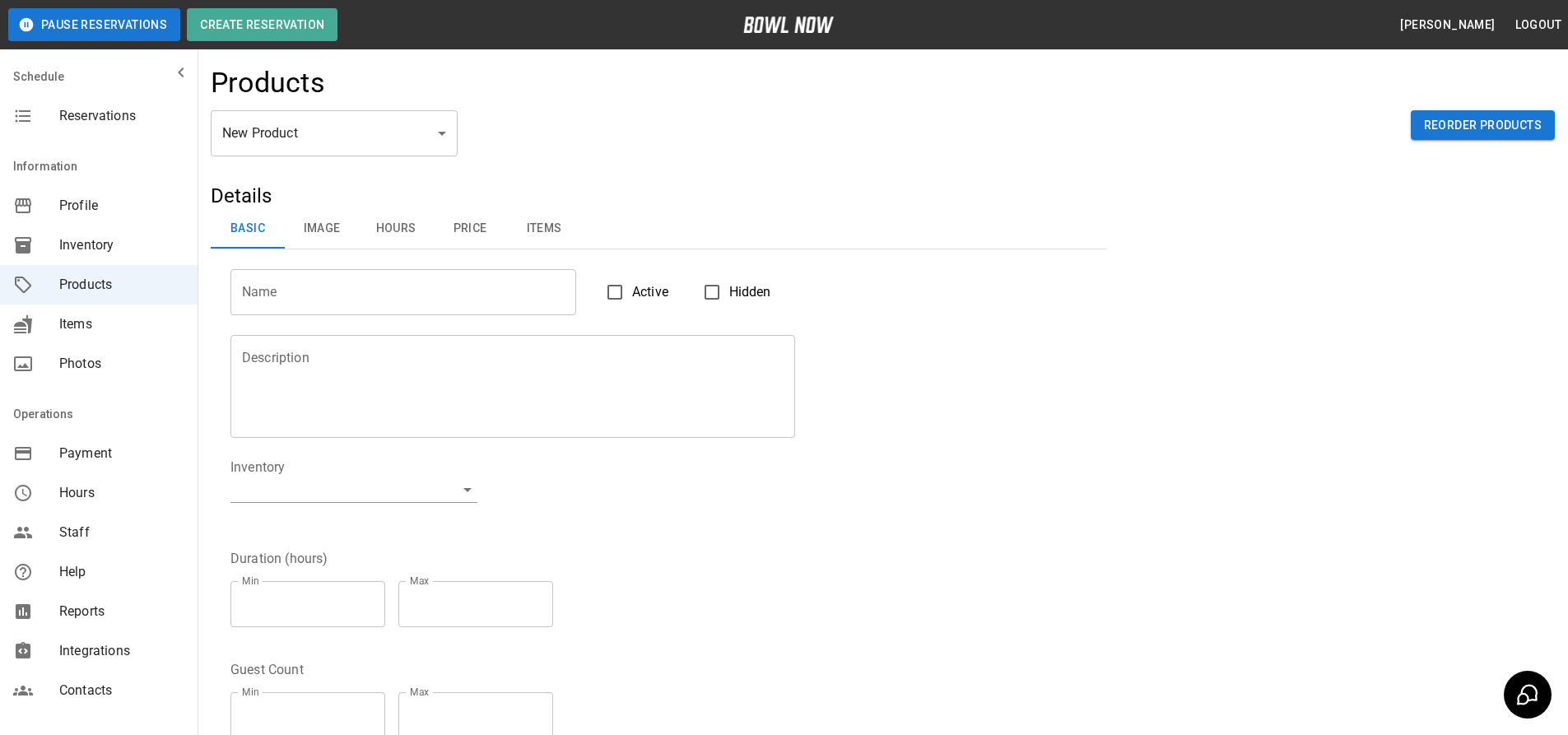
click at [548, 228] on button "Items" at bounding box center [544, 229] width 74 height 39
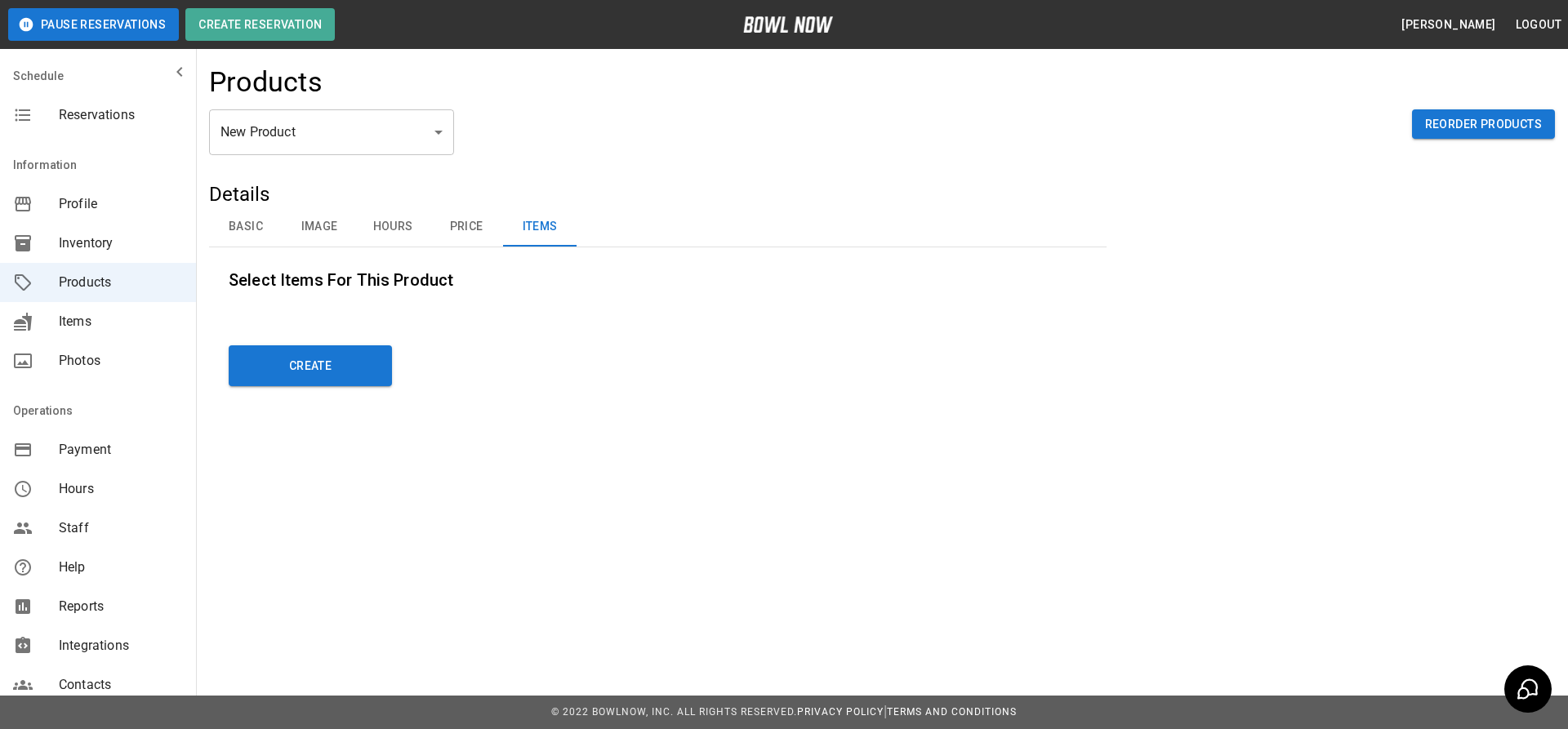
click at [1435, 143] on div "New Product ** ​ Reorder Products" at bounding box center [882, 144] width 1346 height 72
click at [1436, 133] on button "Reorder Products" at bounding box center [1483, 124] width 143 height 30
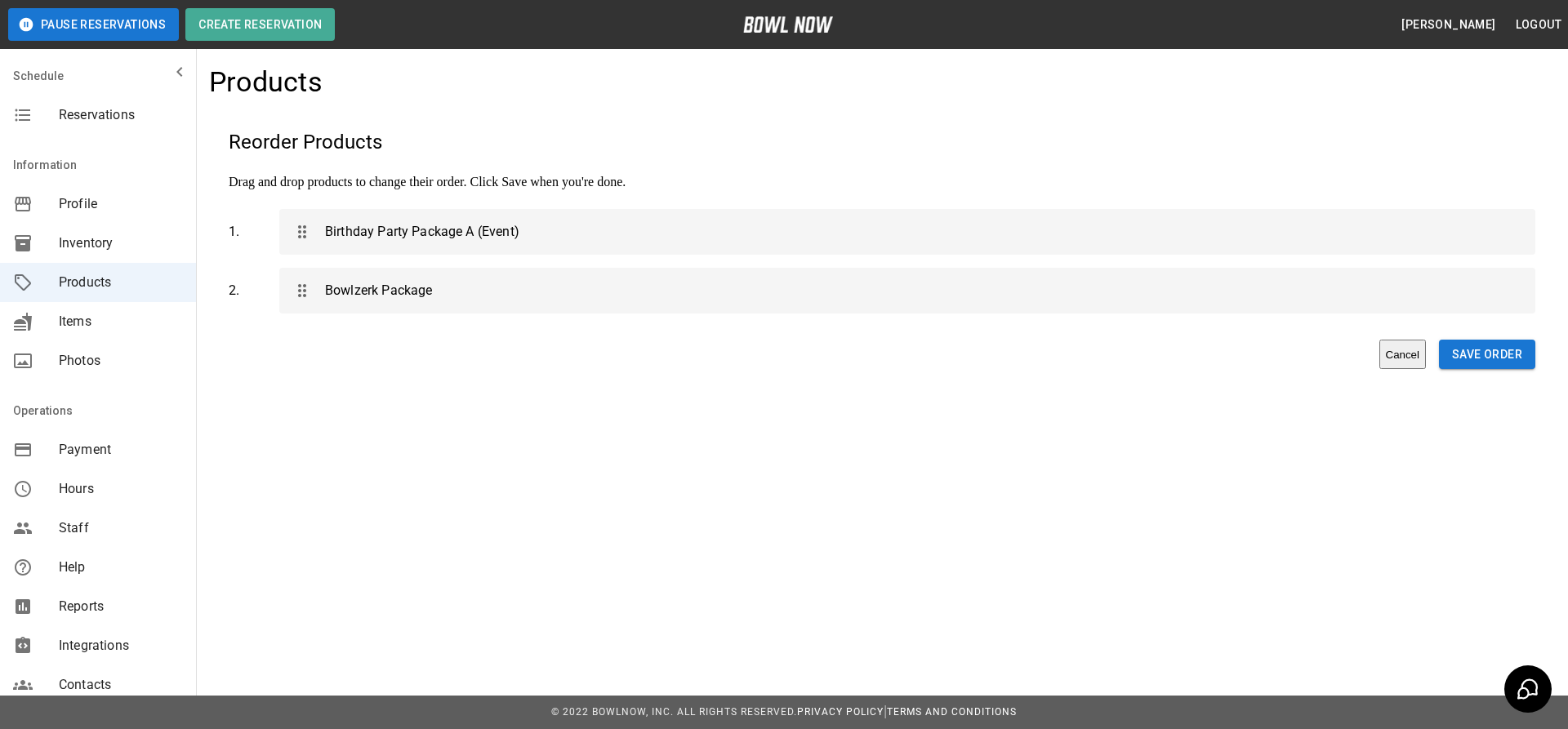
click at [170, 72] on icon "mailbox folders" at bounding box center [179, 72] width 20 height 20
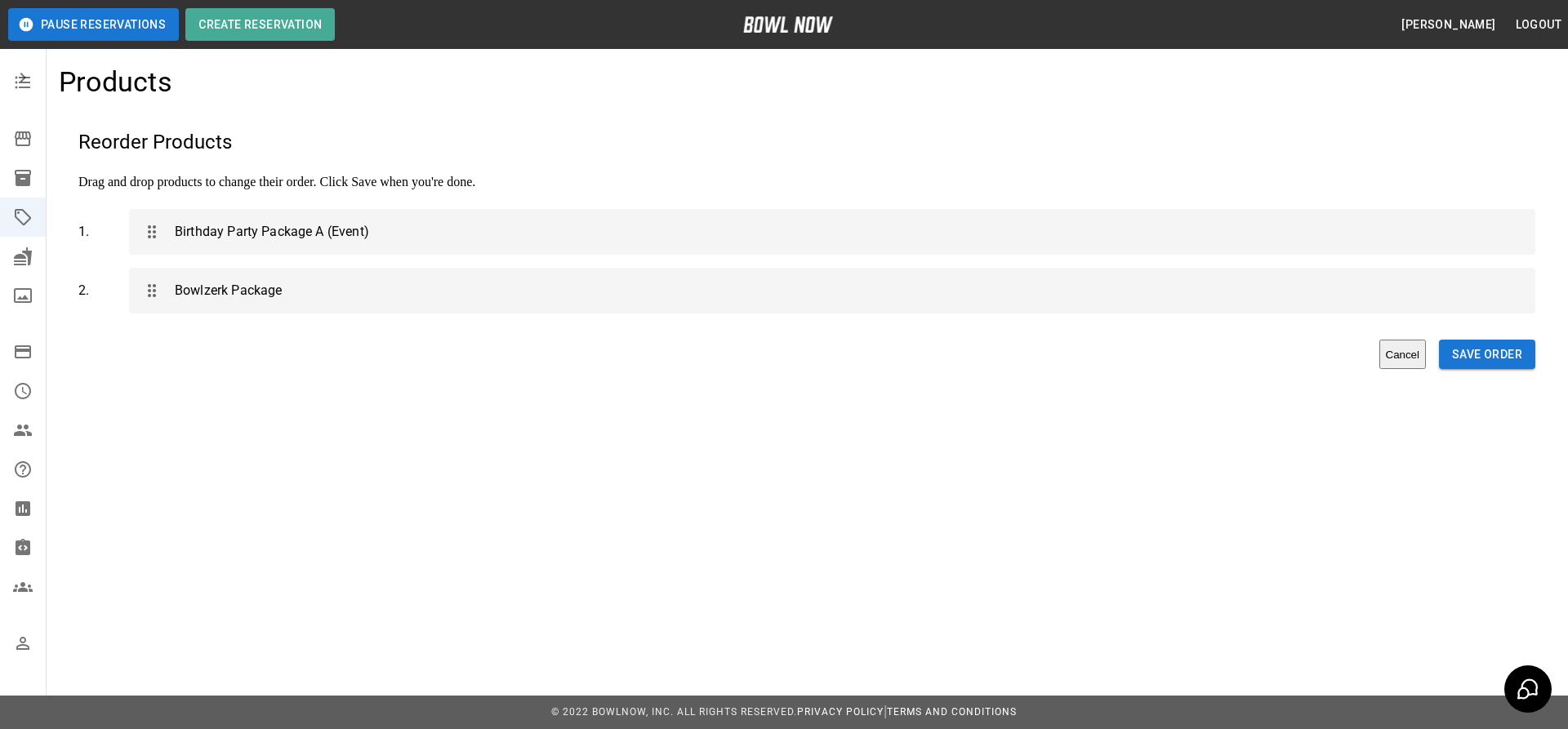
click at [23, 76] on icon "mailbox folders" at bounding box center [22, 77] width 20 height 20
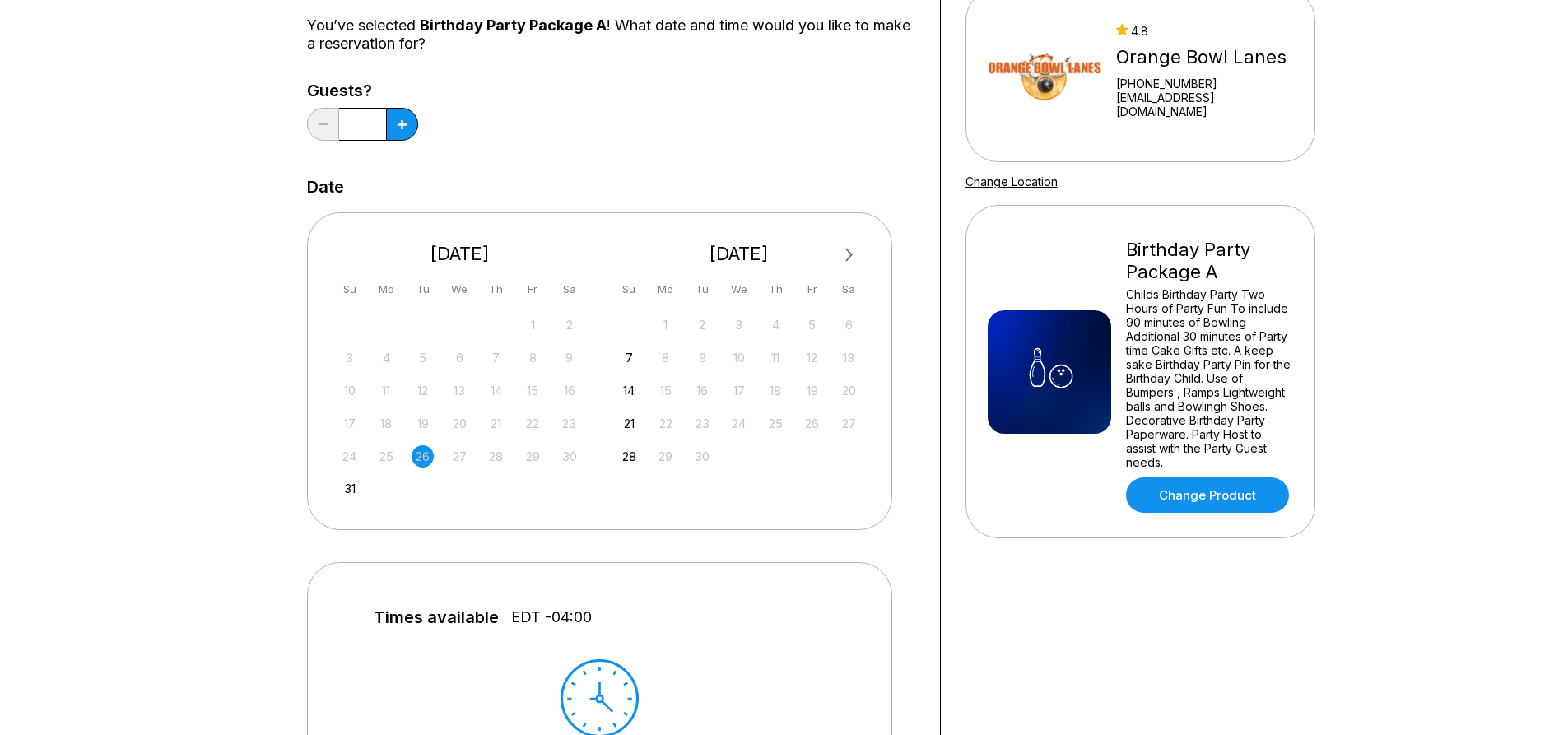
scroll to position [164, 0]
